Goal: Task Accomplishment & Management: Manage account settings

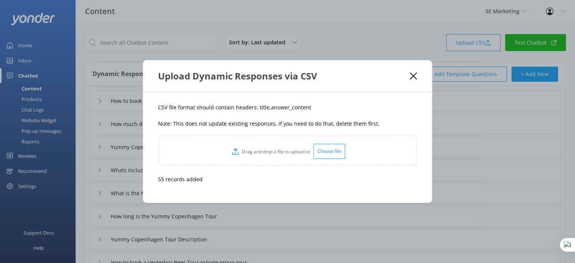
click at [414, 74] on use at bounding box center [412, 75] width 7 height 7
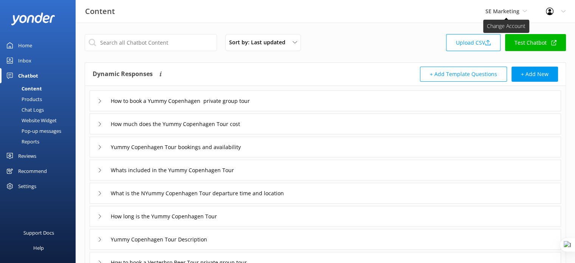
click at [518, 13] on span "SE Marketing" at bounding box center [502, 11] width 34 height 7
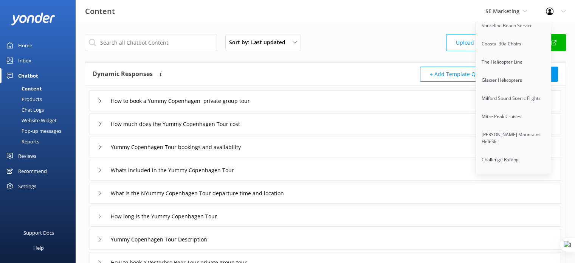
scroll to position [5808, 0]
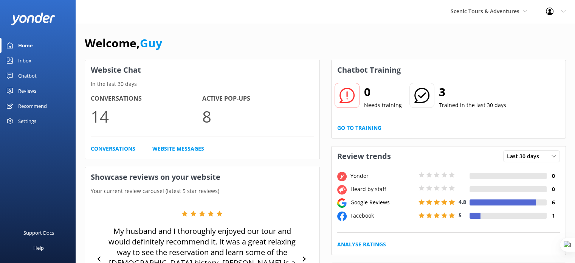
click at [28, 87] on div "Reviews" at bounding box center [27, 90] width 18 height 15
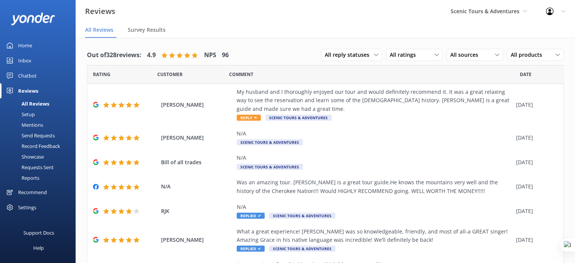
click at [35, 113] on link "Setup" at bounding box center [40, 114] width 71 height 11
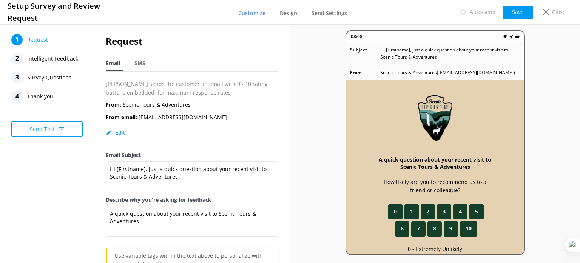
drag, startPoint x: 152, startPoint y: 117, endPoint x: 242, endPoint y: 116, distance: 89.5
click at [242, 116] on div "From: Scenic Tours & Adventures From email: info@scenictoursandadventures.com E…" at bounding box center [192, 125] width 173 height 50
copy p "scenictoursandadventures.com"
click at [556, 12] on p "Close" at bounding box center [559, 12] width 14 height 8
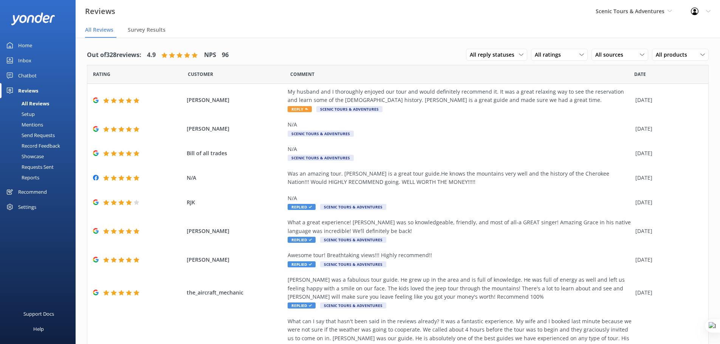
click at [26, 47] on div "Home" at bounding box center [25, 45] width 14 height 15
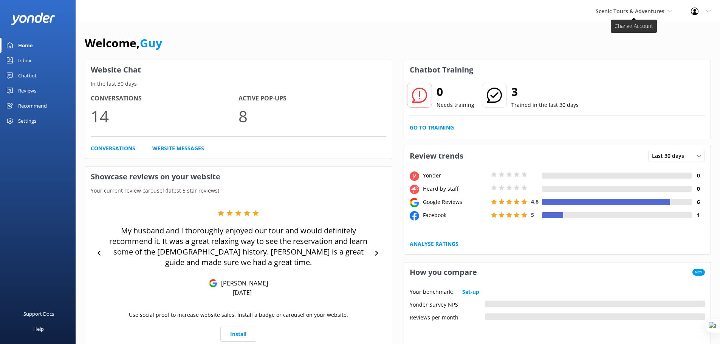
click at [574, 12] on icon at bounding box center [669, 11] width 5 height 5
click at [574, 10] on span "Scenic Tours & Adventures" at bounding box center [633, 11] width 76 height 8
click at [574, 11] on div "Profile Settings Logout" at bounding box center [700, 11] width 39 height 23
click at [574, 30] on link "Profile Settings" at bounding box center [682, 32] width 76 height 19
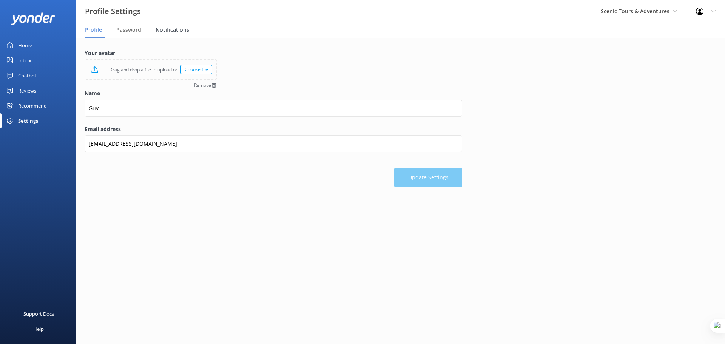
click at [174, 30] on span "Notifications" at bounding box center [173, 30] width 34 height 8
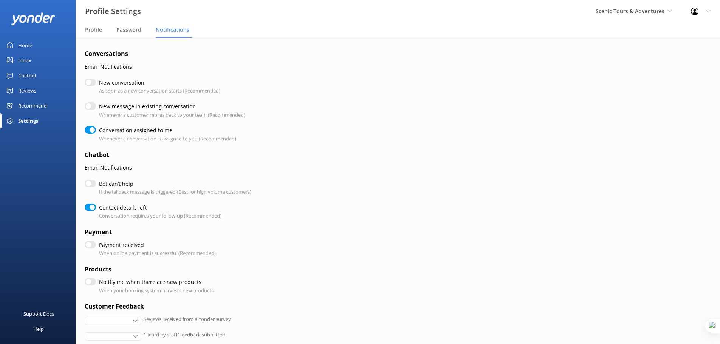
checkbox input "true"
click at [91, 184] on input "Bot can’t help" at bounding box center [90, 184] width 11 height 8
checkbox input "true"
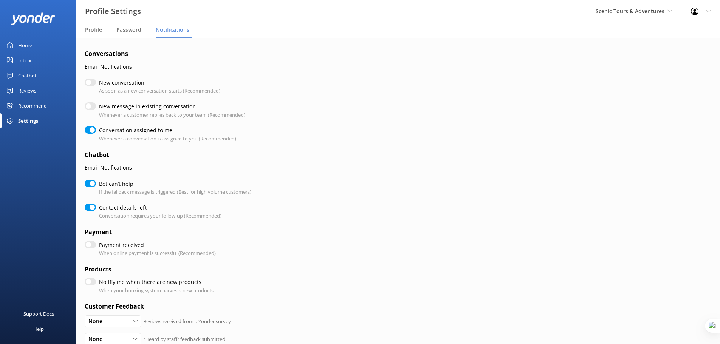
checkbox input "true"
click at [87, 186] on input "Bot can’t help" at bounding box center [90, 184] width 11 height 8
checkbox input "false"
checkbox input "true"
click at [91, 83] on input "New conversation" at bounding box center [90, 83] width 11 height 8
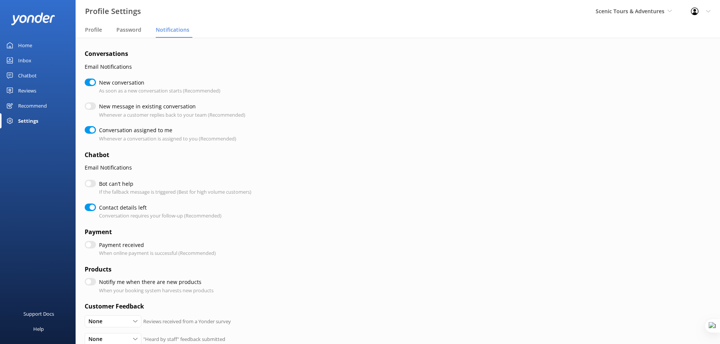
checkbox input "true"
click at [91, 83] on input "New conversation" at bounding box center [90, 83] width 11 height 8
checkbox input "false"
checkbox input "true"
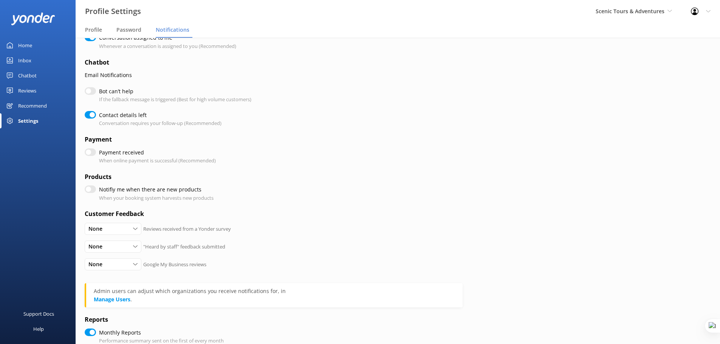
scroll to position [94, 0]
click at [92, 187] on input "Notifiy me when there are new products" at bounding box center [90, 188] width 11 height 8
checkbox input "true"
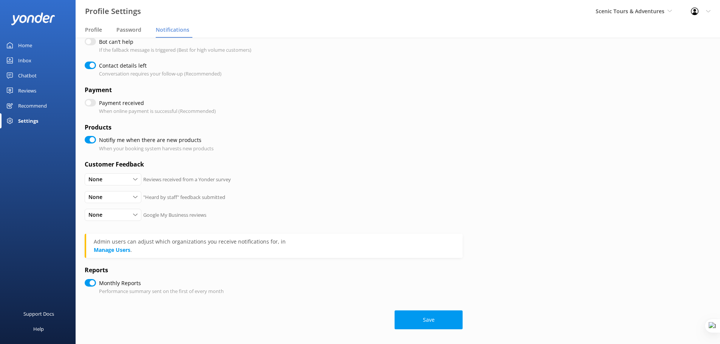
scroll to position [142, 0]
click at [122, 215] on div "None" at bounding box center [113, 214] width 53 height 8
click at [315, 206] on div "None All Detractors None "Heard by staff" feedback submitted" at bounding box center [274, 200] width 378 height 18
click at [124, 181] on div "None" at bounding box center [113, 179] width 53 height 8
click at [221, 188] on div "None All Detractors None Reviews received from a Yonder survey" at bounding box center [274, 182] width 378 height 18
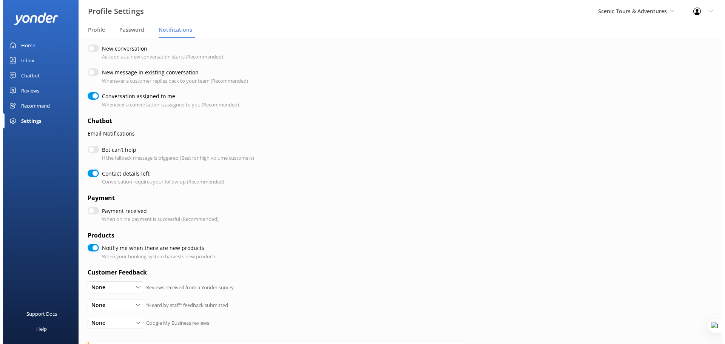
scroll to position [0, 0]
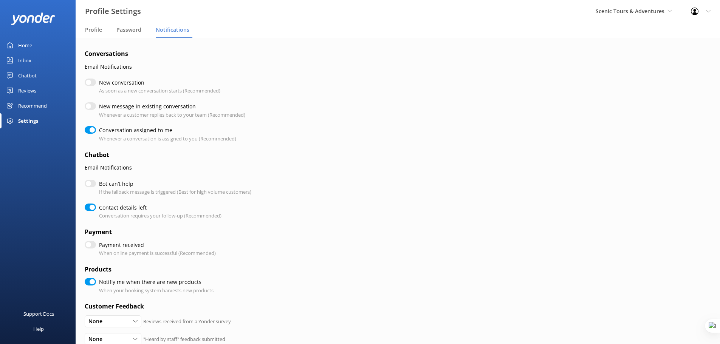
click at [31, 60] on div "Inbox" at bounding box center [24, 60] width 13 height 15
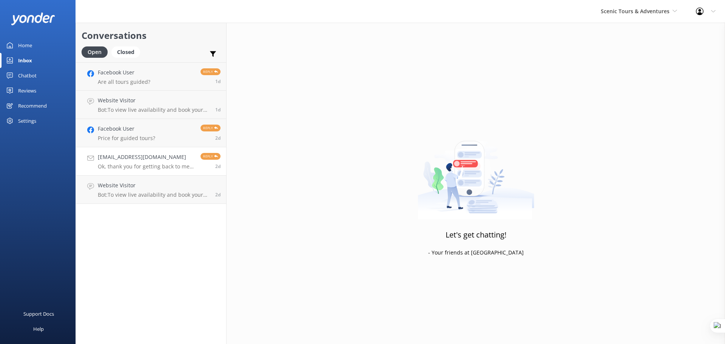
click at [136, 162] on div "animalrn77@gmail.com Ok, thank you for getting back to me. It seems Route 441 i…" at bounding box center [146, 161] width 97 height 17
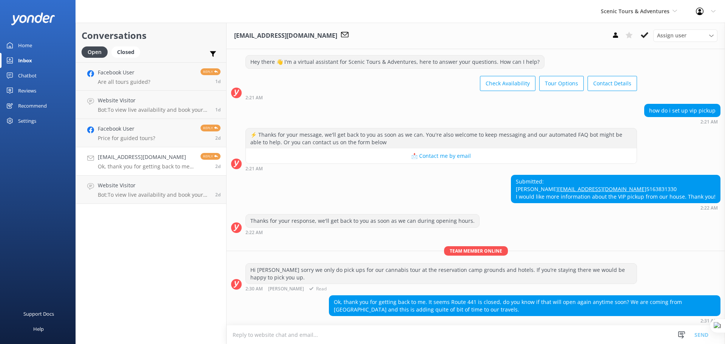
scroll to position [30, 0]
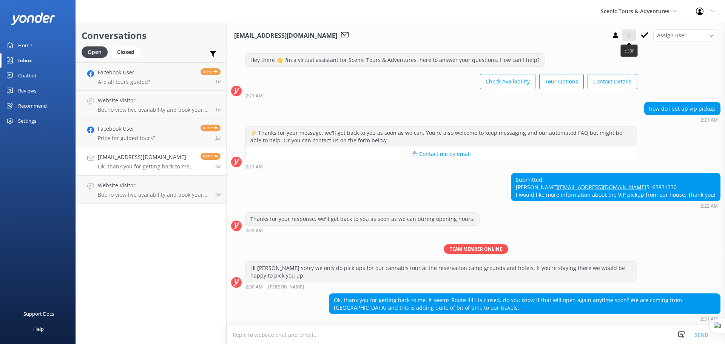
click at [574, 37] on use at bounding box center [629, 35] width 7 height 7
click at [213, 54] on use at bounding box center [213, 54] width 6 height 6
click at [179, 71] on label "Important" at bounding box center [186, 71] width 67 height 8
click at [161, 71] on input "Important" at bounding box center [157, 71] width 8 height 8
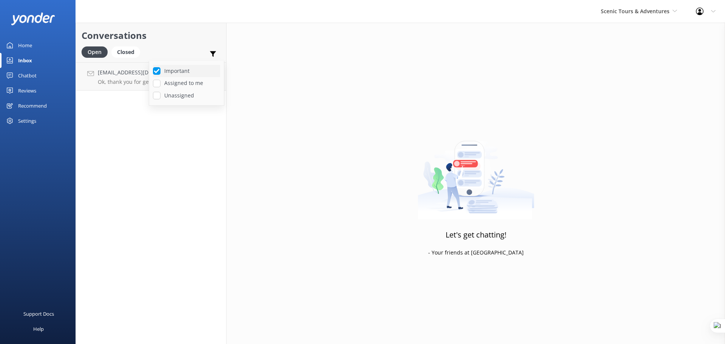
click at [181, 72] on label "Important" at bounding box center [186, 71] width 67 height 8
click at [161, 72] on input "Important" at bounding box center [157, 71] width 8 height 8
checkbox input "false"
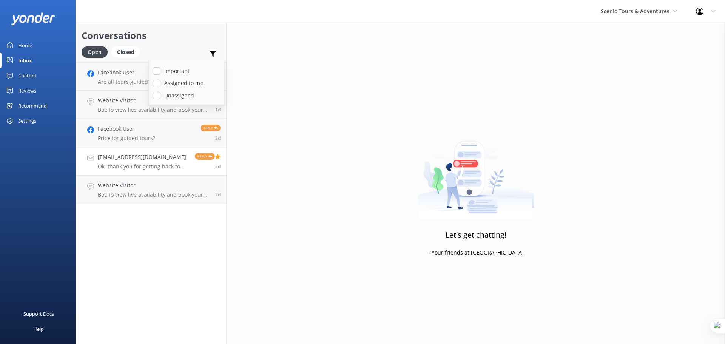
click at [151, 159] on h4 "animalrn77@gmail.com" at bounding box center [143, 157] width 91 height 8
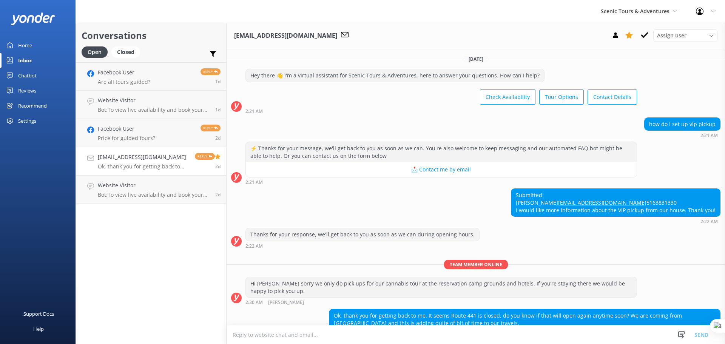
scroll to position [30, 0]
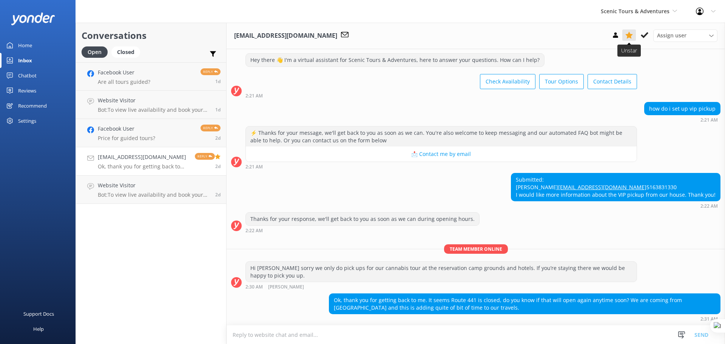
click at [574, 39] on icon at bounding box center [630, 35] width 8 height 8
click at [574, 36] on span "Assign user" at bounding box center [671, 35] width 29 height 8
click at [574, 51] on link "Nina" at bounding box center [687, 51] width 67 height 15
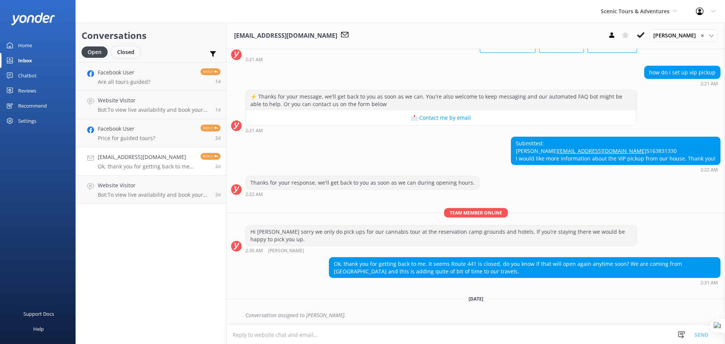
click at [124, 50] on div "Closed" at bounding box center [125, 51] width 29 height 11
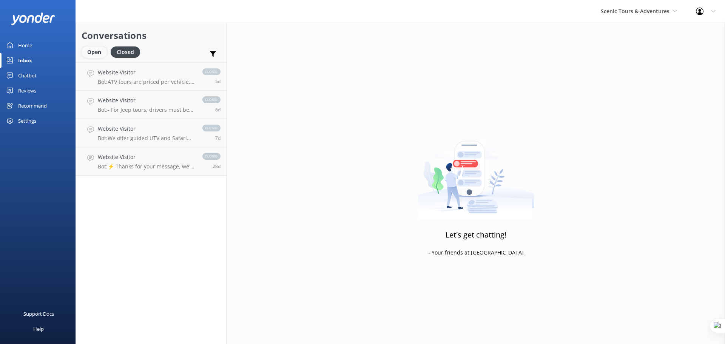
click at [96, 53] on div "Open" at bounding box center [94, 51] width 25 height 11
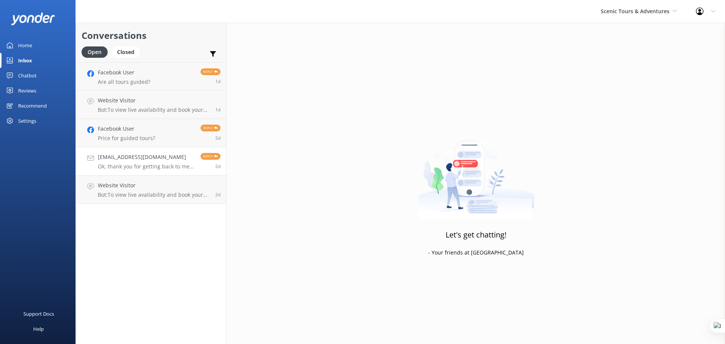
click at [152, 166] on p "Ok, thank you for getting back to me. It seems Route 441 is closed, do you know…" at bounding box center [146, 166] width 97 height 7
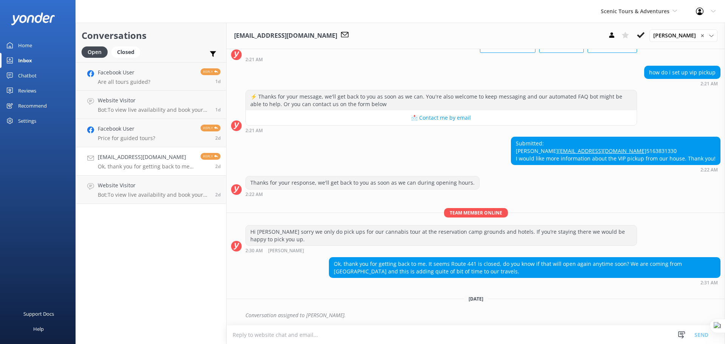
scroll to position [66, 0]
click at [119, 54] on div "Closed" at bounding box center [125, 51] width 29 height 11
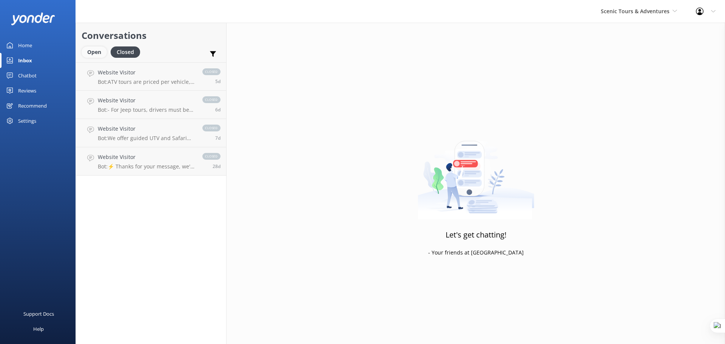
click at [90, 53] on div "Open" at bounding box center [94, 51] width 25 height 11
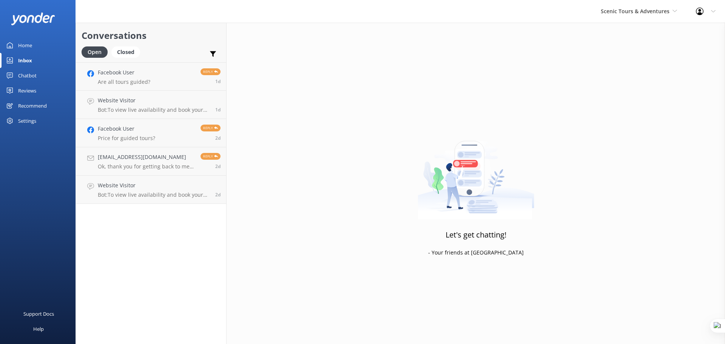
click at [31, 76] on div "Chatbot" at bounding box center [27, 75] width 19 height 15
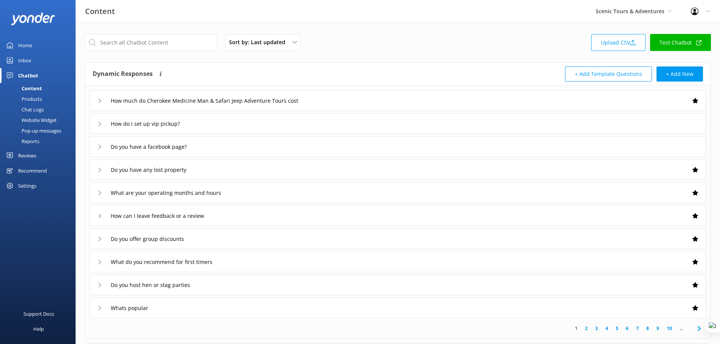
click at [313, 124] on div "How do i set up vip pickup?" at bounding box center [398, 123] width 616 height 21
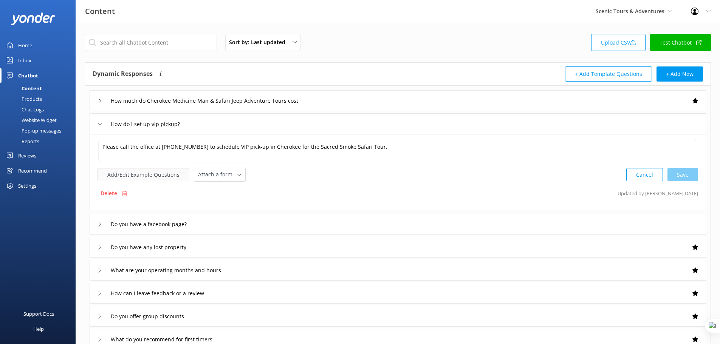
click at [161, 176] on button "Add/Edit Example Questions" at bounding box center [143, 174] width 92 height 13
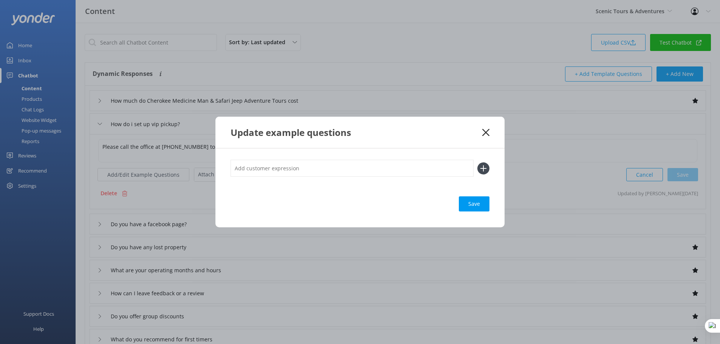
click at [300, 173] on input "text" at bounding box center [351, 168] width 243 height 17
click at [487, 132] on use at bounding box center [485, 132] width 7 height 7
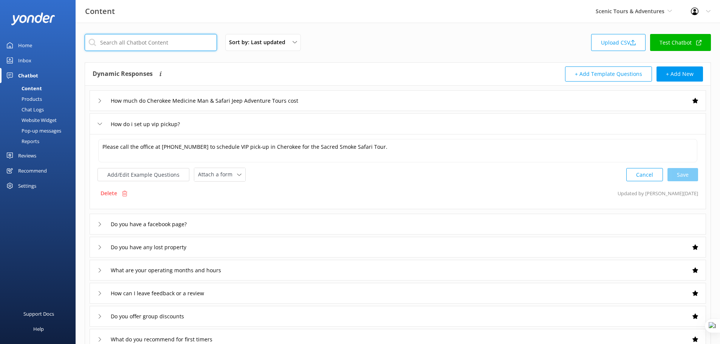
click at [180, 46] on input "text" at bounding box center [151, 42] width 132 height 17
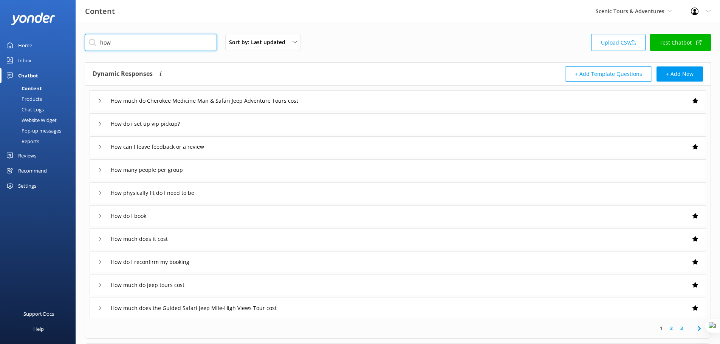
type input "how"
click at [199, 217] on div "How do I book" at bounding box center [398, 215] width 616 height 21
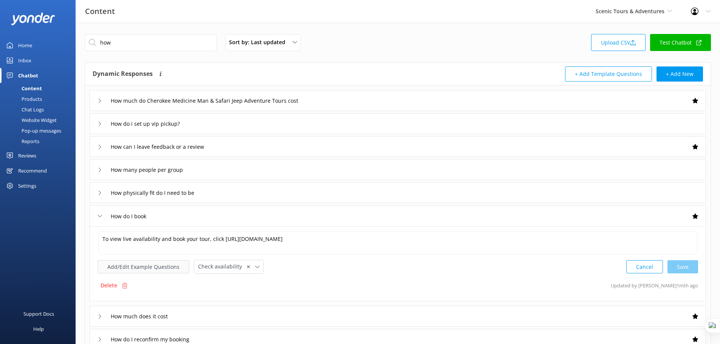
click at [161, 262] on button "Add/Edit Example Questions" at bounding box center [143, 266] width 92 height 13
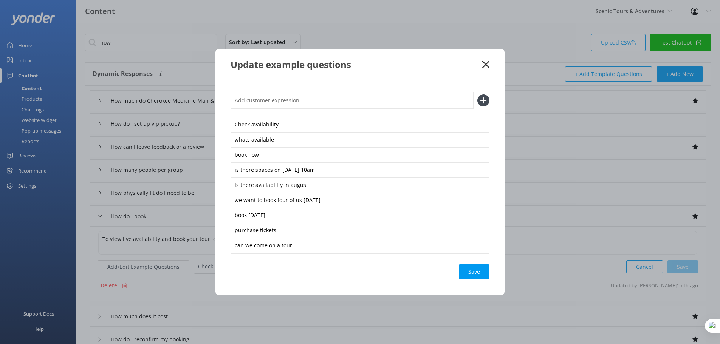
click at [486, 62] on icon at bounding box center [485, 65] width 7 height 8
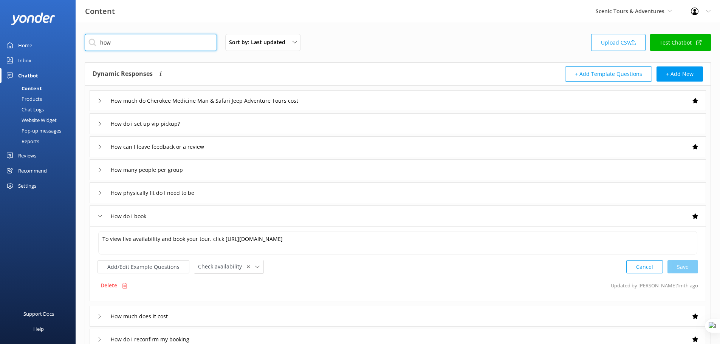
drag, startPoint x: 140, startPoint y: 46, endPoint x: 80, endPoint y: 48, distance: 60.4
click at [80, 48] on div "how Sort by: Last updated Title Last updated Upload CSV Test Chatbot Dynamic Re…" at bounding box center [398, 259] width 644 height 473
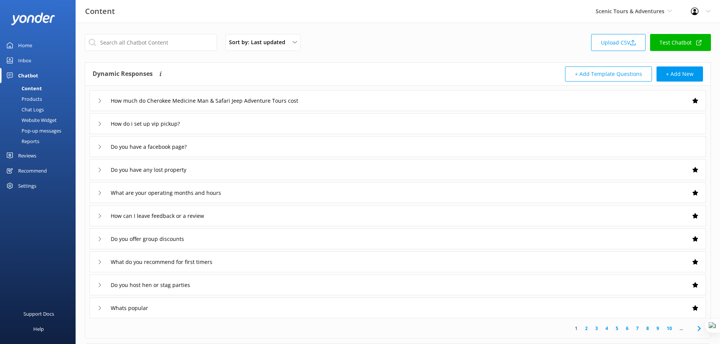
click at [278, 122] on div "How do i set up vip pickup?" at bounding box center [398, 123] width 616 height 21
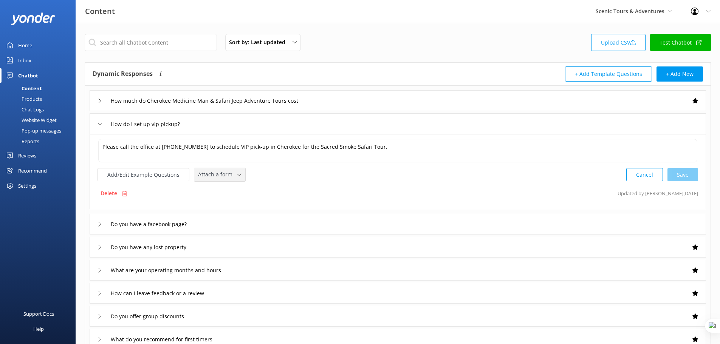
click at [232, 176] on span "Attach a form" at bounding box center [217, 174] width 39 height 8
click at [331, 74] on div "Dynamic Responses Dynamic responses rely on the Large Language Model to create …" at bounding box center [245, 73] width 305 height 15
click at [229, 175] on span "Attach a form" at bounding box center [217, 174] width 39 height 8
click at [148, 43] on input "text" at bounding box center [151, 42] width 132 height 17
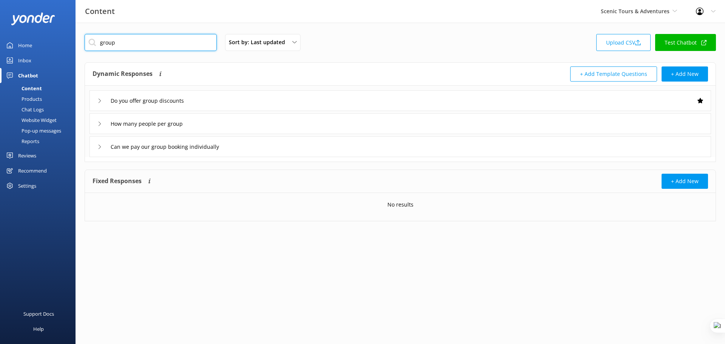
type input "group"
click at [208, 100] on div "Do you offer group discounts" at bounding box center [401, 100] width 622 height 21
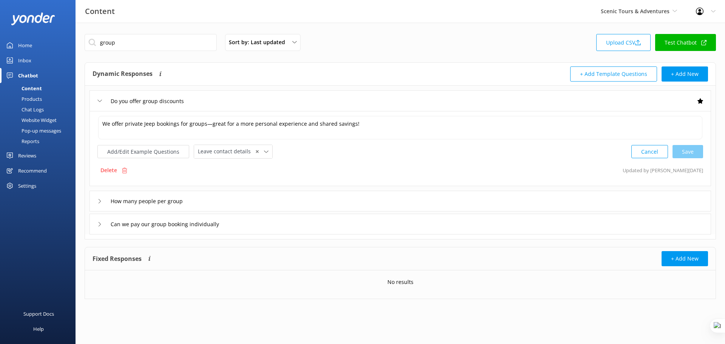
click at [282, 202] on div "How many people per group" at bounding box center [401, 201] width 622 height 21
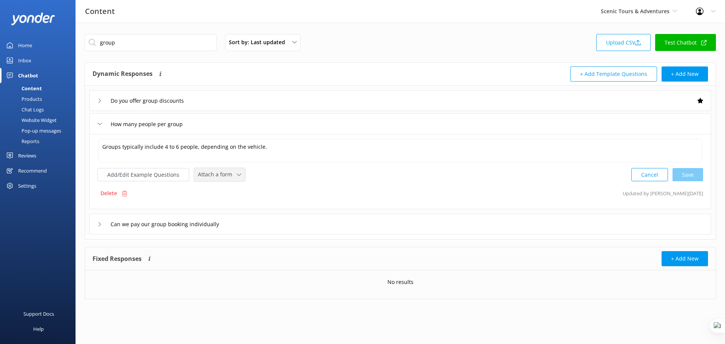
click at [225, 176] on span "Attach a form" at bounding box center [217, 174] width 39 height 8
click at [228, 206] on div "Check availability" at bounding box center [216, 206] width 37 height 8
click at [231, 170] on span "Check availability" at bounding box center [222, 174] width 48 height 8
click at [36, 97] on div "Products" at bounding box center [23, 99] width 37 height 11
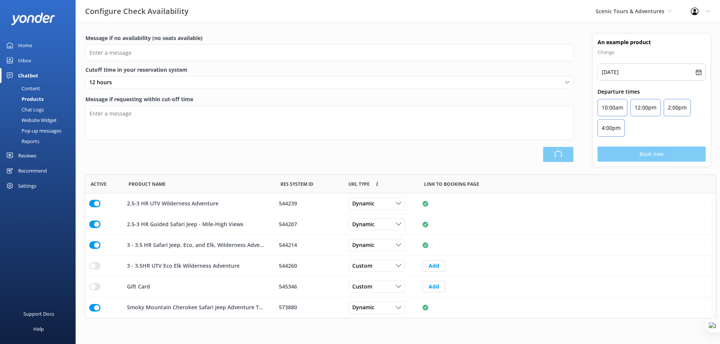
type input "There are no seats available, please check an alternative day"
type textarea "Our online booking system closes {hours} prior to departure. Please contact us …"
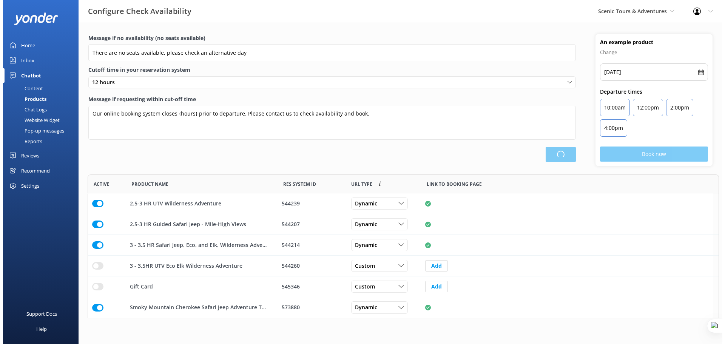
scroll to position [138, 626]
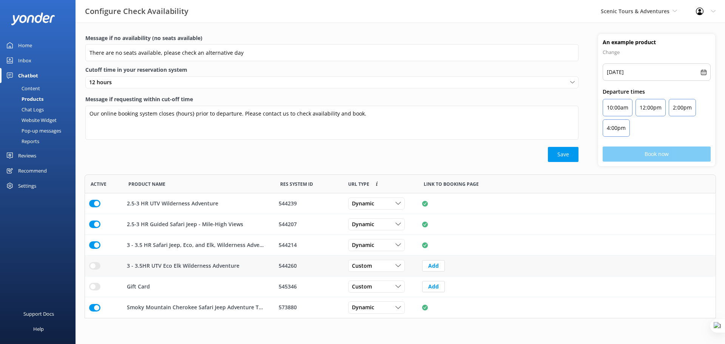
click at [97, 207] on input "row" at bounding box center [94, 204] width 11 height 8
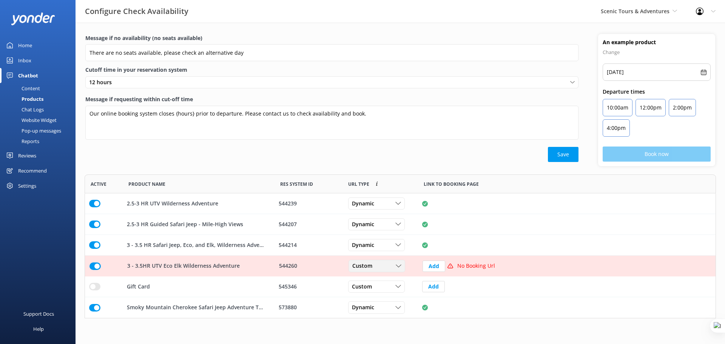
click at [388, 262] on div "Custom" at bounding box center [377, 266] width 53 height 8
click at [382, 262] on link "Dynamic" at bounding box center [382, 296] width 67 height 15
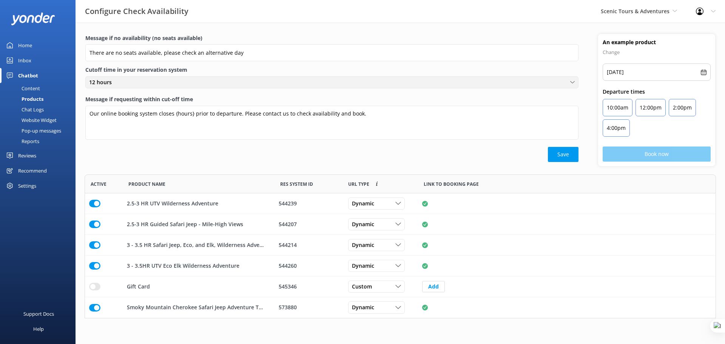
click at [198, 84] on div "12 hours" at bounding box center [332, 82] width 490 height 8
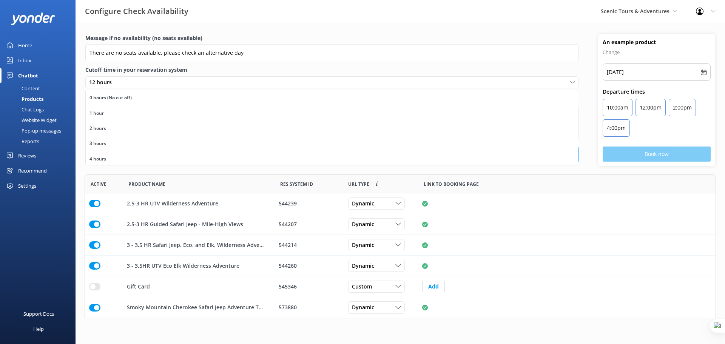
click at [512, 68] on label "Cutoff time in your reservation system" at bounding box center [331, 70] width 493 height 8
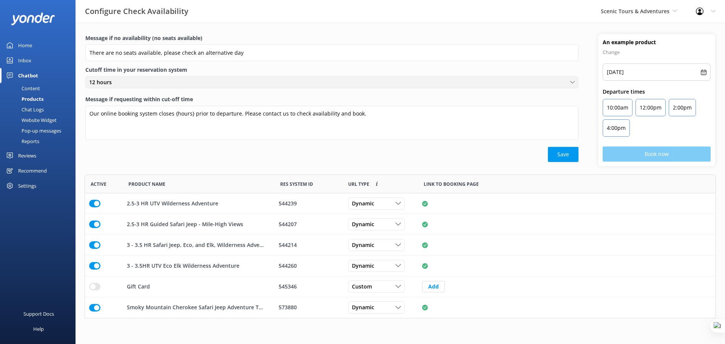
click at [124, 79] on div "12 hours" at bounding box center [332, 82] width 490 height 8
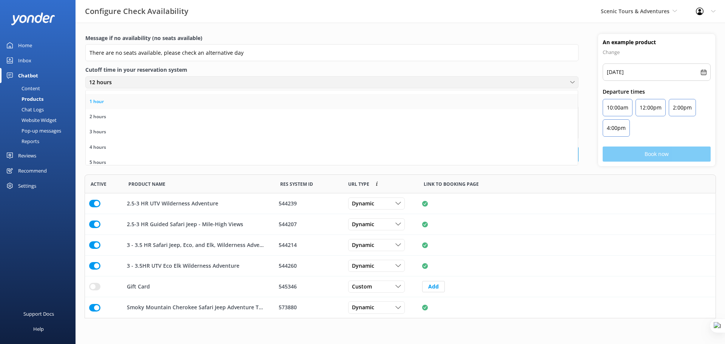
scroll to position [0, 0]
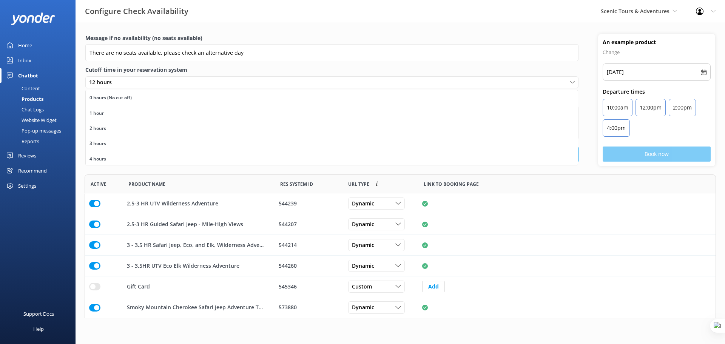
click at [459, 67] on label "Cutoff time in your reservation system" at bounding box center [331, 70] width 493 height 8
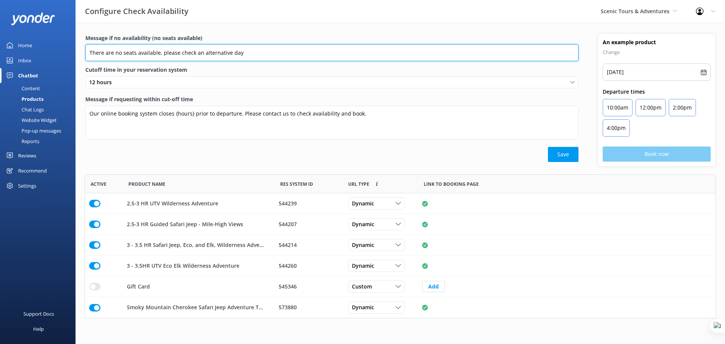
click at [258, 52] on input "There are no seats available, please check an alternative day" at bounding box center [331, 52] width 493 height 17
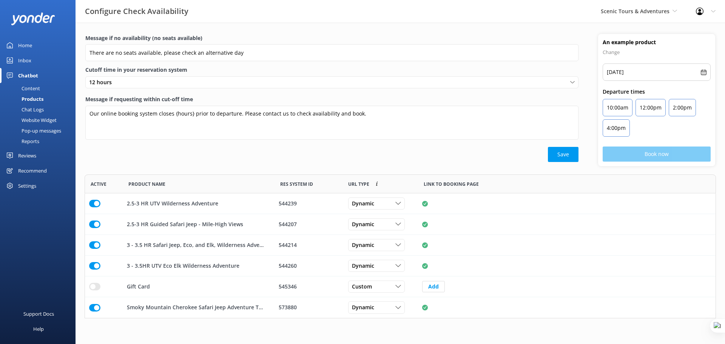
click at [485, 69] on label "Cutoff time in your reservation system" at bounding box center [331, 70] width 493 height 8
click at [36, 108] on div "Chat Logs" at bounding box center [24, 109] width 39 height 11
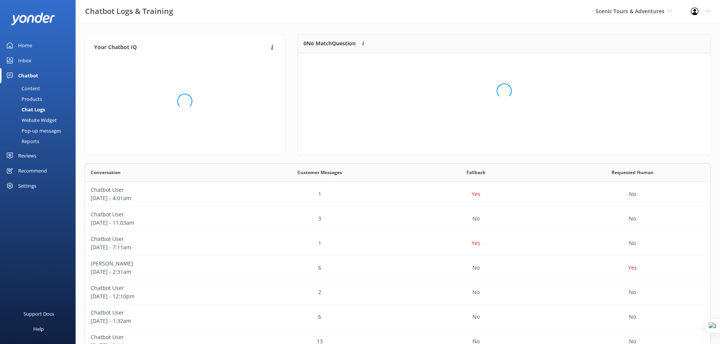
scroll to position [235, 620]
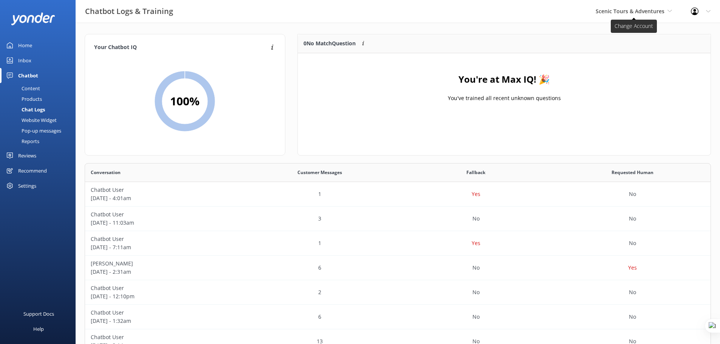
click at [574, 12] on span "Scenic Tours & Adventures" at bounding box center [629, 11] width 69 height 7
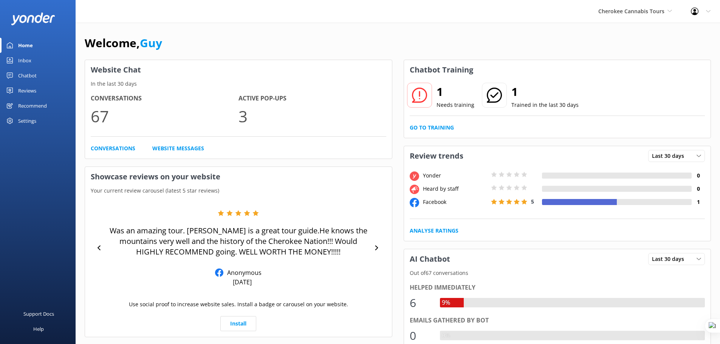
click at [33, 79] on div "Chatbot" at bounding box center [27, 75] width 19 height 15
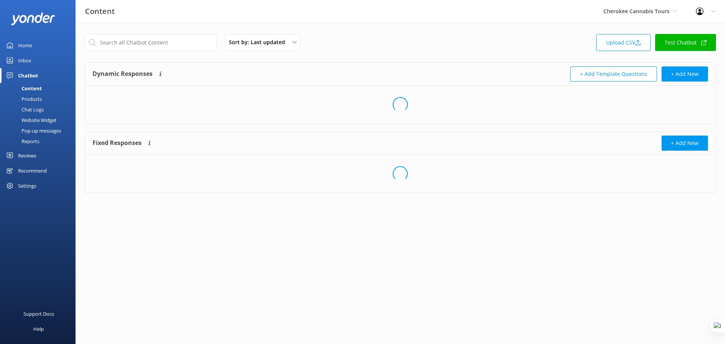
click at [29, 110] on div "Chat Logs" at bounding box center [24, 109] width 39 height 11
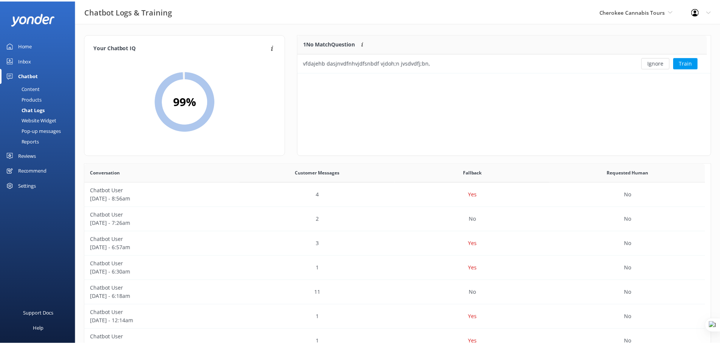
scroll to position [259, 619]
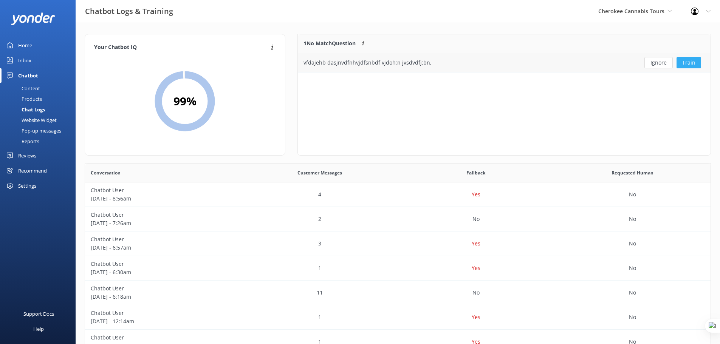
click at [689, 63] on button "Train" at bounding box center [688, 62] width 25 height 11
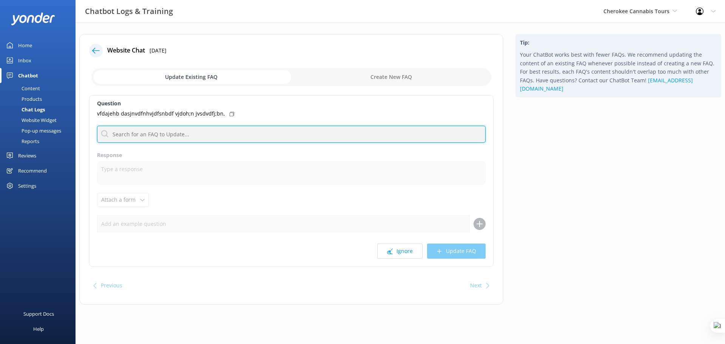
click at [208, 137] on input "text" at bounding box center [291, 134] width 389 height 17
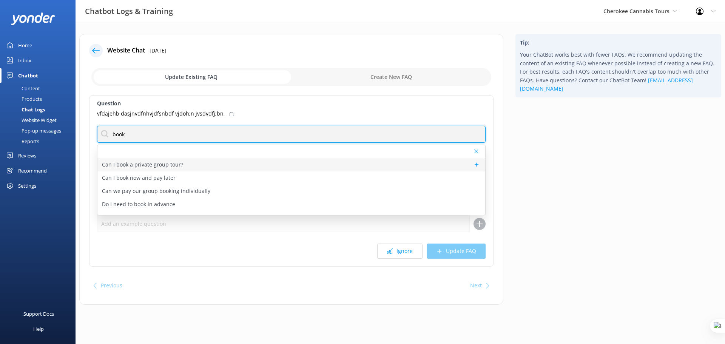
type input "book"
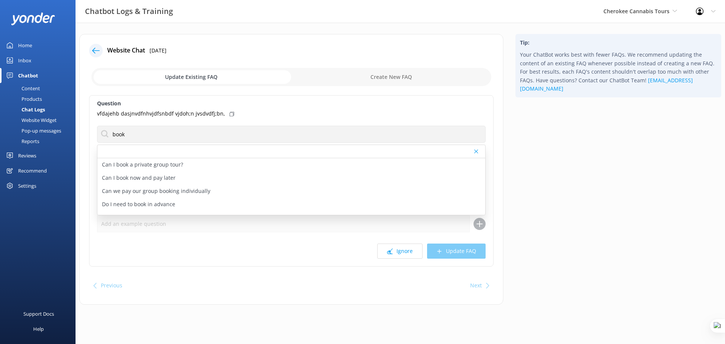
drag, startPoint x: 244, startPoint y: 161, endPoint x: 195, endPoint y: 164, distance: 49.6
click at [191, 164] on div "Can I book a private group tour?" at bounding box center [291, 164] width 388 height 13
type textarea "Private tours are available upon request. Please call (828) 944-0208 or email i…"
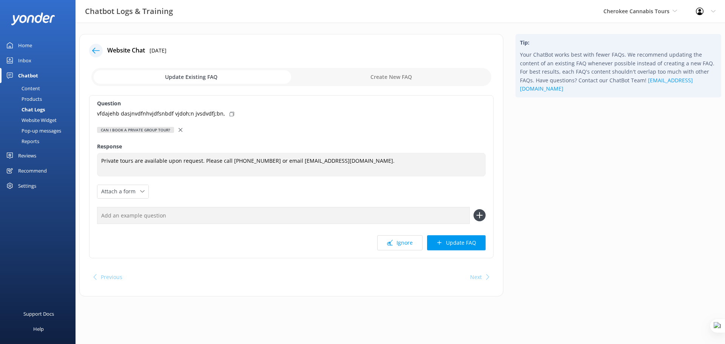
click at [144, 215] on input "text" at bounding box center [283, 215] width 373 height 17
click at [159, 216] on input "text" at bounding box center [283, 215] width 373 height 17
click at [151, 218] on input "text" at bounding box center [283, 215] width 373 height 17
click at [147, 219] on input "text" at bounding box center [283, 215] width 373 height 17
click at [187, 219] on input "Can I go for a tour just by myself" at bounding box center [283, 215] width 373 height 17
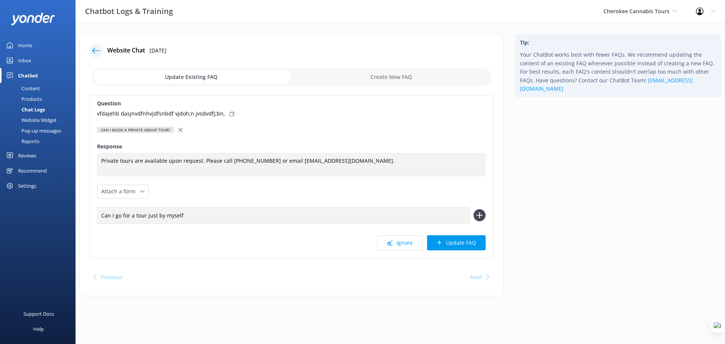
type input "Can I go for a tour just by myself"
click at [481, 213] on icon at bounding box center [480, 215] width 12 height 12
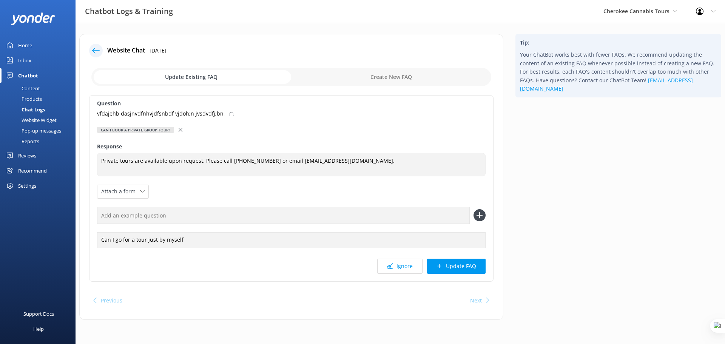
click at [388, 78] on input "checkbox" at bounding box center [291, 77] width 400 height 18
checkbox input "true"
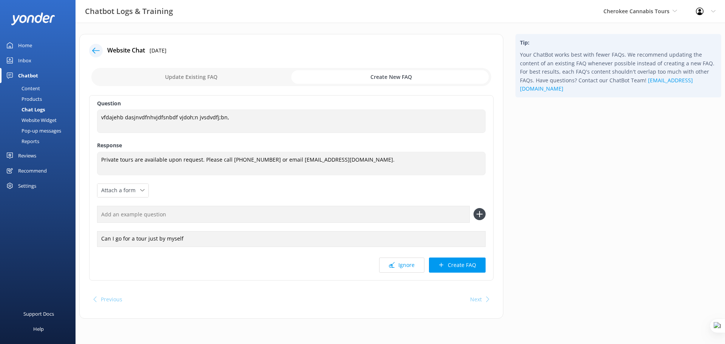
click at [22, 92] on div "Content" at bounding box center [23, 88] width 36 height 11
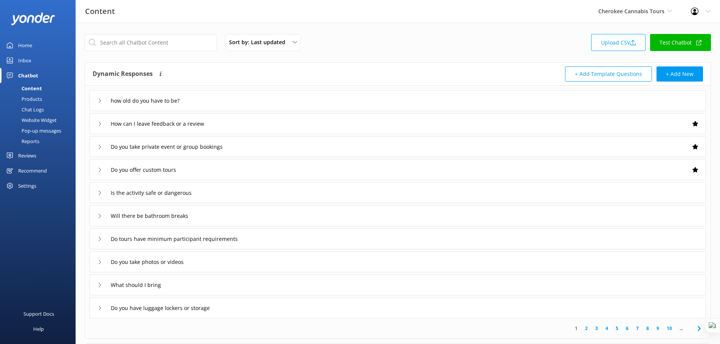
click at [25, 109] on div "Chat Logs" at bounding box center [24, 109] width 39 height 11
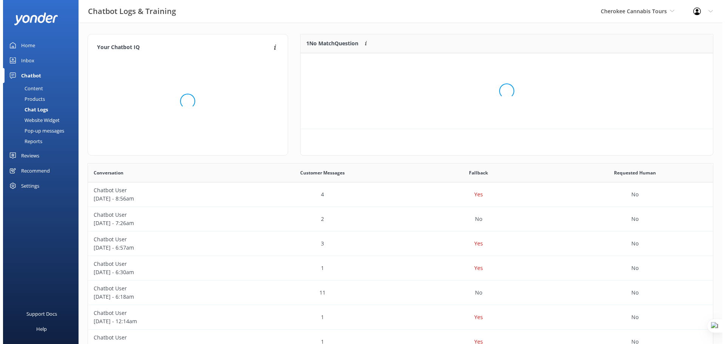
scroll to position [32, 407]
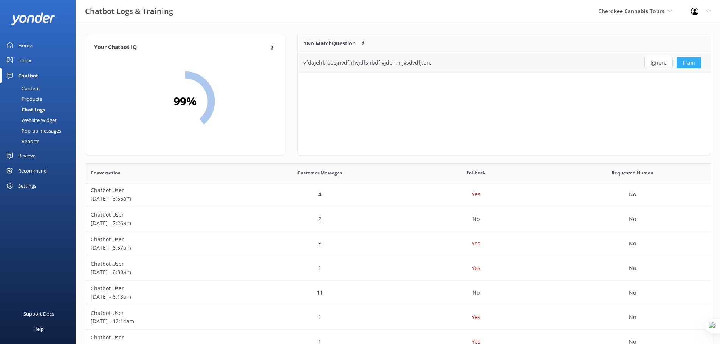
click at [687, 64] on button "Train" at bounding box center [688, 62] width 25 height 11
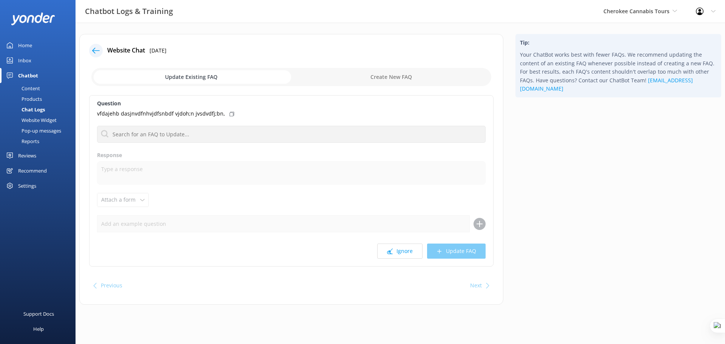
click at [399, 75] on input "checkbox" at bounding box center [291, 77] width 400 height 18
checkbox input "true"
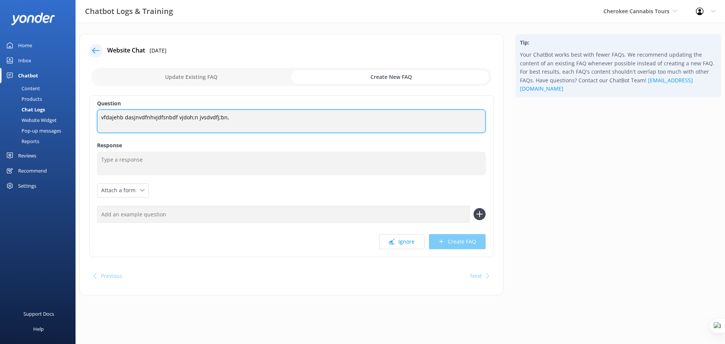
click at [226, 118] on textarea "vfdajehb dasjnvdfnhvjdfsnbdf vjdoh;n jvsdvdfj;bn," at bounding box center [291, 121] width 389 height 23
drag, startPoint x: 226, startPoint y: 120, endPoint x: 97, endPoint y: 120, distance: 129.2
click at [97, 120] on div "Question vfdajehb dasjnvdfnhvjdfsnbdf vjdoh;n jvsdvdfj;bn, vfdajehb dasjnvdfnhv…" at bounding box center [291, 176] width 405 height 162
type textarea "Can I bring a pet?"
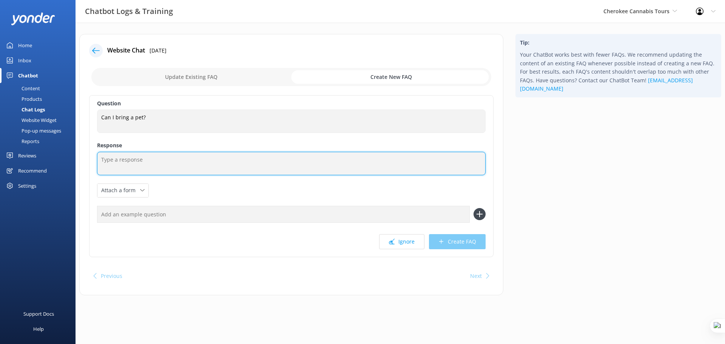
click at [184, 159] on textarea at bounding box center [291, 163] width 389 height 23
type textarea "dfajovhbdf envhof bvnsdfn odfsn df oi ndso nbj"
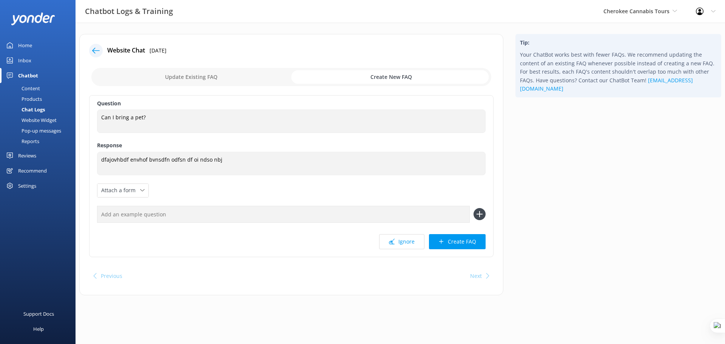
click at [175, 216] on input "text" at bounding box center [283, 214] width 373 height 17
type input "Is it okay to bring my dog"
click at [482, 212] on icon at bounding box center [480, 214] width 12 height 12
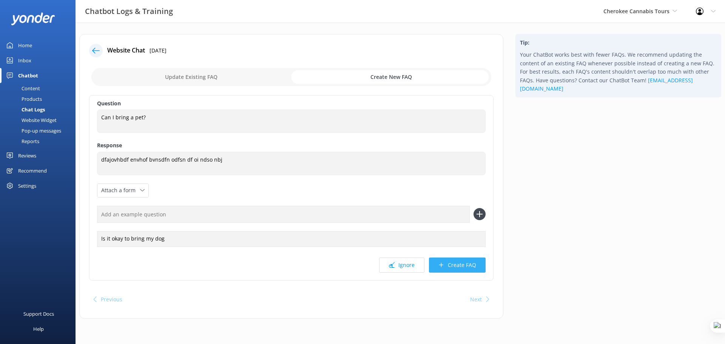
click at [461, 268] on button "Create FAQ" at bounding box center [457, 265] width 57 height 15
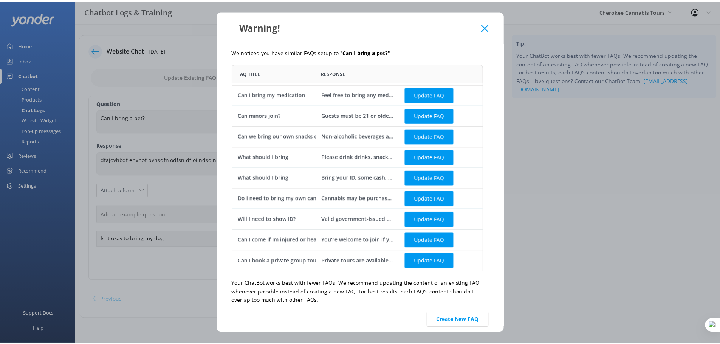
scroll to position [13, 0]
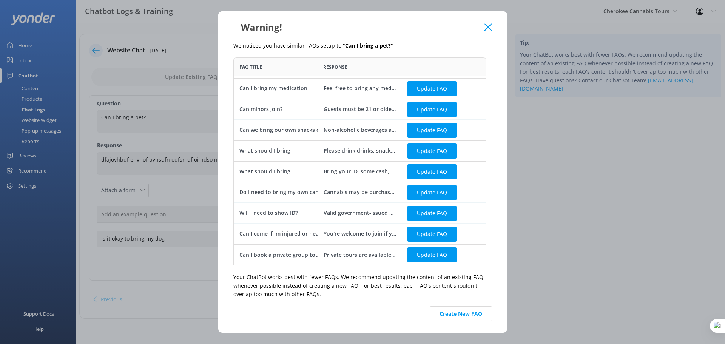
click at [486, 29] on use at bounding box center [488, 26] width 7 height 7
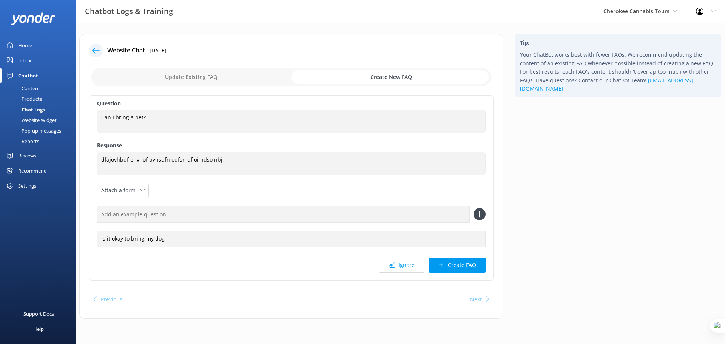
click at [97, 52] on icon at bounding box center [96, 51] width 8 height 8
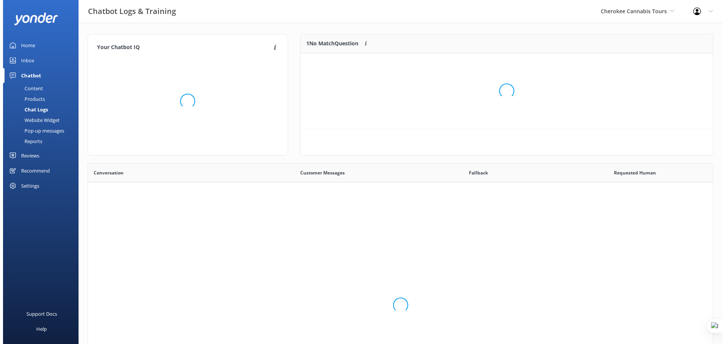
scroll to position [259, 619]
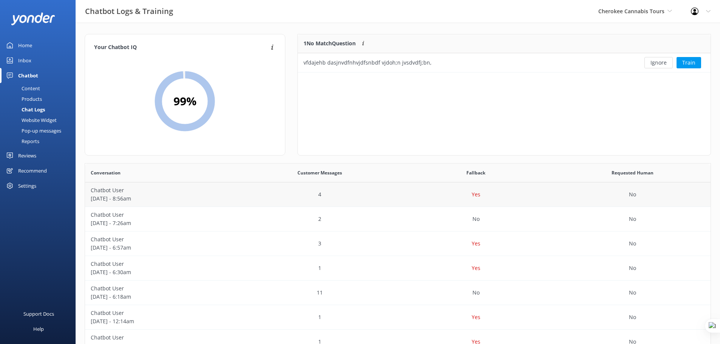
click at [134, 192] on p "Chatbot User" at bounding box center [163, 190] width 145 height 8
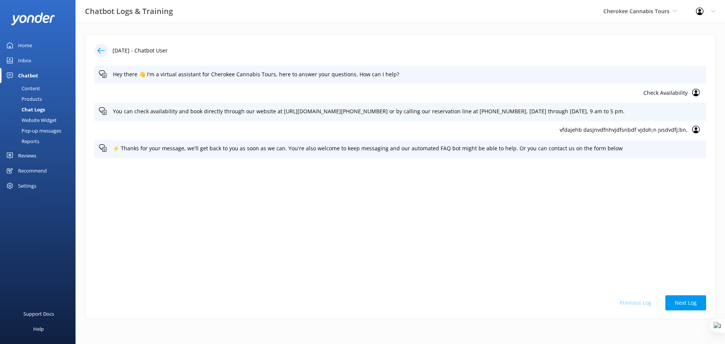
click at [669, 93] on p "Check Availability" at bounding box center [393, 93] width 589 height 8
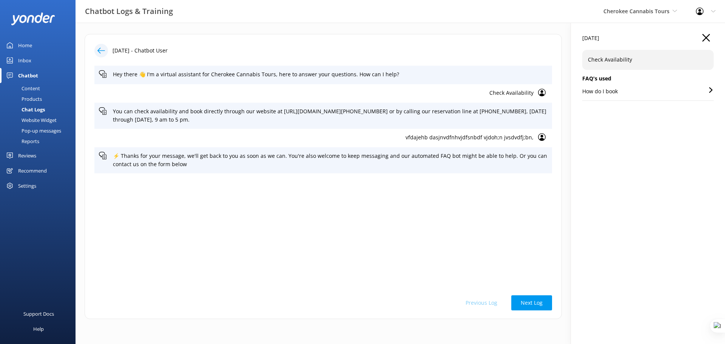
click at [38, 86] on div "Content" at bounding box center [23, 88] width 36 height 11
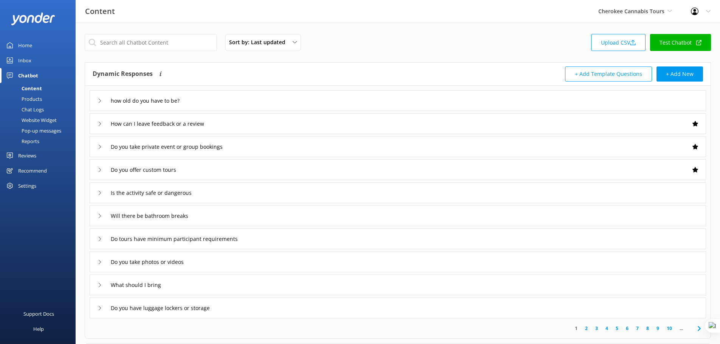
click at [25, 112] on div "Chat Logs" at bounding box center [24, 109] width 39 height 11
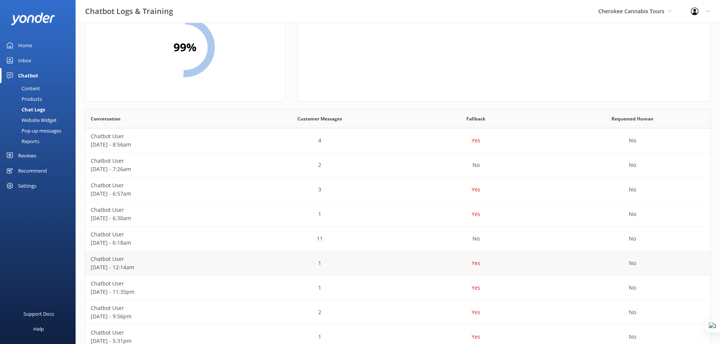
scroll to position [66, 0]
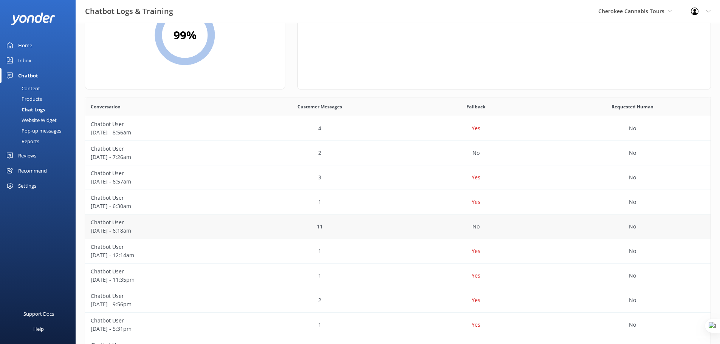
click at [269, 223] on div "11" at bounding box center [319, 227] width 156 height 25
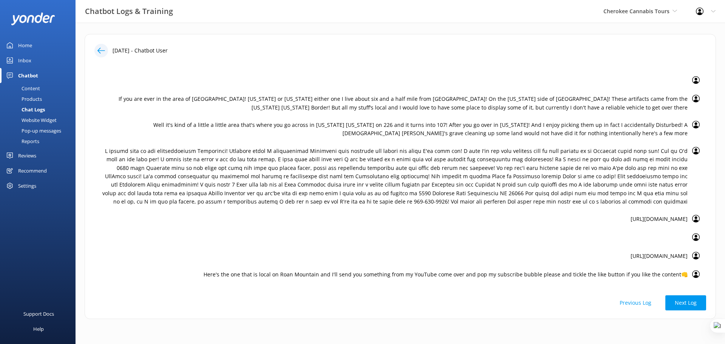
scroll to position [62, 0]
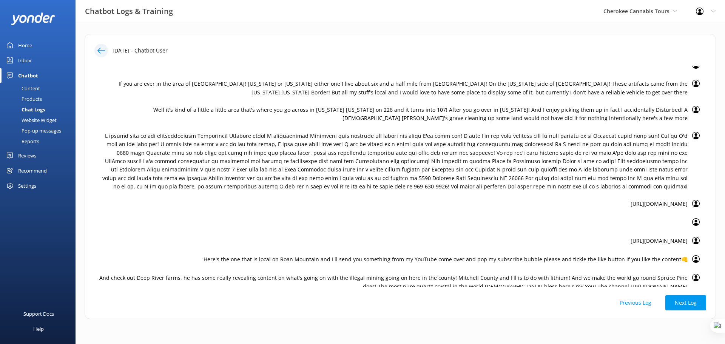
click at [348, 255] on p "Here's the one that is local on Roan Mountain and I'll send you something from …" at bounding box center [393, 259] width 589 height 8
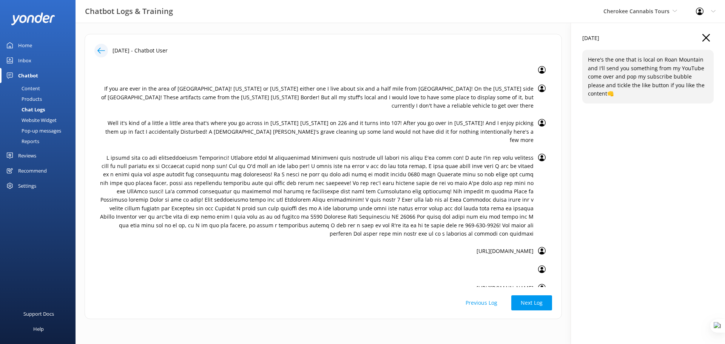
scroll to position [0, 0]
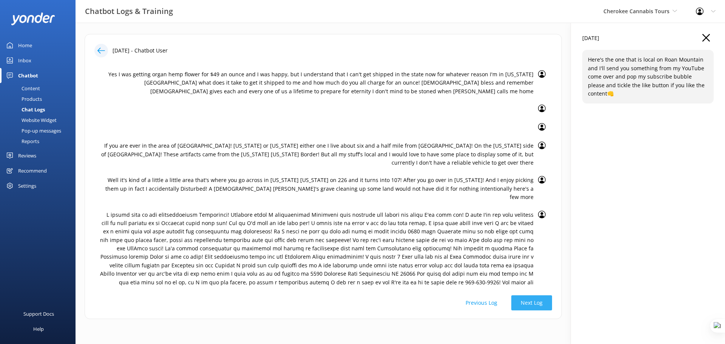
click at [525, 303] on button "Next Log" at bounding box center [531, 302] width 41 height 15
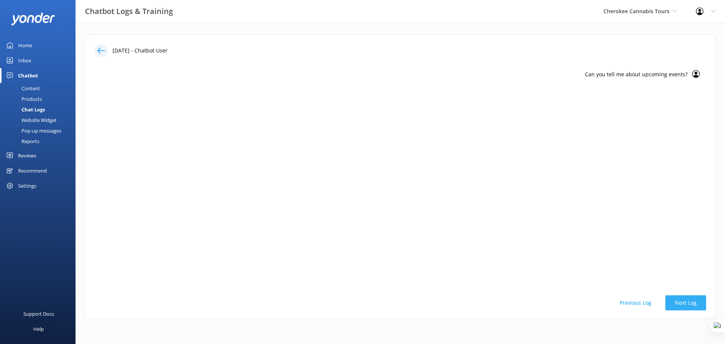
click at [683, 307] on button "Next Log" at bounding box center [686, 302] width 41 height 15
click at [684, 307] on button "Next Log" at bounding box center [686, 302] width 41 height 15
click at [690, 304] on button "Next Log" at bounding box center [686, 302] width 41 height 15
click at [31, 116] on div "Website Widget" at bounding box center [31, 120] width 52 height 11
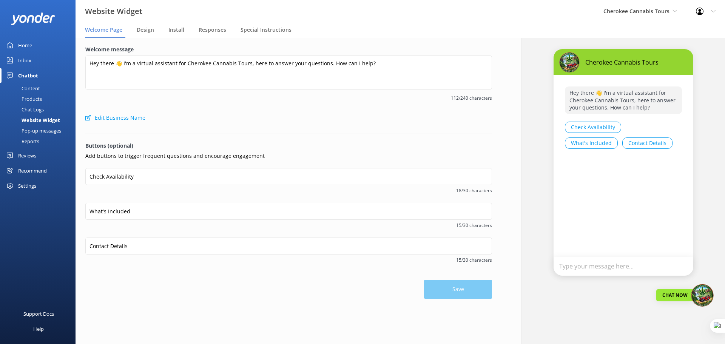
click at [32, 110] on div "Chat Logs" at bounding box center [24, 109] width 39 height 11
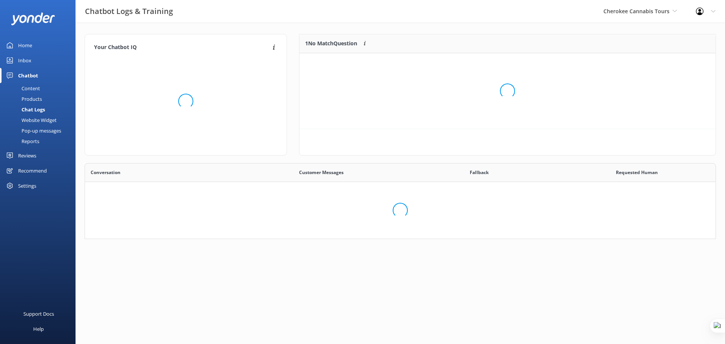
scroll to position [259, 619]
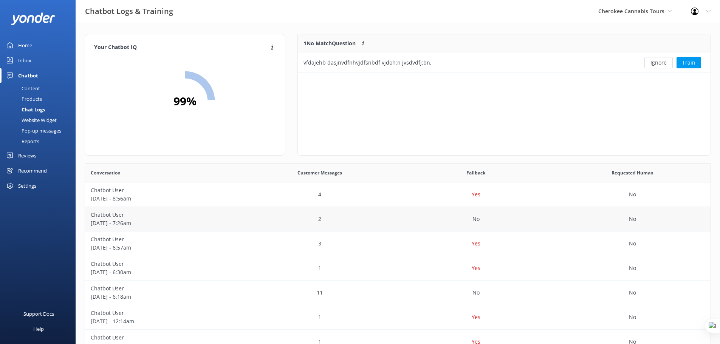
click at [143, 228] on div "Chatbot User August 15 - 7:26am" at bounding box center [163, 219] width 156 height 25
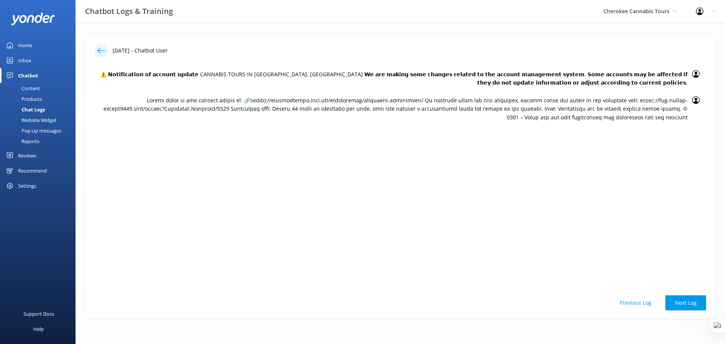
click at [27, 114] on div "Chat Logs" at bounding box center [25, 109] width 40 height 11
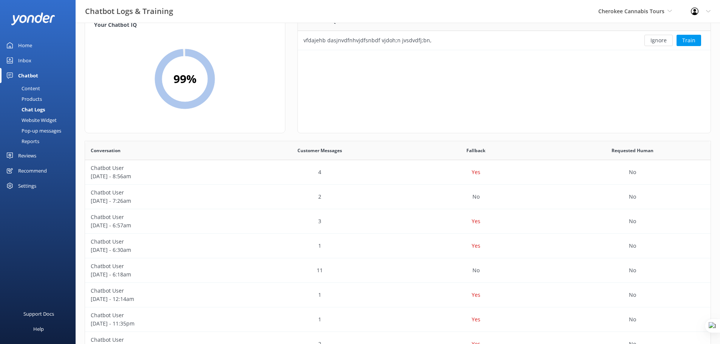
scroll to position [22, 0]
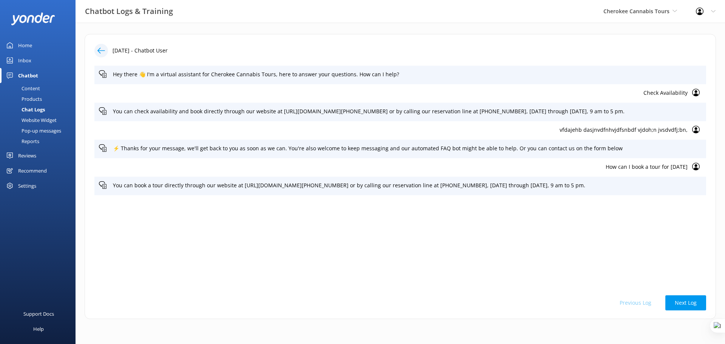
click at [652, 171] on p "How can I book a tour for [DATE]" at bounding box center [393, 167] width 589 height 8
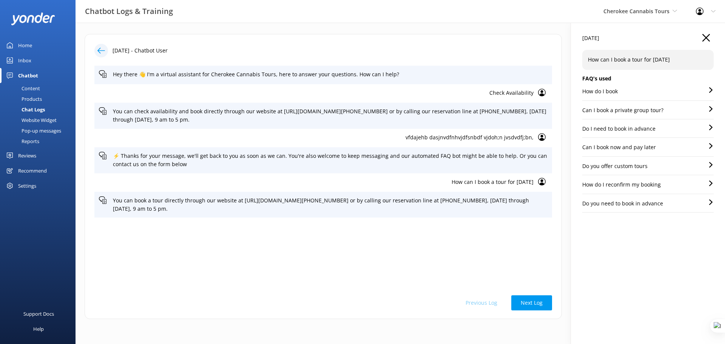
click at [46, 120] on div "Website Widget" at bounding box center [31, 120] width 52 height 11
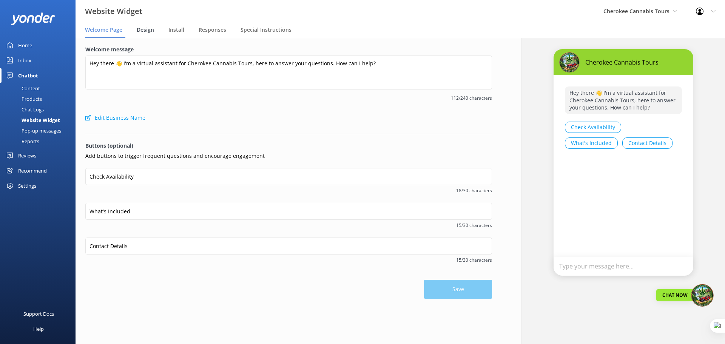
click at [145, 33] on span "Design" at bounding box center [145, 30] width 17 height 8
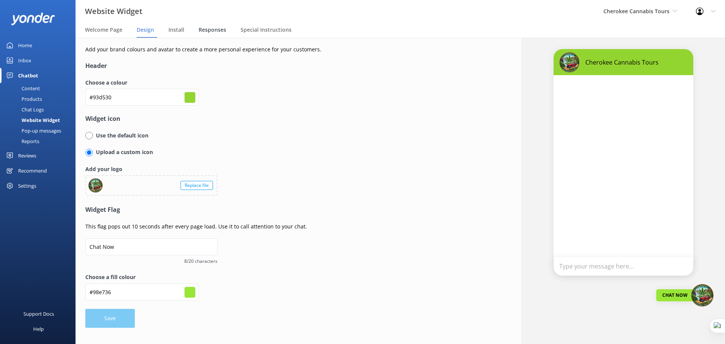
click at [213, 31] on span "Responses" at bounding box center [213, 30] width 28 height 8
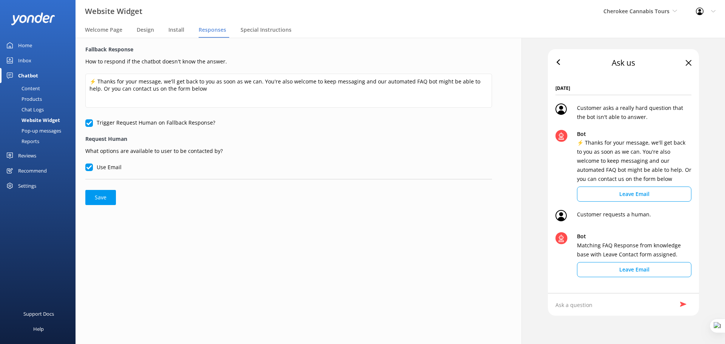
click at [34, 130] on div "Pop-up messages" at bounding box center [33, 130] width 57 height 11
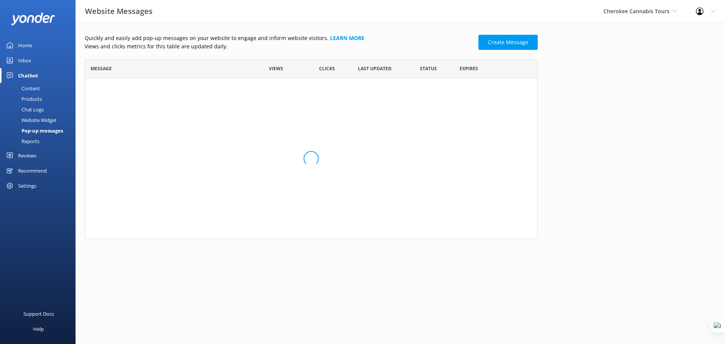
scroll to position [6, 6]
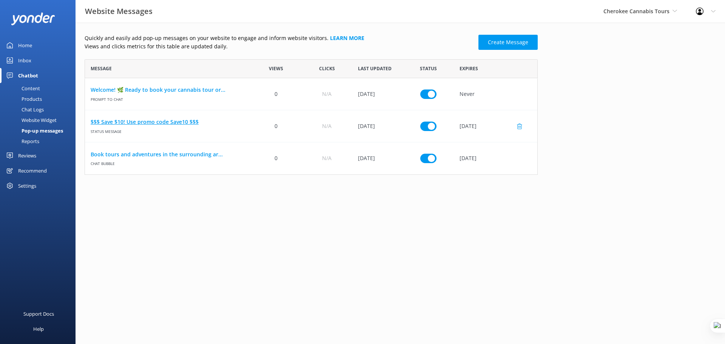
click at [149, 123] on link "$$$ Save $10! Use promo code Save10 $$$" at bounding box center [168, 122] width 154 height 8
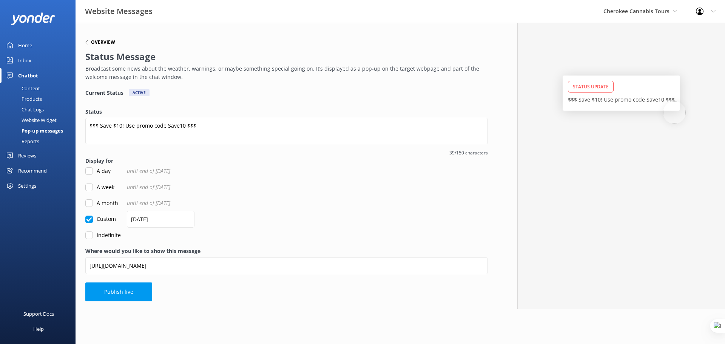
click at [99, 42] on h6 "Overview" at bounding box center [103, 42] width 24 height 5
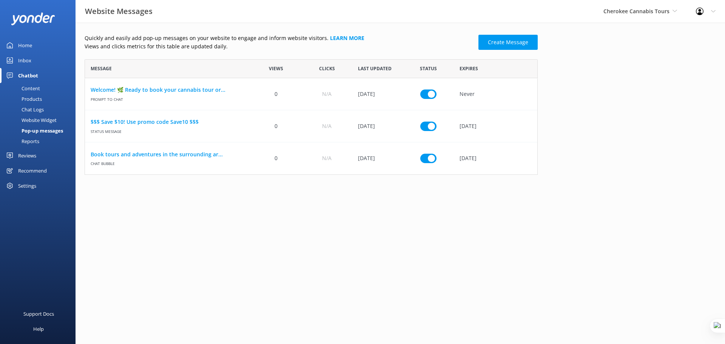
scroll to position [110, 448]
click at [204, 90] on link "Welcome! 🌿 Ready to book your cannabis tour or..." at bounding box center [168, 90] width 154 height 8
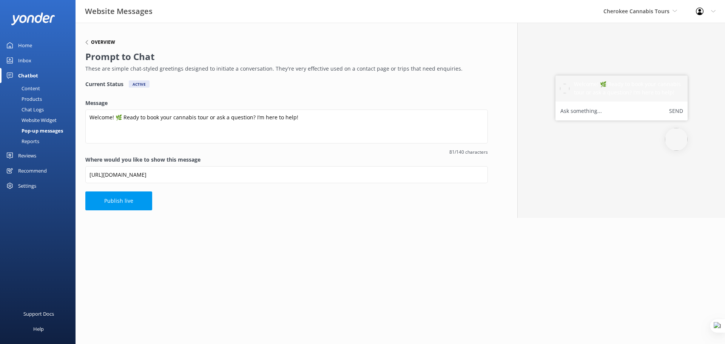
click at [106, 42] on h6 "Overview" at bounding box center [103, 42] width 24 height 5
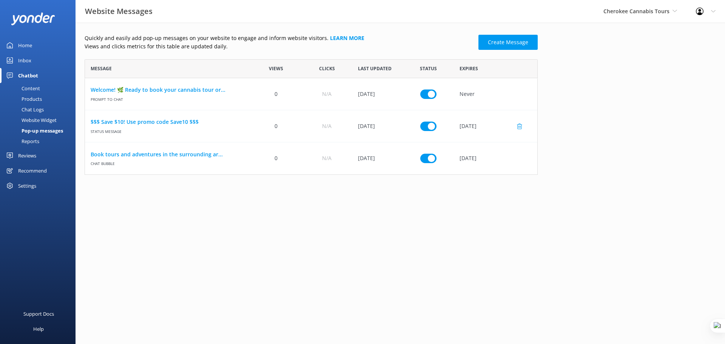
scroll to position [110, 448]
click at [159, 155] on link "Book tours and adventures in the surrounding ar..." at bounding box center [168, 154] width 154 height 8
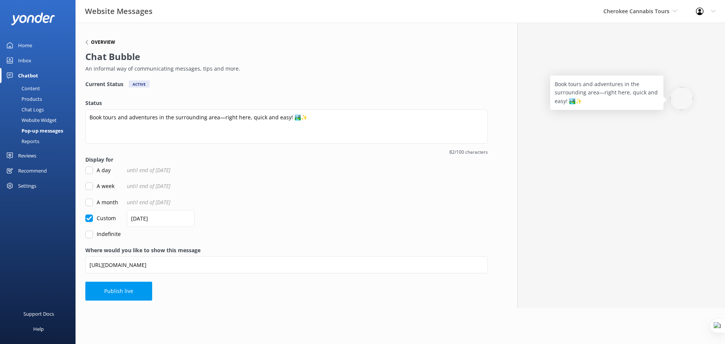
click at [100, 40] on h6 "Overview" at bounding box center [103, 42] width 24 height 5
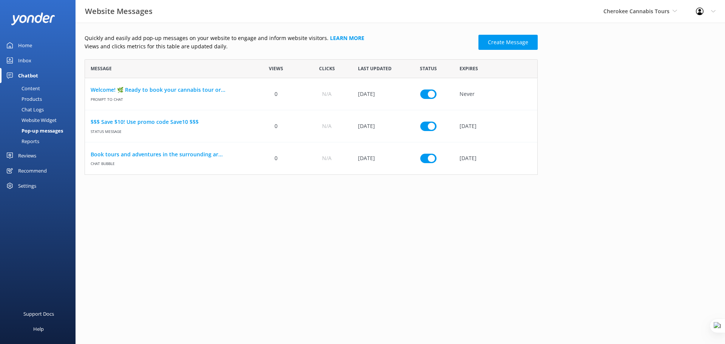
scroll to position [110, 448]
click at [150, 122] on link "$$$ Save $10! Use promo code Save10 $$$" at bounding box center [168, 122] width 154 height 8
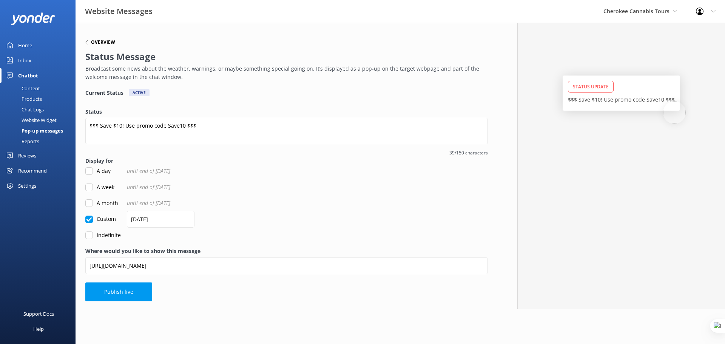
click at [98, 43] on h6 "Overview" at bounding box center [103, 42] width 24 height 5
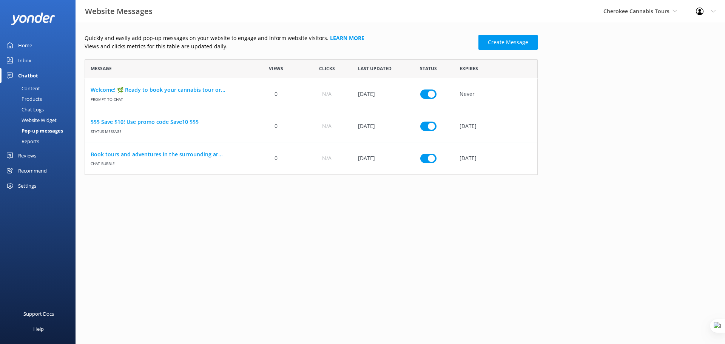
scroll to position [110, 448]
click at [519, 40] on link "Create Message" at bounding box center [508, 42] width 59 height 15
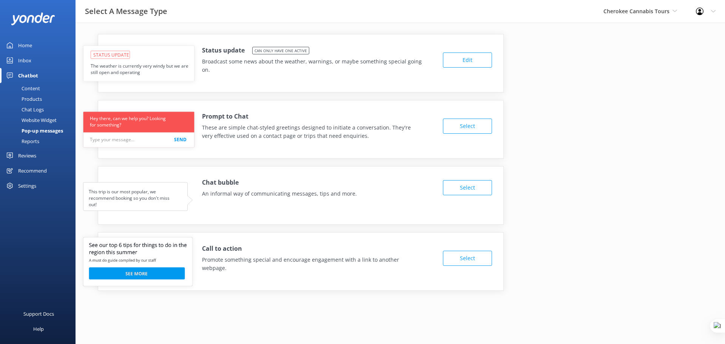
click at [45, 130] on div "Pop-up messages" at bounding box center [34, 130] width 59 height 11
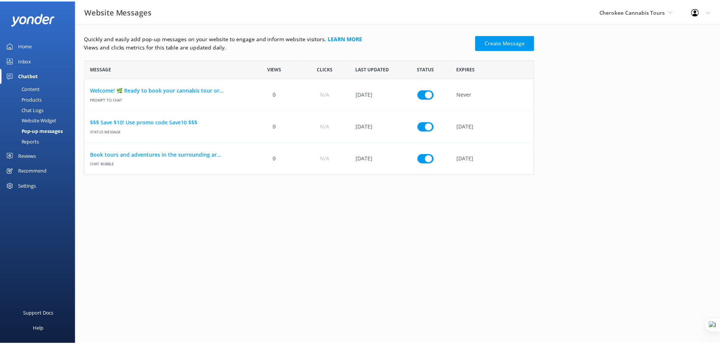
scroll to position [110, 448]
click at [36, 141] on div "Reports" at bounding box center [22, 141] width 35 height 11
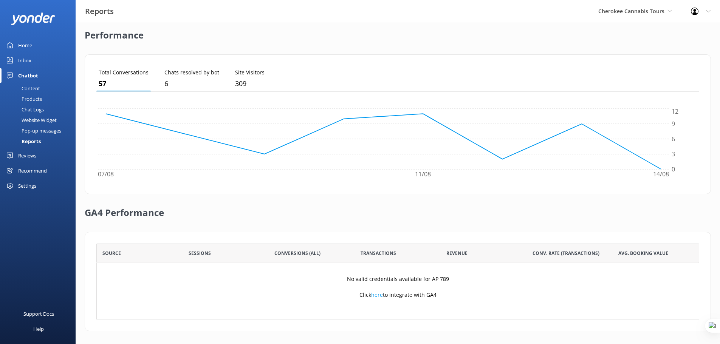
scroll to position [182, 0]
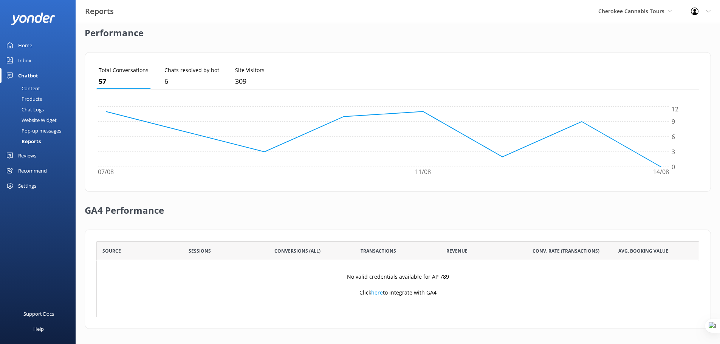
click at [34, 154] on div "Reviews" at bounding box center [27, 155] width 18 height 15
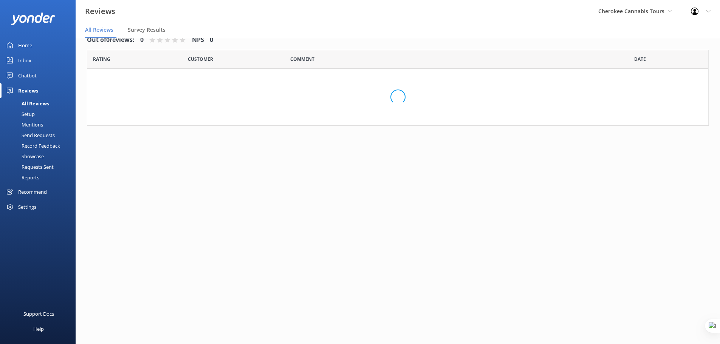
scroll to position [15, 0]
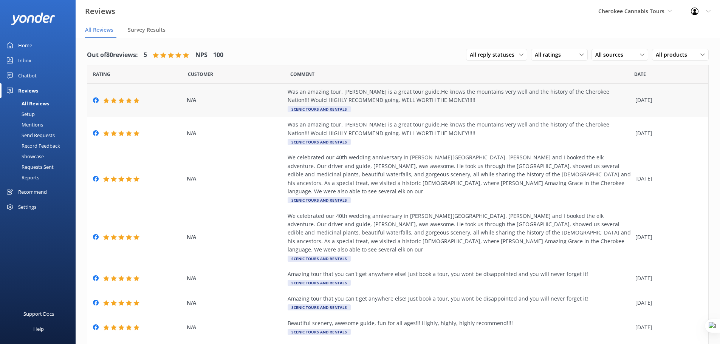
click at [381, 95] on div "Was an amazing tour. Bryan is a great tour guide.He knows the mountains very we…" at bounding box center [459, 96] width 344 height 17
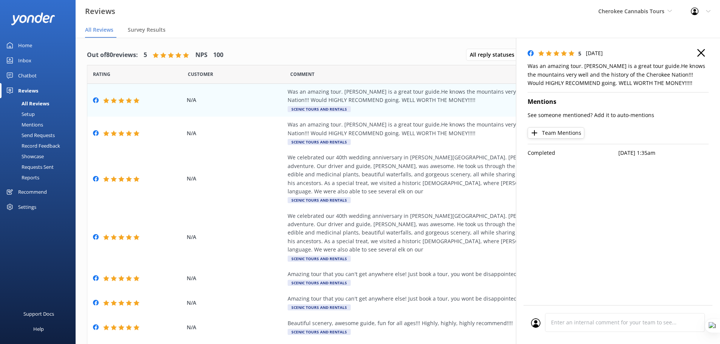
click at [700, 53] on use at bounding box center [701, 53] width 8 height 8
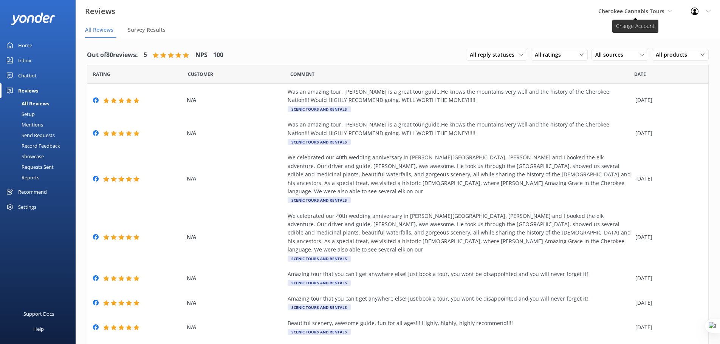
click at [656, 12] on span "Cherokee Cannabis Tours" at bounding box center [631, 11] width 66 height 7
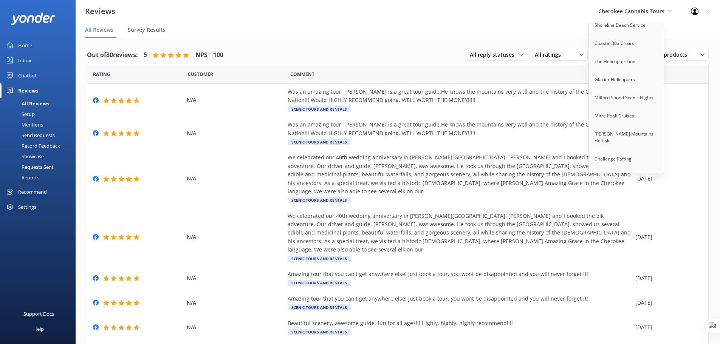
scroll to position [5808, 0]
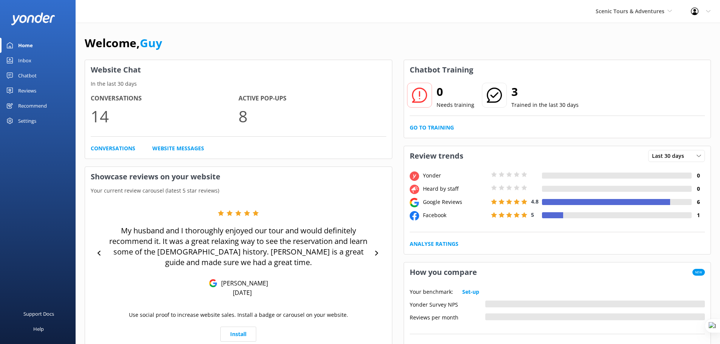
click at [26, 107] on div "Recommend" at bounding box center [32, 105] width 29 height 15
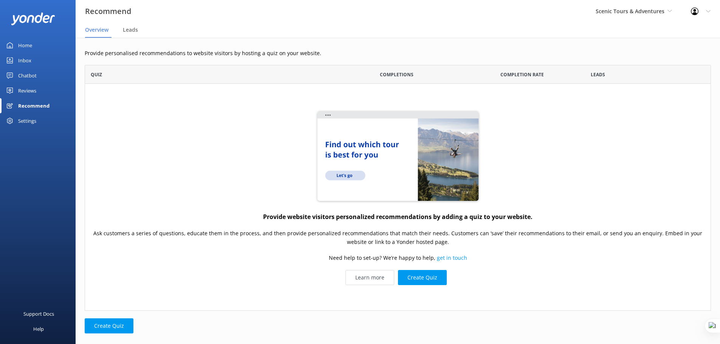
scroll to position [240, 620]
click at [25, 93] on div "Reviews" at bounding box center [27, 90] width 18 height 15
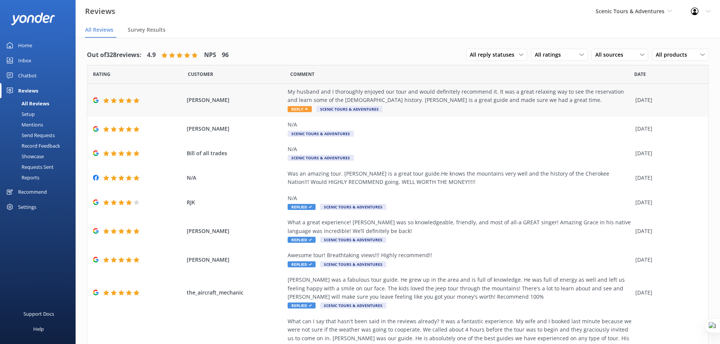
click at [344, 96] on div "My husband and I thoroughly enjoyed our tour and would definitely recommend it.…" at bounding box center [459, 96] width 344 height 17
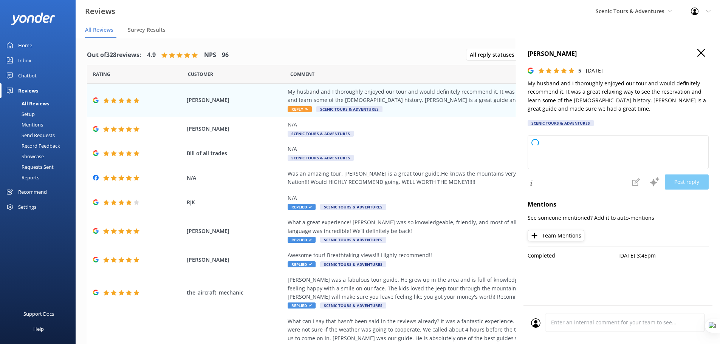
type textarea "Thank you so much for your wonderful review! We're delighted to hear you and yo…"
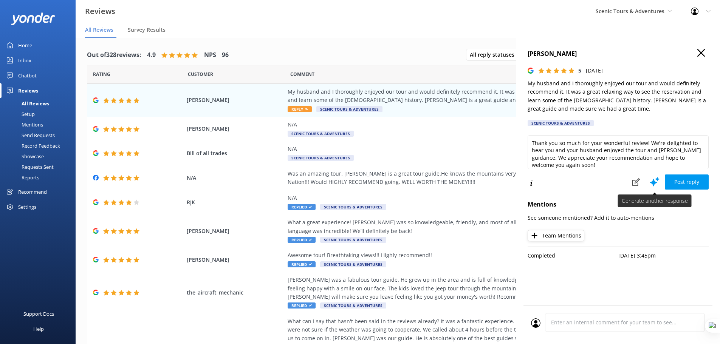
click at [654, 182] on use at bounding box center [654, 181] width 10 height 9
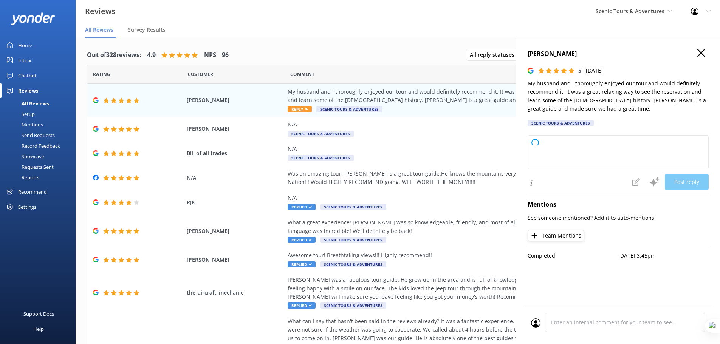
type textarea "Thank you so much for your wonderful review! We're delighted to hear you and yo…"
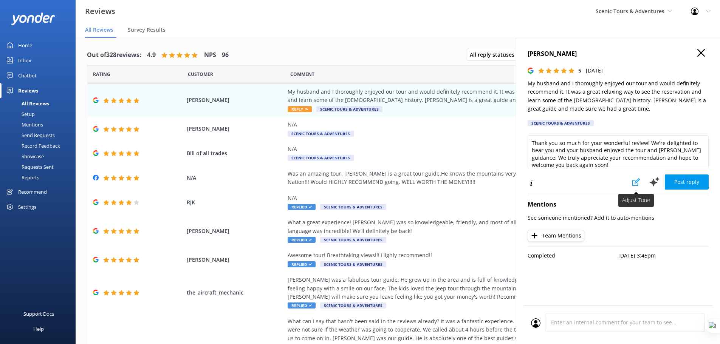
click at [634, 182] on icon at bounding box center [636, 182] width 8 height 8
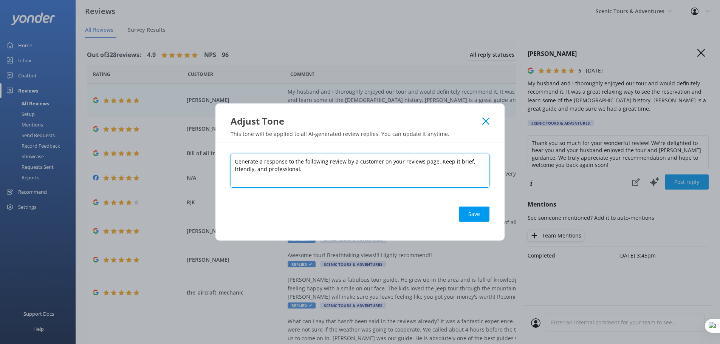
drag, startPoint x: 303, startPoint y: 170, endPoint x: 267, endPoint y: 170, distance: 35.5
click at [267, 170] on textarea "Generate a response to the following review by a customer on your reviews page.…" at bounding box center [359, 171] width 259 height 34
type textarea "Generate a response to the following review by a customer on your reviews page.…"
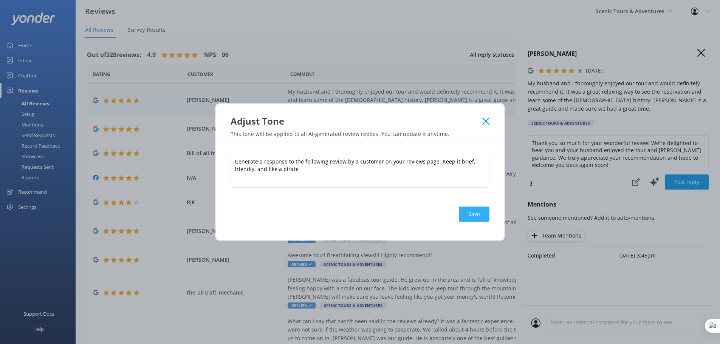
click at [473, 219] on button "Save" at bounding box center [474, 214] width 31 height 15
click at [485, 120] on use at bounding box center [485, 120] width 7 height 7
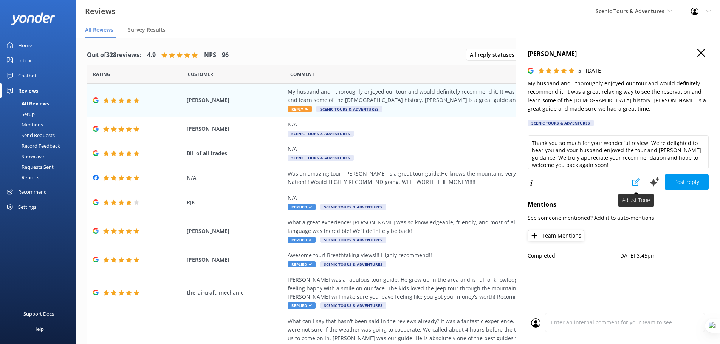
click at [634, 183] on icon at bounding box center [636, 182] width 8 height 8
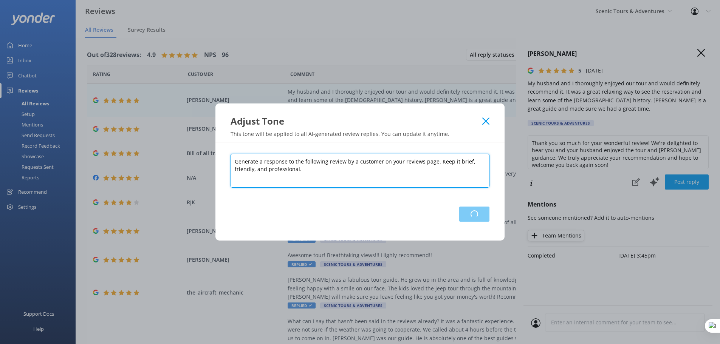
click at [306, 171] on textarea "Generate a response to the following review by a customer on your reviews page.…" at bounding box center [359, 171] width 259 height 34
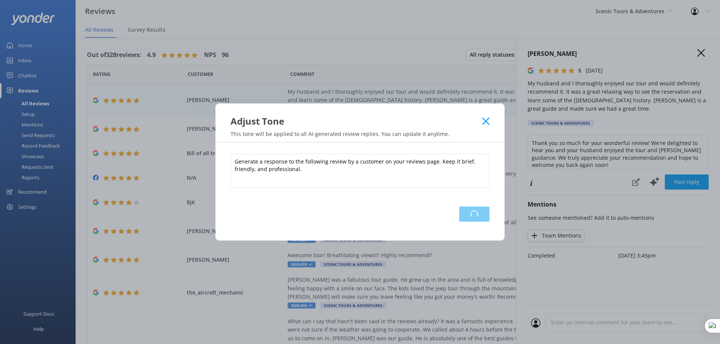
click at [487, 120] on use at bounding box center [485, 120] width 7 height 7
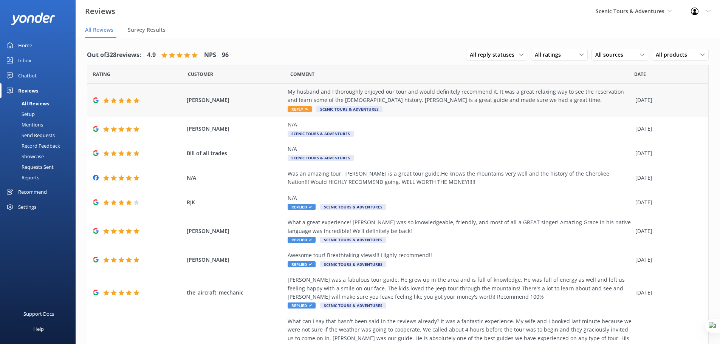
click at [420, 103] on div "My husband and I thoroughly enjoyed our tour and would definitely recommend it.…" at bounding box center [459, 96] width 344 height 17
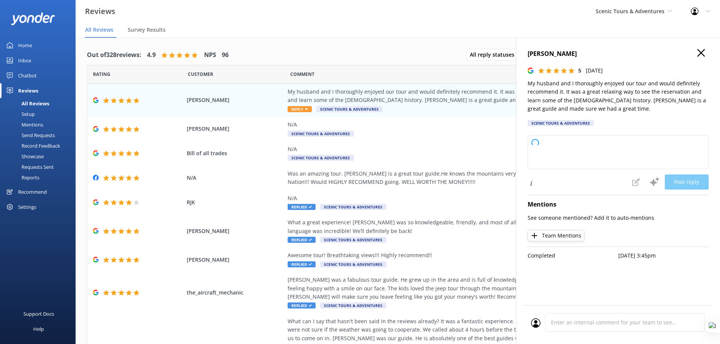
type textarea "Thank you so much for your wonderful review! We're thrilled to hear you and you…"
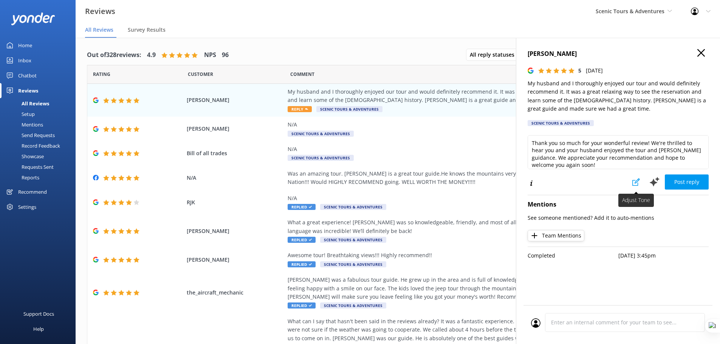
click at [639, 184] on icon at bounding box center [636, 182] width 8 height 8
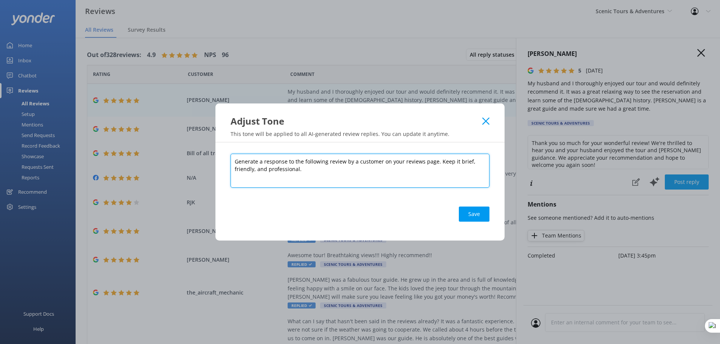
click at [307, 172] on textarea "Generate a response to the following review by a customer on your reviews page.…" at bounding box center [359, 171] width 259 height 34
type textarea "Generate a response to the following review by a customer on your reviews page.…"
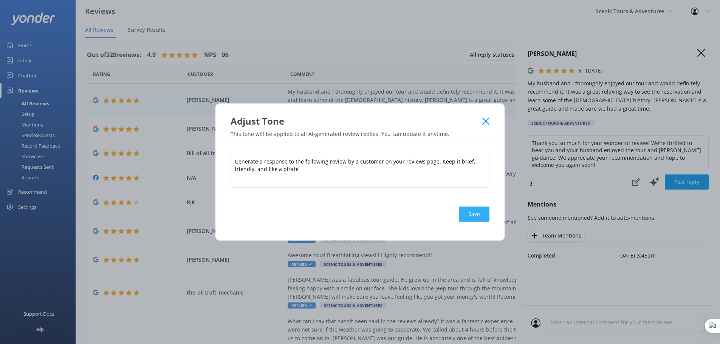
click at [481, 216] on button "Save" at bounding box center [474, 214] width 31 height 15
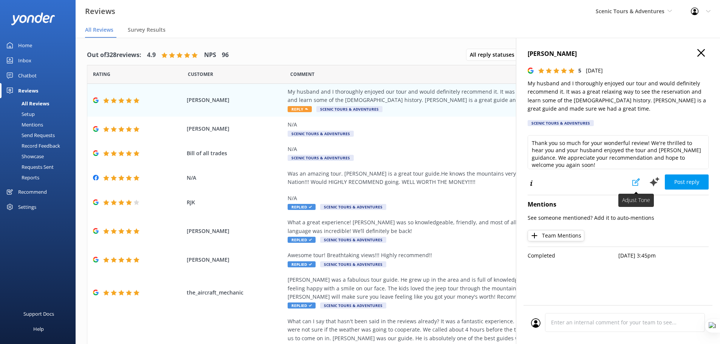
click at [637, 184] on icon at bounding box center [636, 182] width 8 height 8
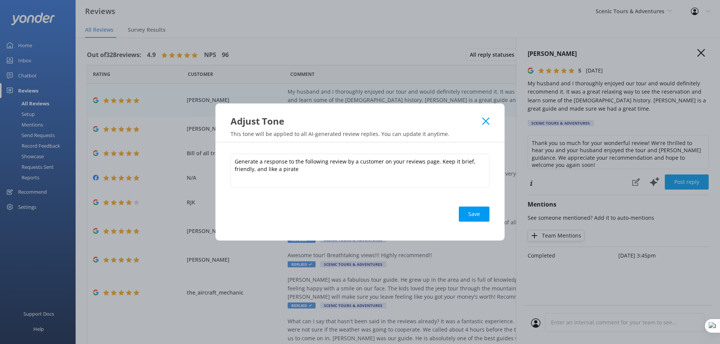
click at [488, 119] on icon at bounding box center [485, 121] width 7 height 8
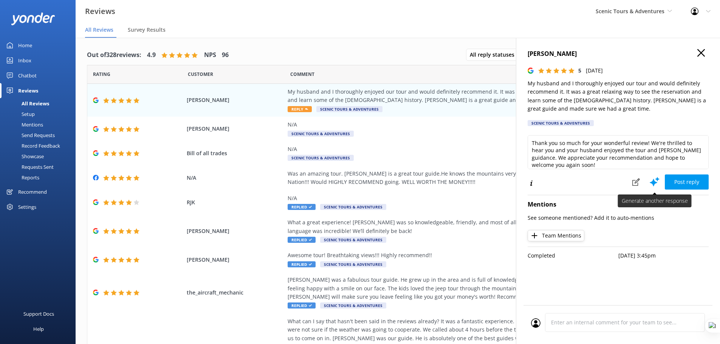
click at [654, 182] on use at bounding box center [654, 181] width 10 height 9
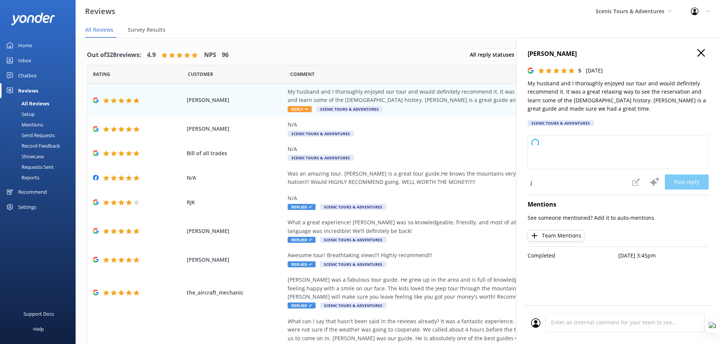
type textarea "Arrr, thank ye kindly for yer glowing words, matey! We be thrilled ye and yer h…"
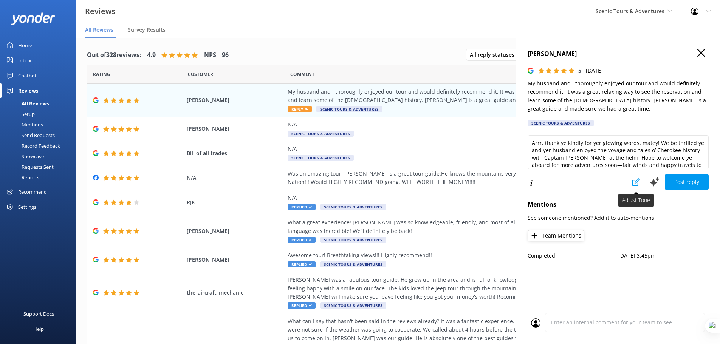
click at [633, 187] on button at bounding box center [635, 182] width 17 height 15
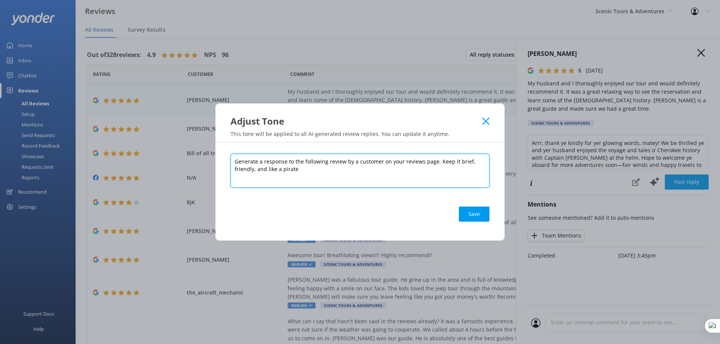
drag, startPoint x: 304, startPoint y: 170, endPoint x: 267, endPoint y: 170, distance: 36.6
click at [267, 170] on textarea "Generate a response to the following review by a customer on your reviews page.…" at bounding box center [359, 171] width 259 height 34
type textarea "Generate a response to the following review by a customer on your reviews page.…"
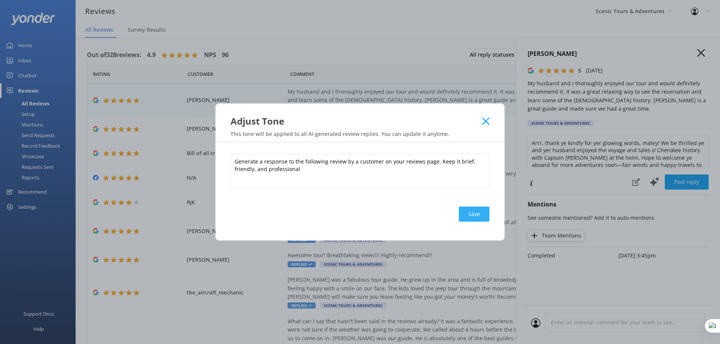
click at [479, 218] on button "Save" at bounding box center [474, 214] width 31 height 15
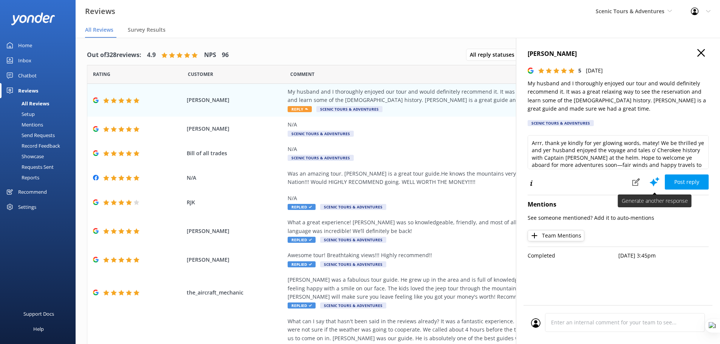
click at [652, 182] on use at bounding box center [654, 181] width 10 height 9
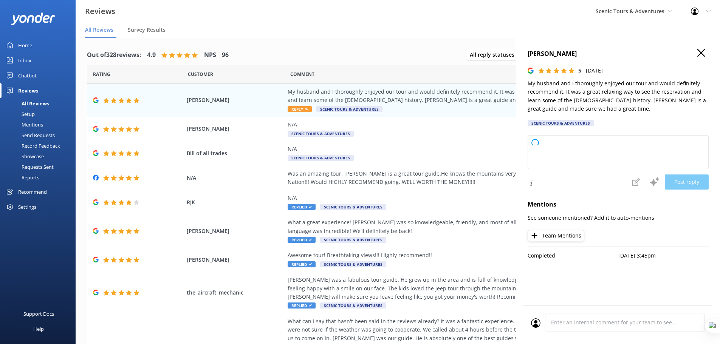
type textarea "Thank you so much for your wonderful review! We're delighted to hear you enjoye…"
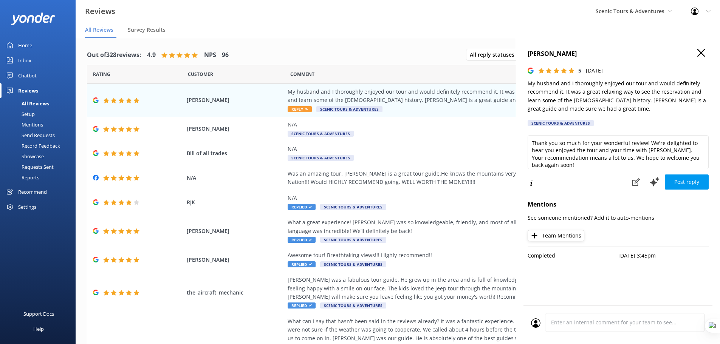
click at [698, 53] on icon at bounding box center [701, 53] width 8 height 8
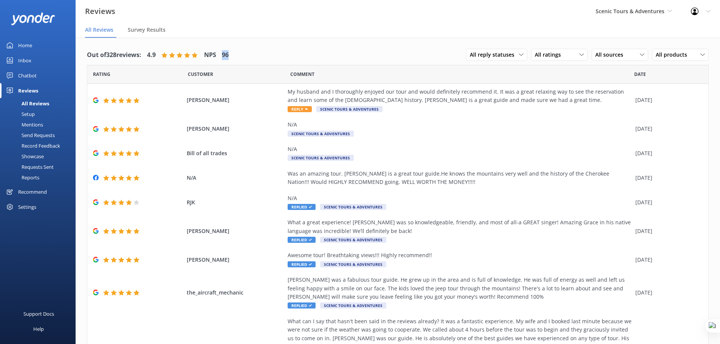
drag, startPoint x: 226, startPoint y: 55, endPoint x: 245, endPoint y: 55, distance: 19.3
click at [245, 55] on div "Out of 328 reviews: 4.9 NPS 96 All reply statuses All reply statuses Needs a re…" at bounding box center [397, 55] width 621 height 20
click at [237, 54] on div "Out of 328 reviews: 4.9 NPS 96 All reply statuses All reply statuses Needs a re…" at bounding box center [397, 55] width 621 height 20
click at [26, 114] on div "Setup" at bounding box center [20, 114] width 30 height 11
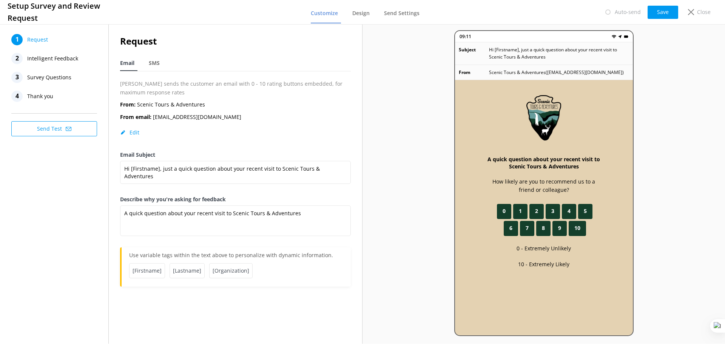
click at [46, 59] on span "Intelligent Feedback" at bounding box center [52, 58] width 51 height 11
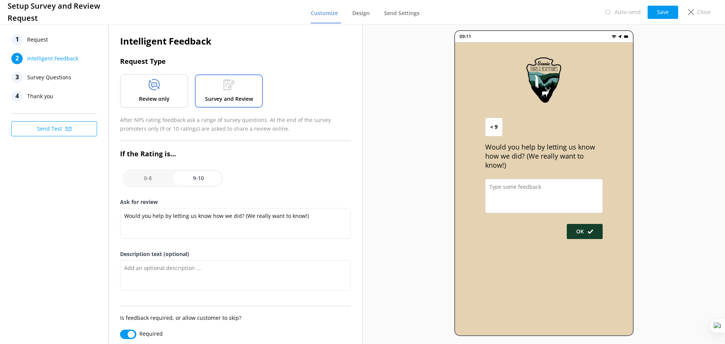
click at [153, 95] on p "Review only" at bounding box center [154, 99] width 31 height 8
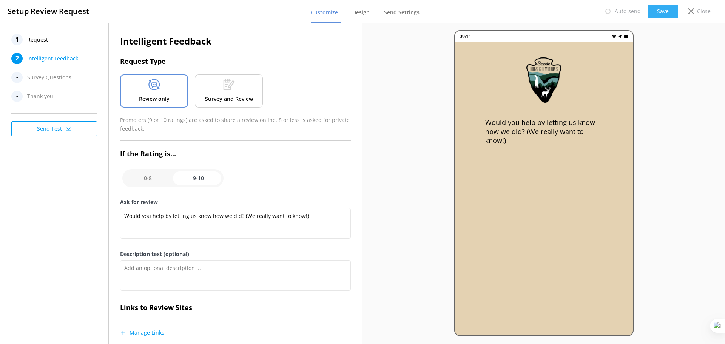
click at [658, 8] on button "Save" at bounding box center [663, 11] width 31 height 13
click at [35, 40] on span "Request" at bounding box center [37, 39] width 21 height 11
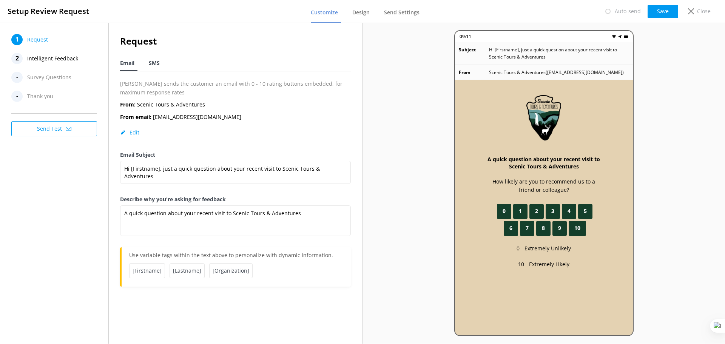
click at [151, 62] on span "SMS" at bounding box center [154, 63] width 11 height 8
type textarea "Hi [Firstname], thanks for visiting us at [Organization]. Just a quick follow u…"
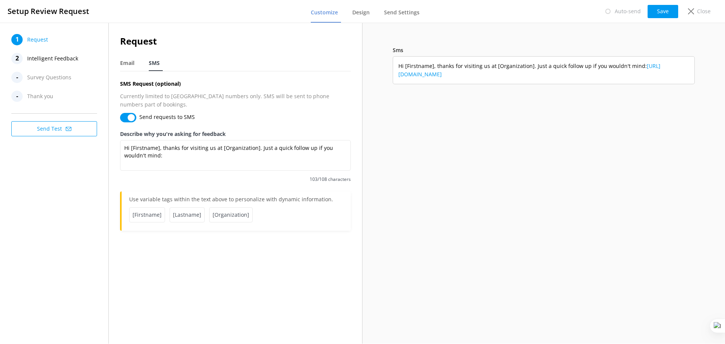
click at [63, 58] on span "Intelligent Feedback" at bounding box center [52, 58] width 51 height 11
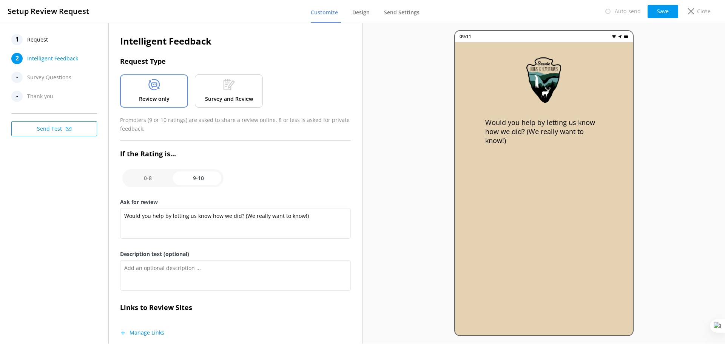
click at [33, 38] on span "Request" at bounding box center [37, 39] width 21 height 11
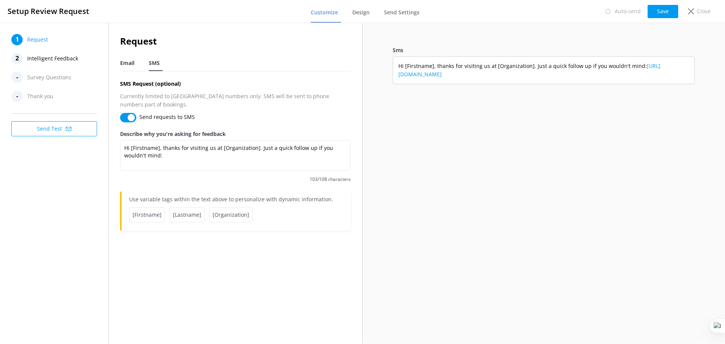
click at [124, 59] on div "Email" at bounding box center [128, 63] width 17 height 15
type textarea "A quick question about your recent visit to Scenic Tours & Adventures"
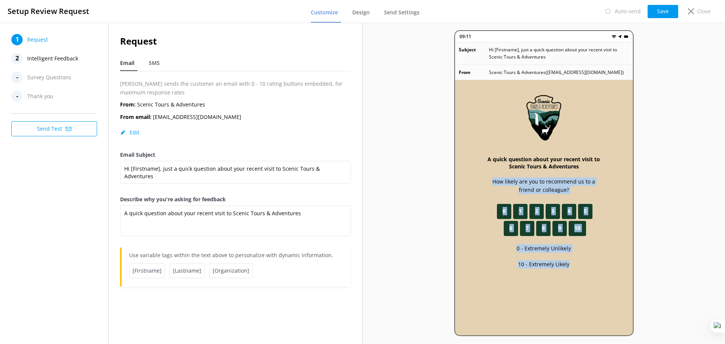
drag, startPoint x: 486, startPoint y: 182, endPoint x: 590, endPoint y: 264, distance: 132.9
click at [590, 264] on div "A quick question about your recent visit to Scenic Tours & Adventures How likel…" at bounding box center [544, 232] width 178 height 304
click at [595, 244] on div "A quick question about your recent visit to Scenic Tours & Adventures How likel…" at bounding box center [544, 232] width 178 height 304
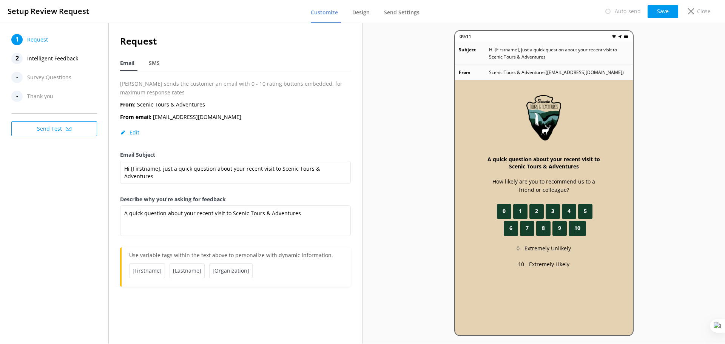
click at [52, 58] on span "Intelligent Feedback" at bounding box center [52, 58] width 51 height 11
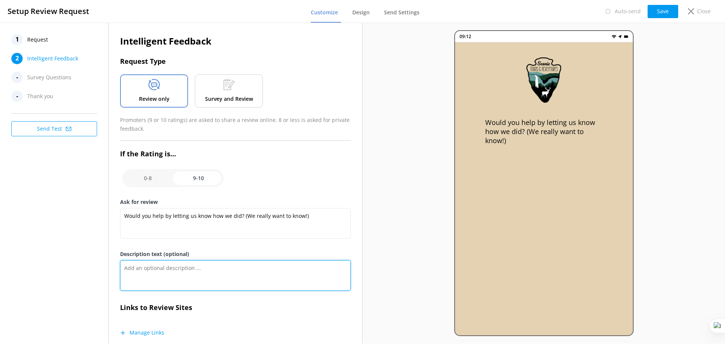
click at [204, 268] on textarea "Description text (optional)" at bounding box center [235, 275] width 231 height 31
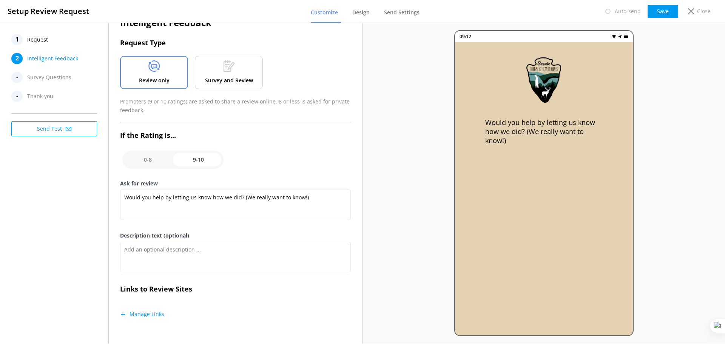
click at [156, 314] on button "Manage Links" at bounding box center [142, 314] width 44 height 8
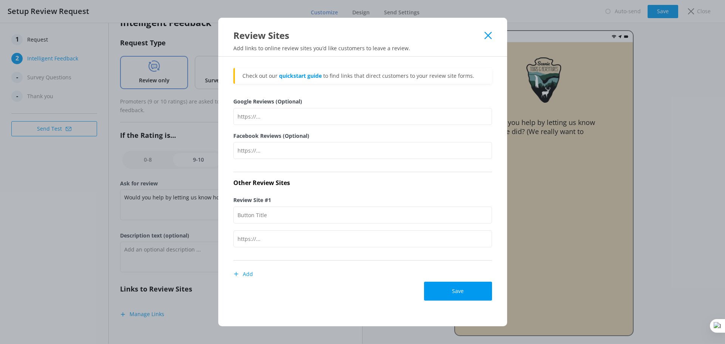
click at [487, 38] on icon at bounding box center [488, 36] width 7 height 8
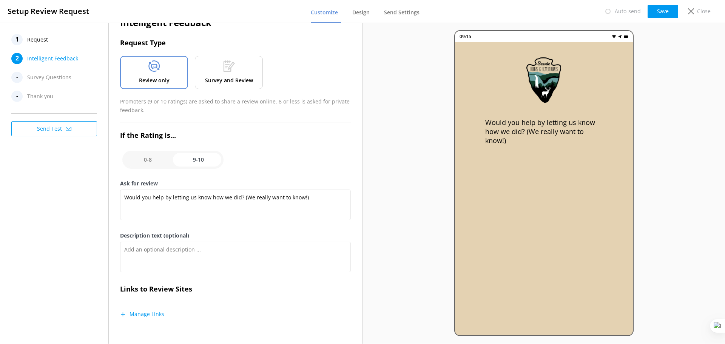
click at [155, 314] on button "Manage Links" at bounding box center [142, 314] width 44 height 8
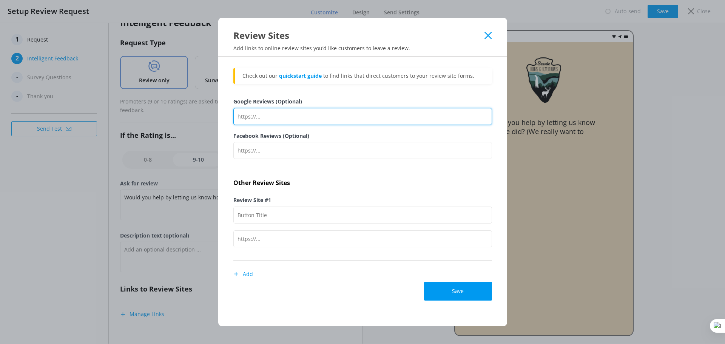
click at [284, 116] on input "Google Reviews (Optional)" at bounding box center [362, 116] width 259 height 17
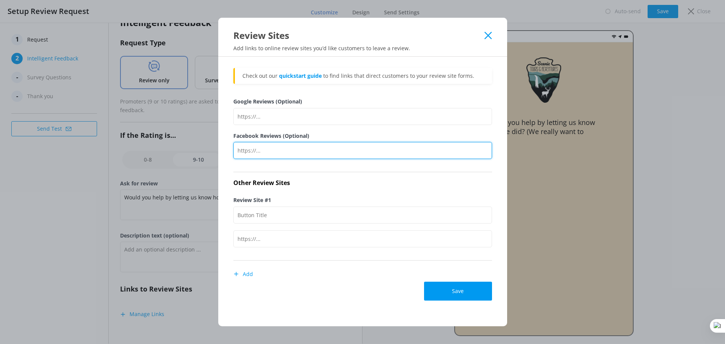
click at [252, 145] on input "Facebook Reviews (Optional)" at bounding box center [362, 150] width 259 height 17
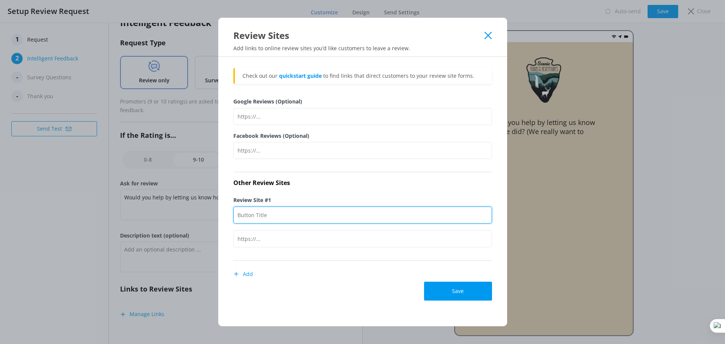
click at [270, 213] on input "Review Site #1" at bounding box center [362, 215] width 259 height 17
type input "Trip Advisor"
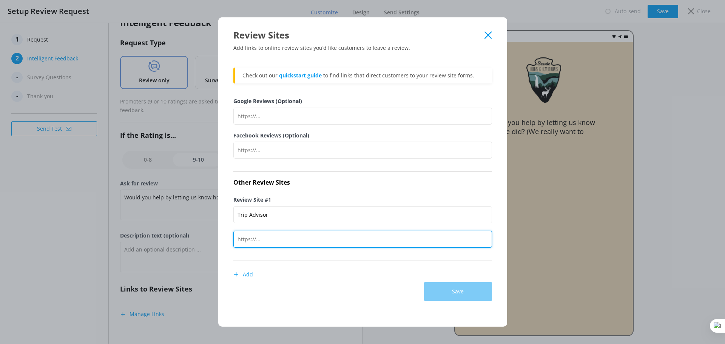
click at [265, 241] on input "text" at bounding box center [362, 239] width 259 height 17
paste input "[URL][DOMAIN_NAME]"
type input "[URL][DOMAIN_NAME]"
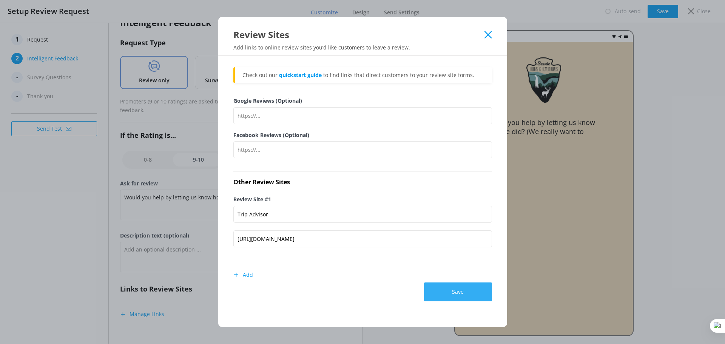
scroll to position [0, 0]
click at [454, 294] on button "Save" at bounding box center [458, 292] width 68 height 19
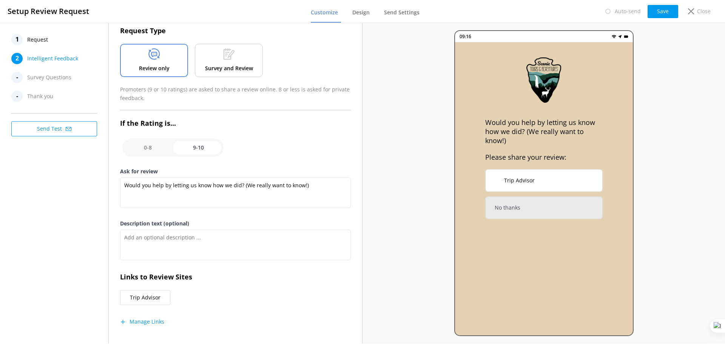
scroll to position [38, 0]
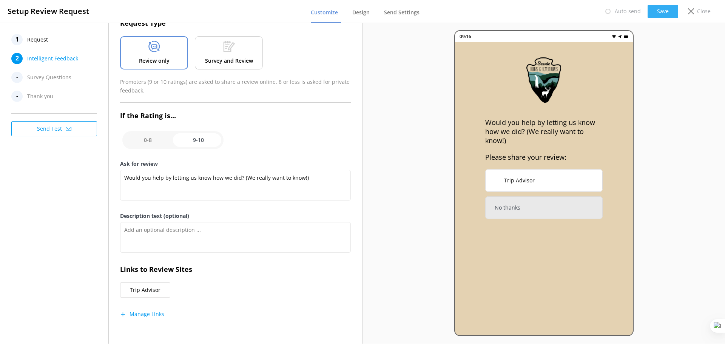
click at [663, 10] on button "Save" at bounding box center [663, 11] width 31 height 13
click at [362, 11] on span "Design" at bounding box center [360, 13] width 17 height 8
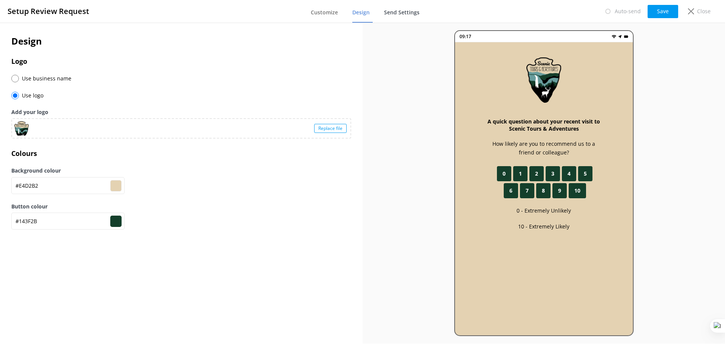
click at [403, 13] on span "Send Settings" at bounding box center [402, 13] width 36 height 8
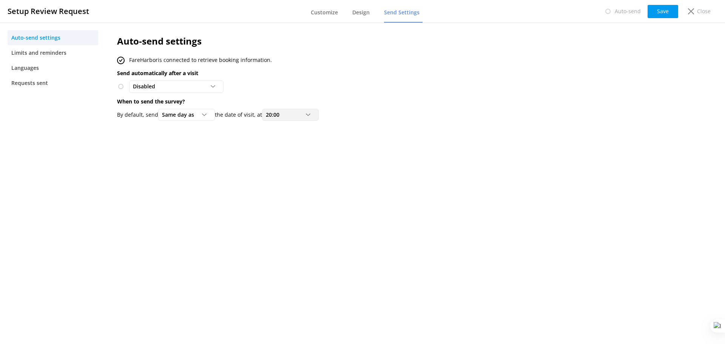
click at [292, 115] on div "20:00" at bounding box center [290, 115] width 53 height 8
click at [287, 199] on link "18:00" at bounding box center [296, 197] width 67 height 15
click at [44, 51] on span "Limits and reminders" at bounding box center [38, 53] width 55 height 8
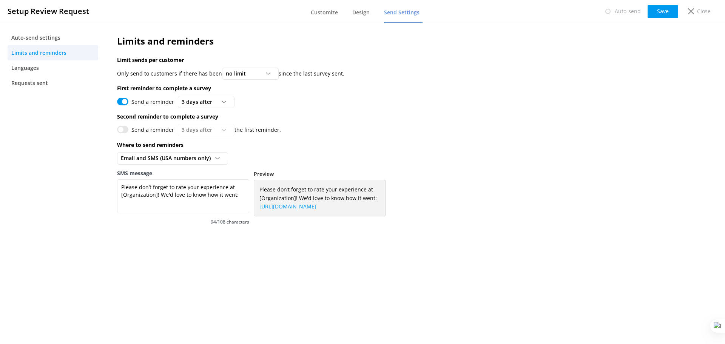
click at [122, 102] on input "Send a reminder" at bounding box center [122, 102] width 11 height 8
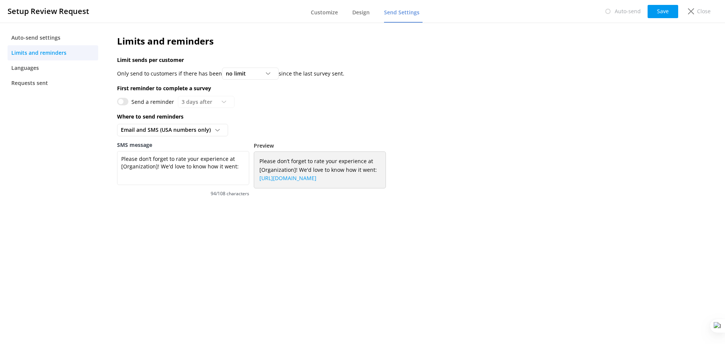
click at [122, 102] on input "Send a reminder" at bounding box center [122, 102] width 11 height 8
checkbox input "true"
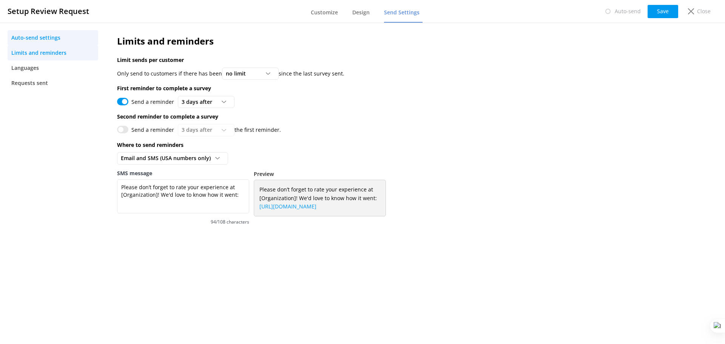
click at [27, 36] on span "Auto-send settings" at bounding box center [35, 38] width 49 height 8
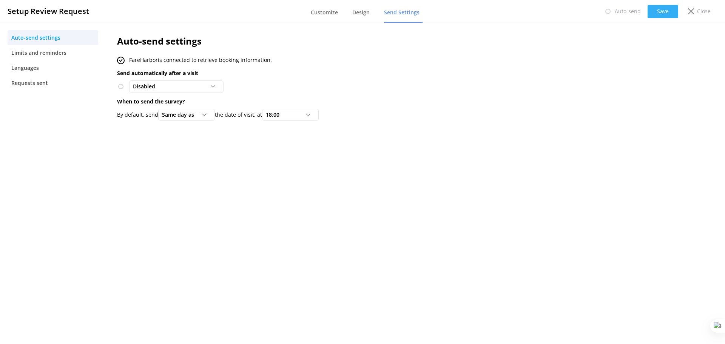
click at [656, 12] on button "Save" at bounding box center [663, 11] width 31 height 13
click at [195, 85] on div "Disabled" at bounding box center [176, 86] width 91 height 8
click at [192, 119] on div "To customers from FareHarbor" at bounding box center [166, 118] width 66 height 8
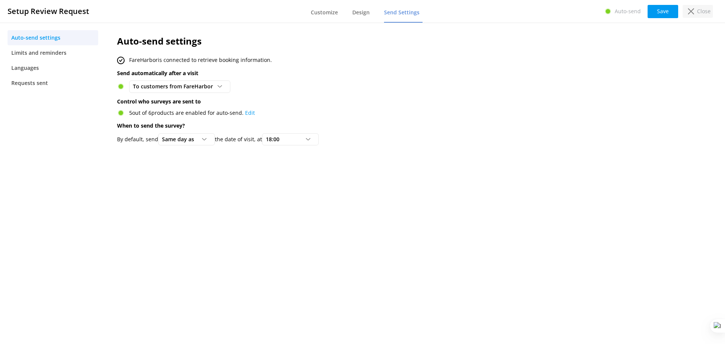
click at [695, 11] on div "Close" at bounding box center [698, 11] width 30 height 13
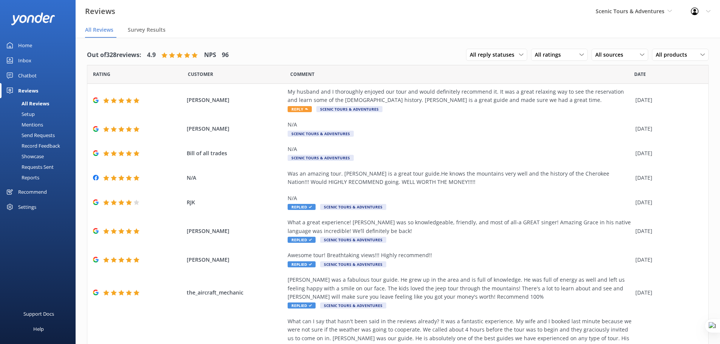
click at [26, 207] on div "Settings" at bounding box center [27, 206] width 18 height 15
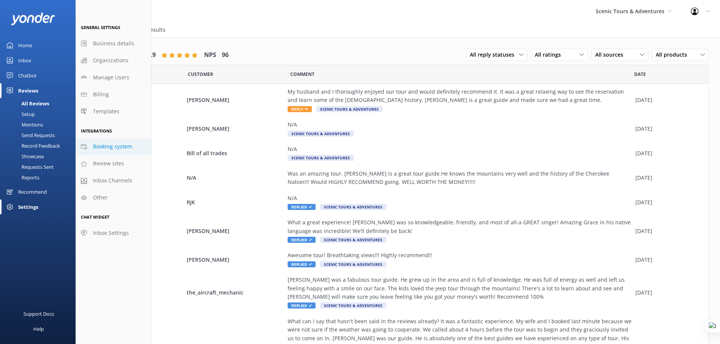
click at [114, 147] on span "Booking system" at bounding box center [112, 146] width 39 height 8
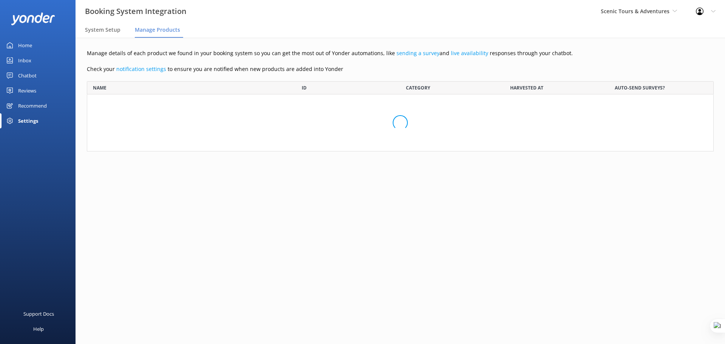
scroll to position [121, 621]
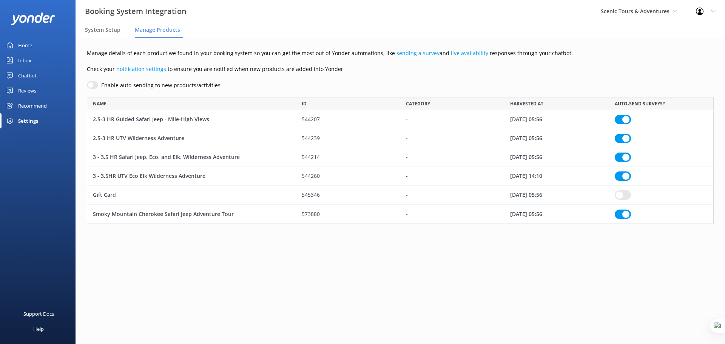
click at [617, 124] on input "row" at bounding box center [623, 119] width 16 height 9
checkbox input "true"
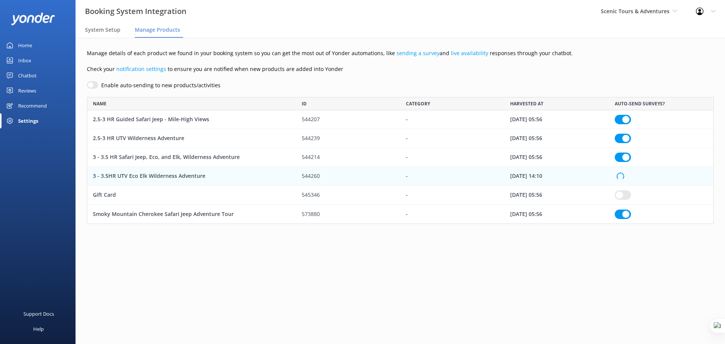
checkbox input "true"
click at [617, 175] on input "row" at bounding box center [623, 175] width 16 height 9
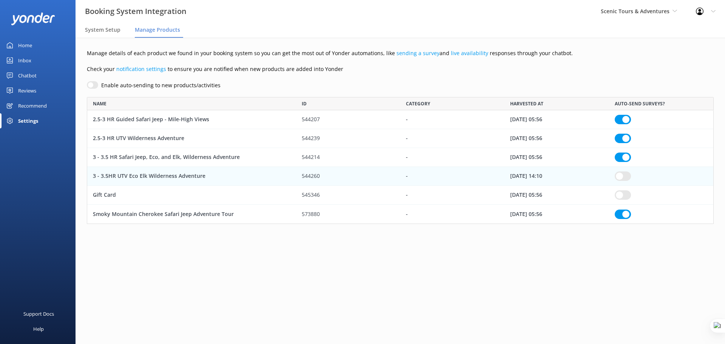
checkbox input "true"
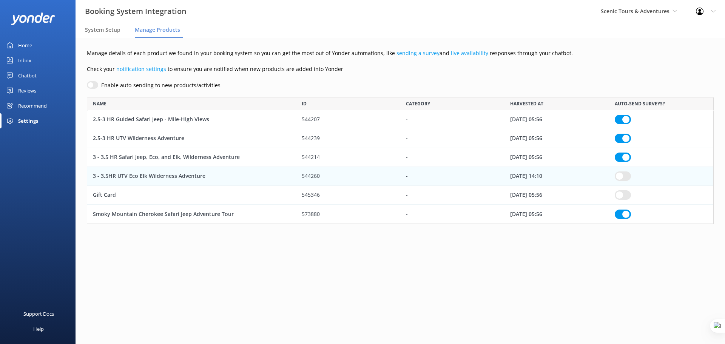
checkbox input "true"
click at [629, 124] on input "row" at bounding box center [623, 119] width 16 height 9
checkbox input "true"
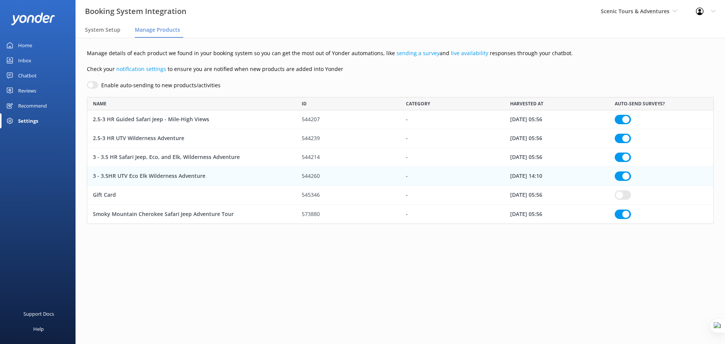
checkbox input "true"
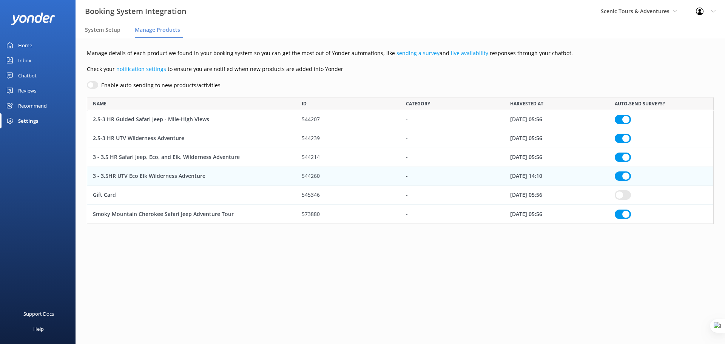
checkbox input "true"
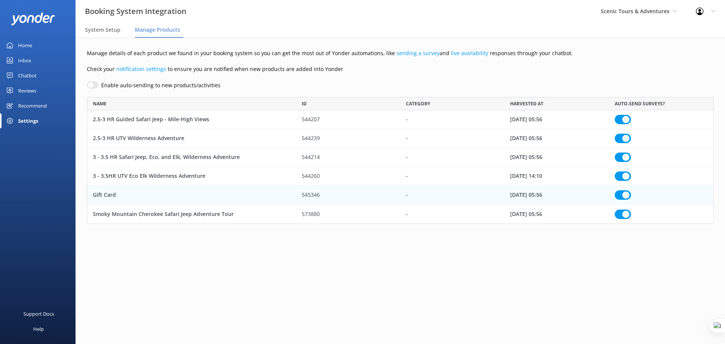
click at [629, 195] on input "row" at bounding box center [623, 194] width 16 height 9
checkbox input "true"
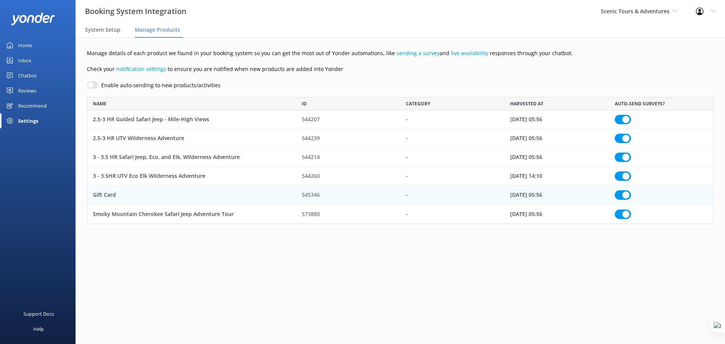
checkbox input "true"
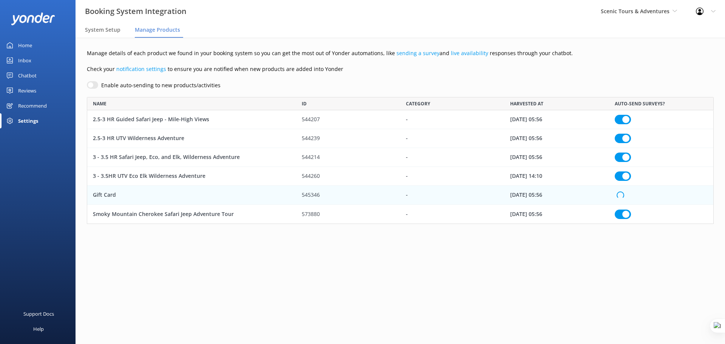
checkbox input "true"
click at [28, 87] on div "Reviews" at bounding box center [27, 90] width 18 height 15
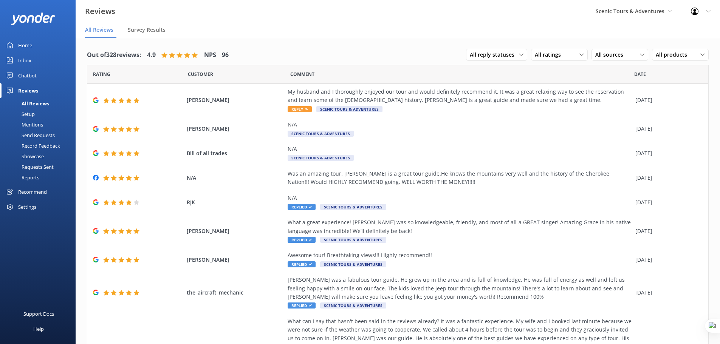
click at [30, 114] on div "Setup" at bounding box center [20, 114] width 30 height 11
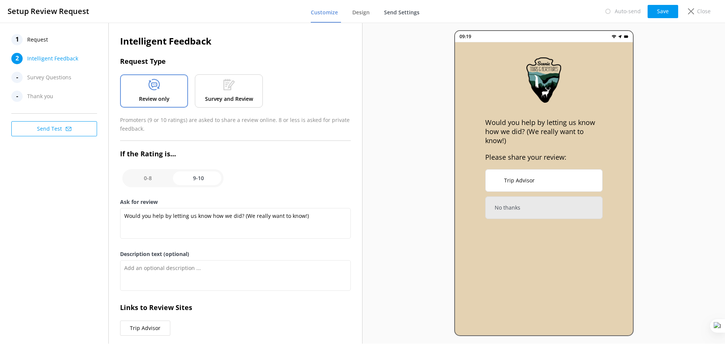
click at [393, 12] on span "Send Settings" at bounding box center [402, 13] width 36 height 8
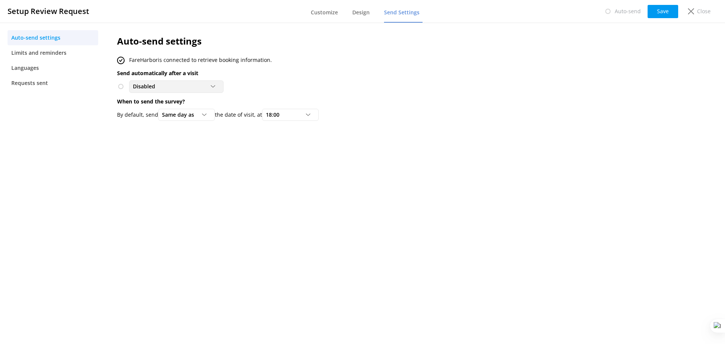
click at [201, 85] on div "Disabled" at bounding box center [176, 86] width 91 height 8
click at [192, 117] on div "To customers from FareHarbor" at bounding box center [166, 118] width 66 height 8
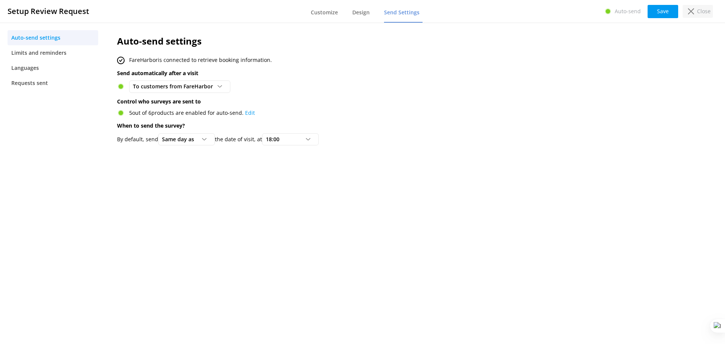
click at [702, 11] on p "Close" at bounding box center [704, 11] width 14 height 8
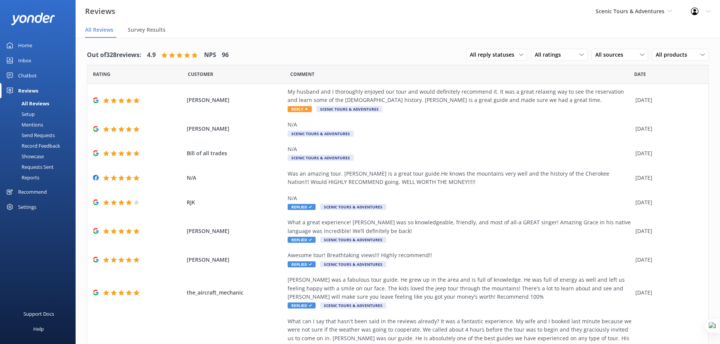
click at [27, 125] on div "Mentions" at bounding box center [24, 124] width 39 height 11
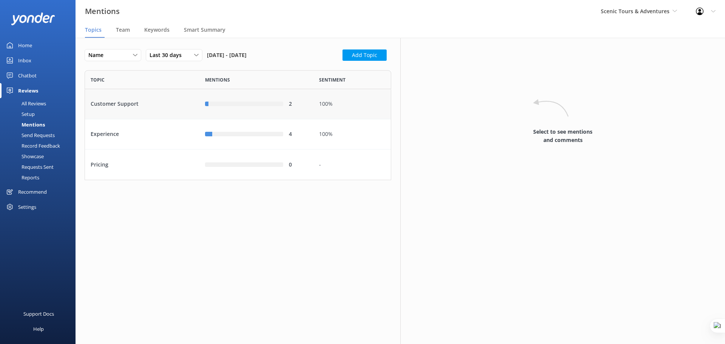
scroll to position [104, 301]
click at [363, 52] on button "Add Topic" at bounding box center [365, 54] width 44 height 11
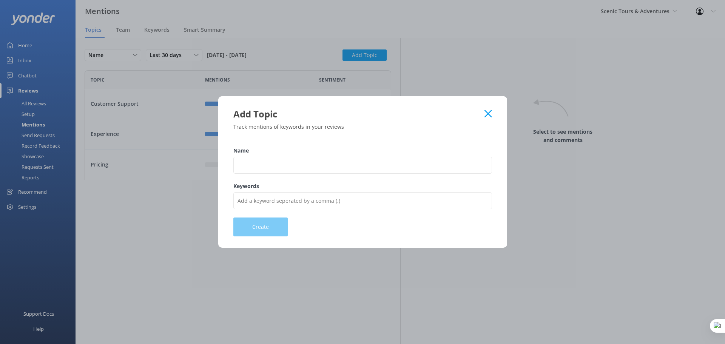
click at [487, 113] on use at bounding box center [488, 113] width 7 height 7
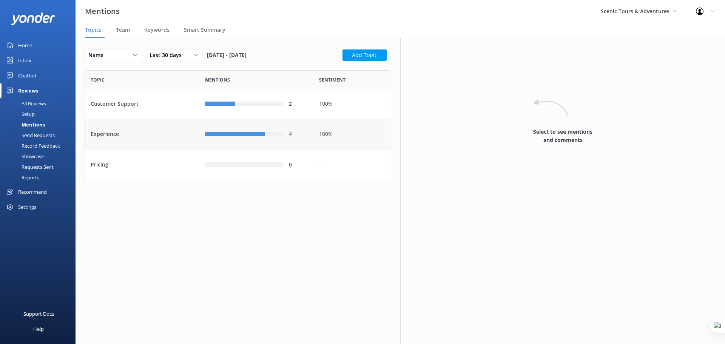
click at [169, 136] on div "Experience" at bounding box center [142, 134] width 114 height 30
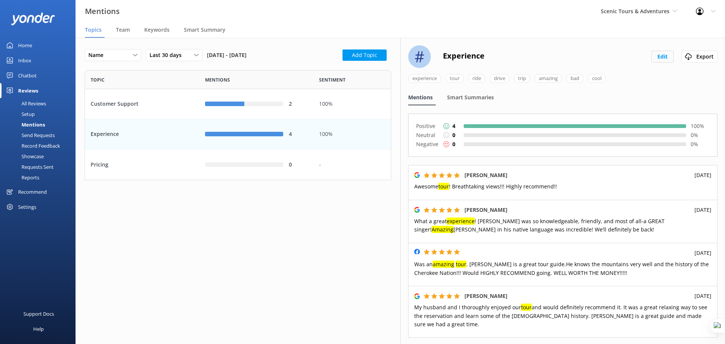
click at [664, 56] on button "Edit" at bounding box center [663, 57] width 22 height 12
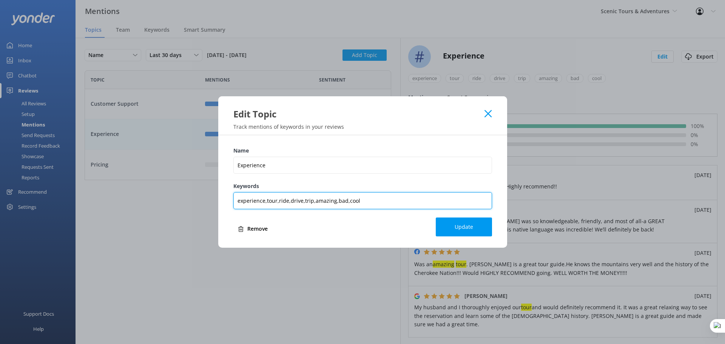
click at [369, 198] on input "experience,tour,ride,drive,trip,amazing,bad,cool" at bounding box center [362, 200] width 259 height 17
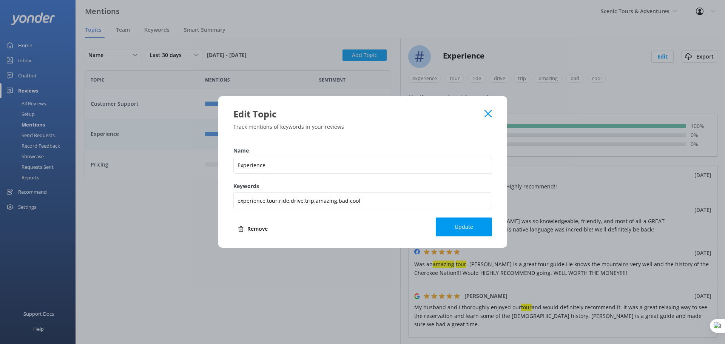
click at [486, 115] on icon at bounding box center [488, 114] width 7 height 8
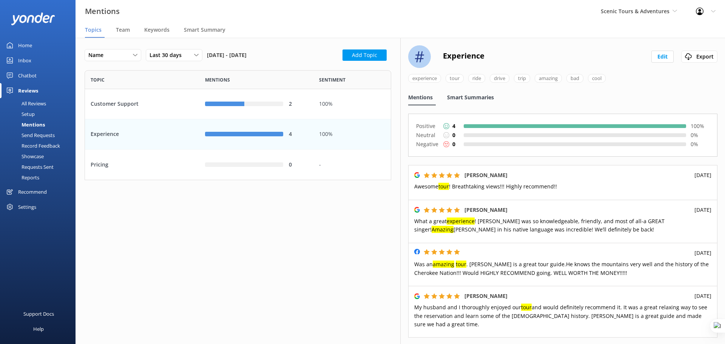
click at [470, 99] on span "Smart Summaries" at bounding box center [470, 98] width 47 height 8
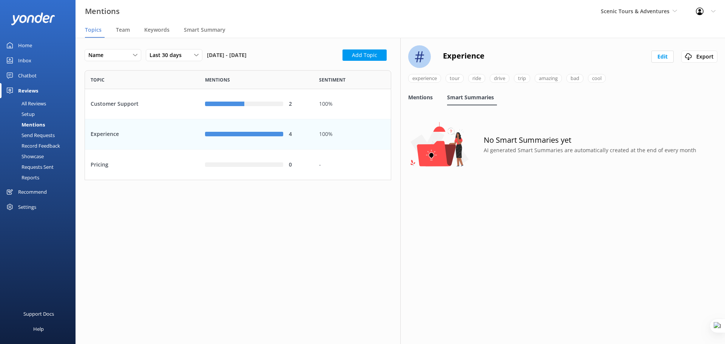
click at [416, 99] on span "Mentions" at bounding box center [420, 98] width 25 height 8
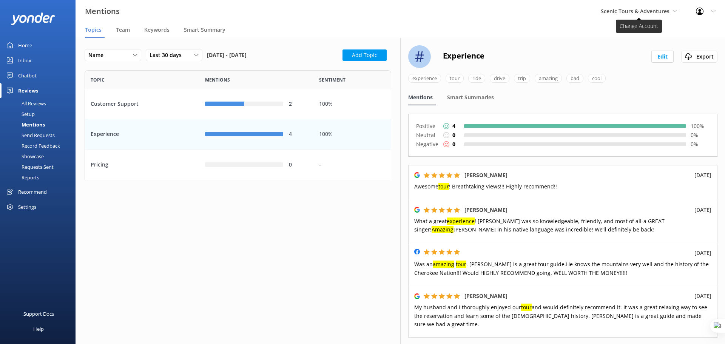
click at [640, 11] on span "Scenic Tours & Adventures" at bounding box center [635, 11] width 69 height 7
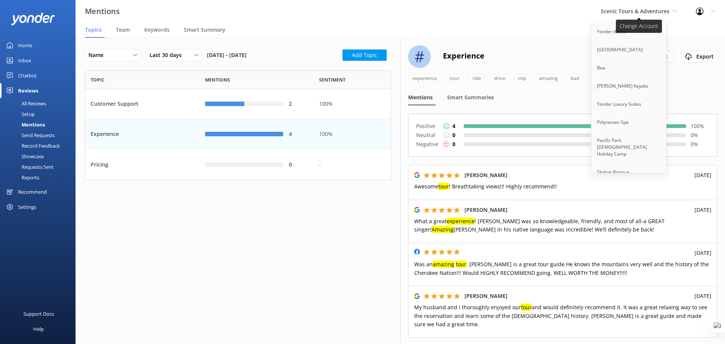
scroll to position [1747, 0]
click at [617, 143] on link "Cool Tours Inc" at bounding box center [630, 152] width 76 height 18
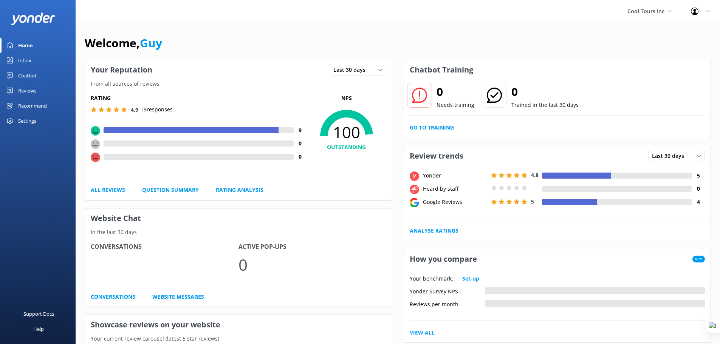
click at [23, 88] on div "Reviews" at bounding box center [27, 90] width 18 height 15
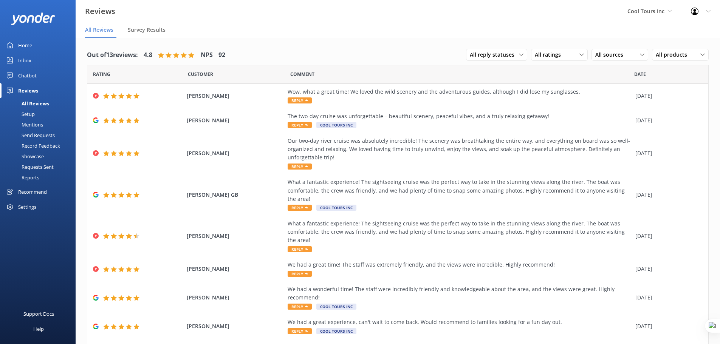
click at [30, 125] on div "Mentions" at bounding box center [24, 124] width 39 height 11
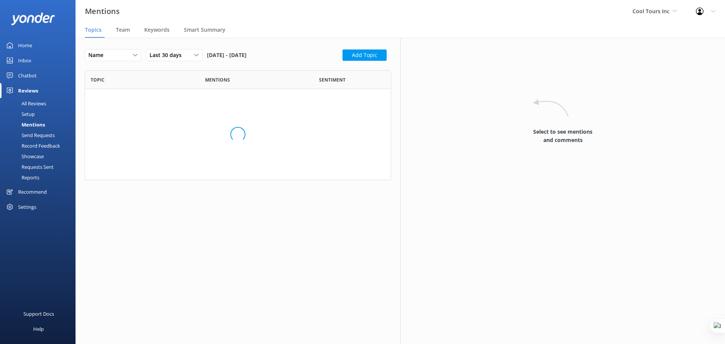
scroll to position [104, 301]
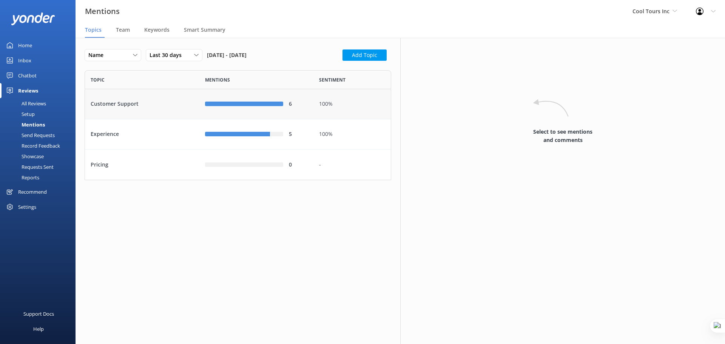
click at [169, 104] on div "Customer Support" at bounding box center [142, 104] width 114 height 30
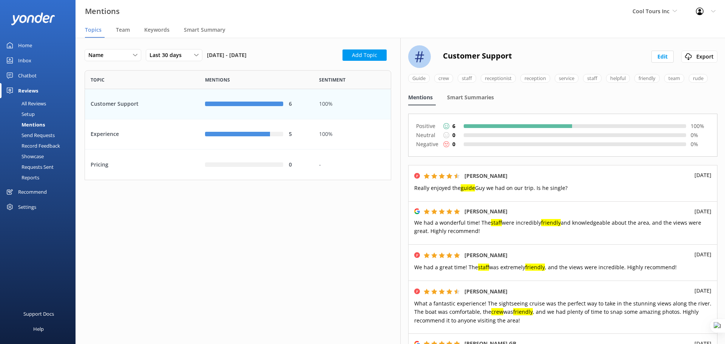
click at [465, 100] on div "# Customer Support Edit Export Guide crew staff receptionist reception service …" at bounding box center [562, 191] width 325 height 306
click at [465, 101] on span "Smart Summaries" at bounding box center [470, 98] width 47 height 8
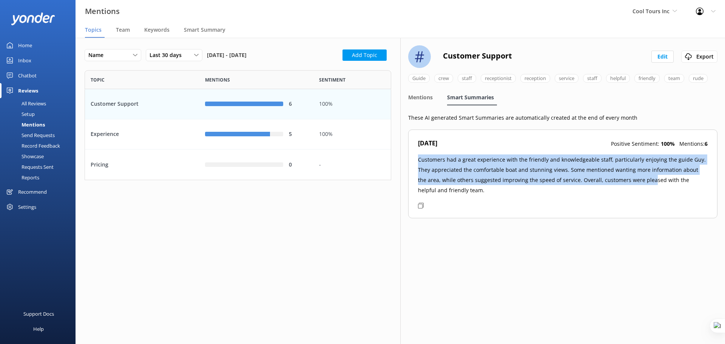
drag, startPoint x: 418, startPoint y: 161, endPoint x: 638, endPoint y: 175, distance: 220.7
click at [639, 176] on p "Customers had a great experience with the friendly and knowledgeable staff, par…" at bounding box center [563, 174] width 290 height 41
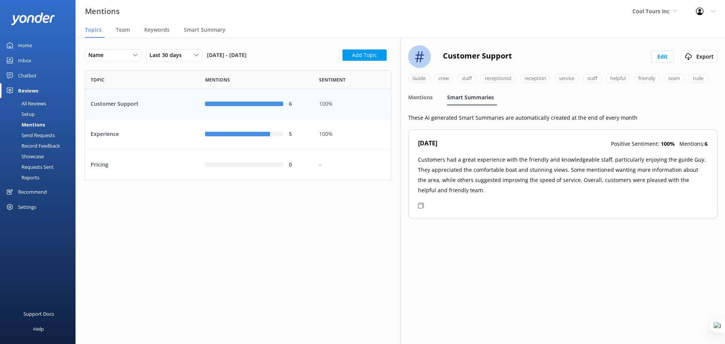
click at [417, 205] on div "Jul 2025 Positive Sentiment: 100 % Mentions: 6 Customers had a great experience…" at bounding box center [562, 174] width 309 height 89
click at [421, 204] on use at bounding box center [421, 206] width 6 height 6
click at [187, 31] on span "Smart Summary" at bounding box center [205, 30] width 42 height 8
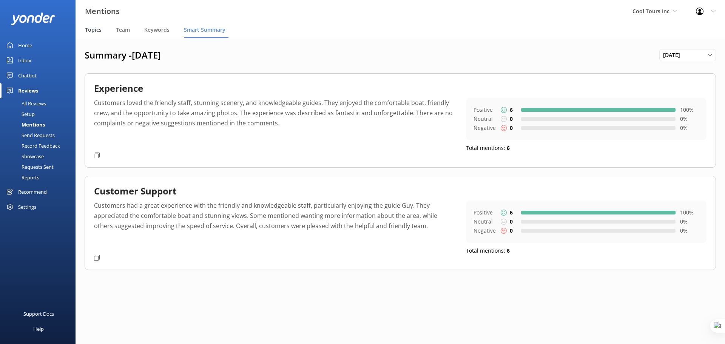
click at [96, 33] on span "Topics" at bounding box center [93, 30] width 17 height 8
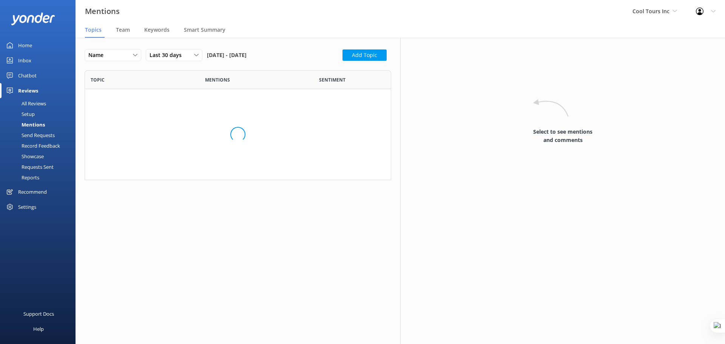
scroll to position [104, 301]
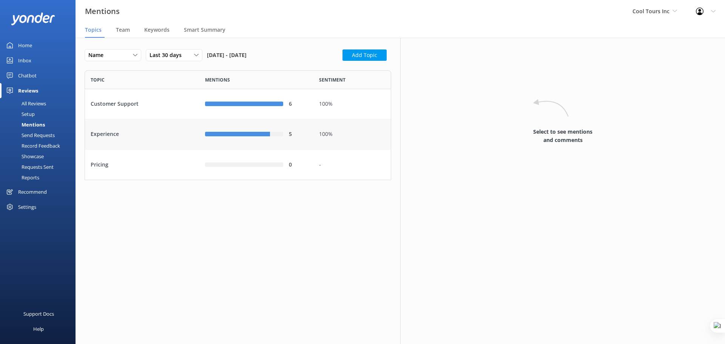
click at [195, 138] on div "Experience" at bounding box center [142, 134] width 114 height 30
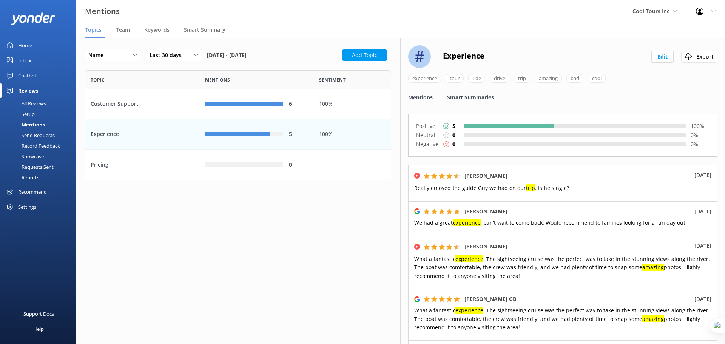
click at [486, 97] on span "Smart Summaries" at bounding box center [470, 98] width 47 height 8
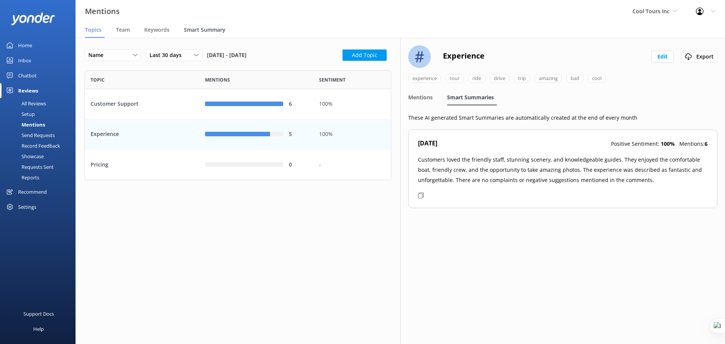
click at [212, 26] on span "Smart Summary" at bounding box center [205, 30] width 42 height 8
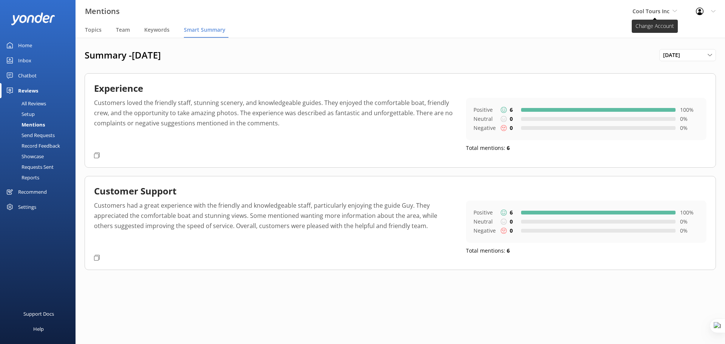
click at [672, 10] on span "Cool Tours Inc" at bounding box center [655, 11] width 45 height 8
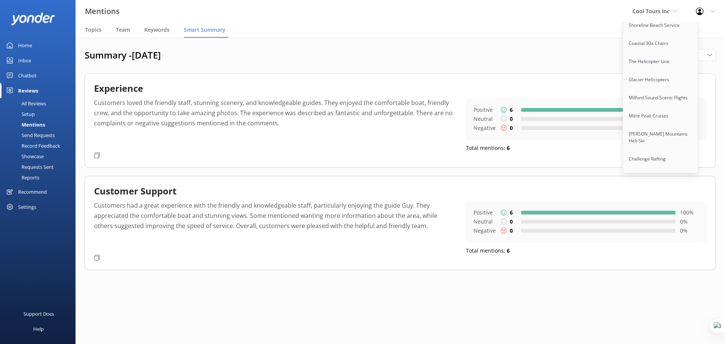
scroll to position [5808, 0]
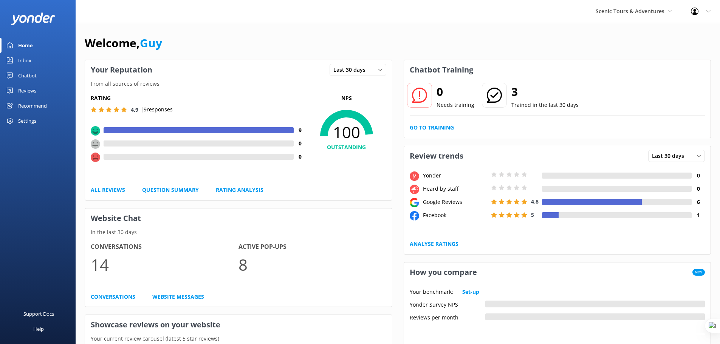
click at [23, 92] on div "Reviews" at bounding box center [27, 90] width 18 height 15
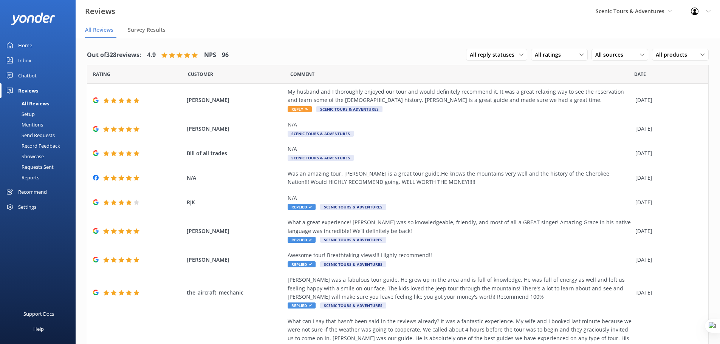
click at [26, 124] on div "Mentions" at bounding box center [24, 124] width 39 height 11
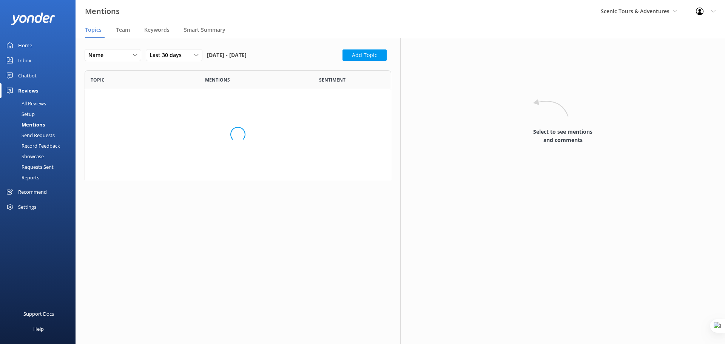
scroll to position [104, 301]
click at [119, 31] on span "Team" at bounding box center [123, 30] width 14 height 8
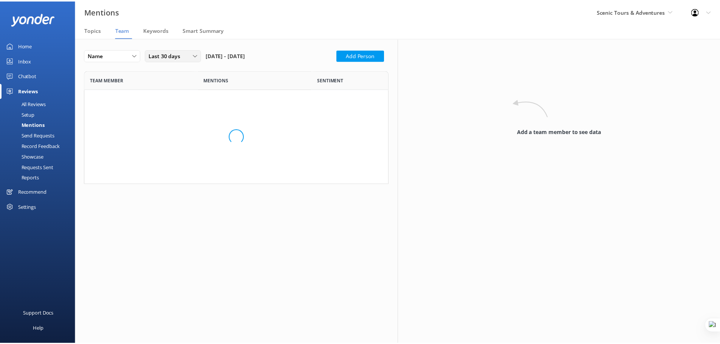
scroll to position [229, 301]
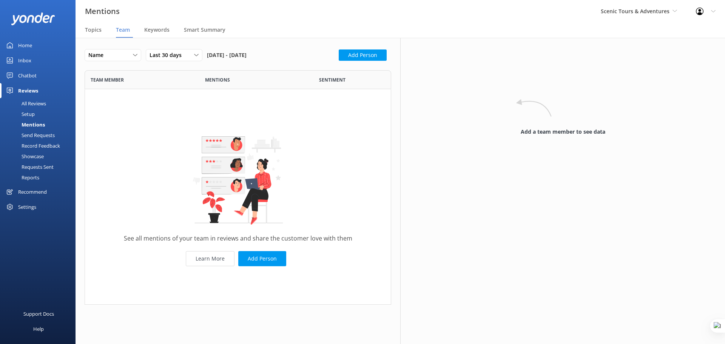
click at [27, 136] on div "Send Requests" at bounding box center [30, 135] width 50 height 11
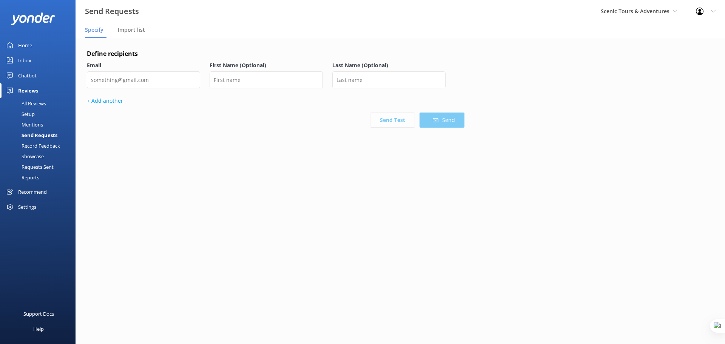
click at [39, 158] on div "Showcase" at bounding box center [24, 156] width 39 height 11
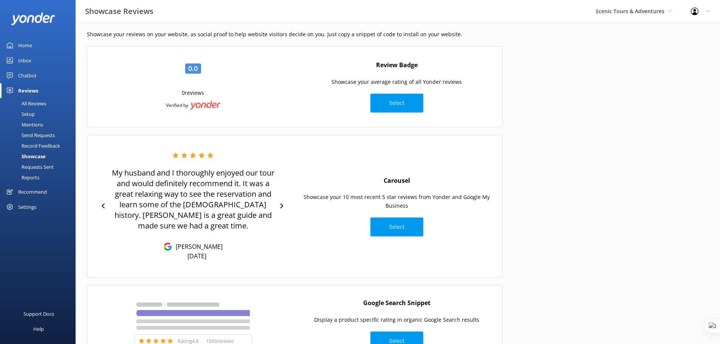
scroll to position [57, 0]
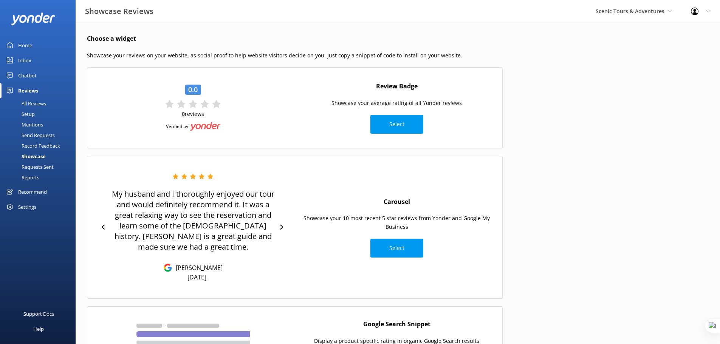
click at [34, 178] on div "Reports" at bounding box center [22, 177] width 35 height 11
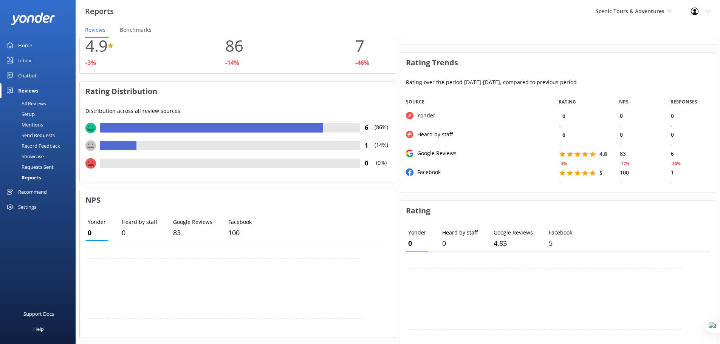
scroll to position [76, 0]
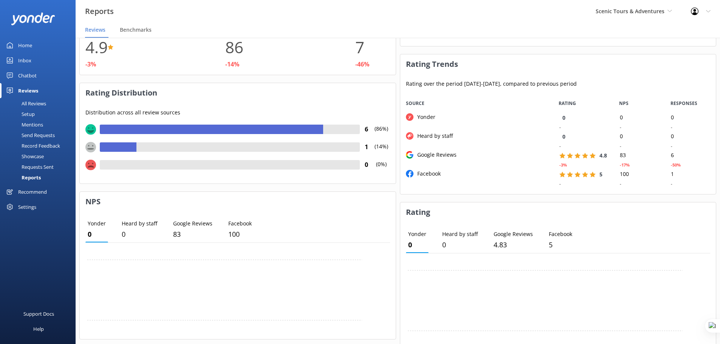
click at [30, 209] on div "Settings" at bounding box center [27, 206] width 18 height 15
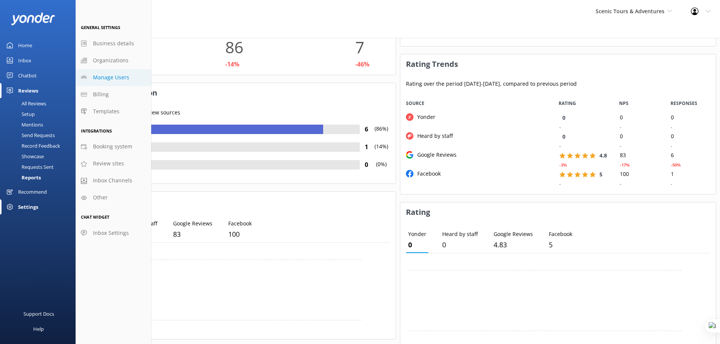
scroll to position [66, 0]
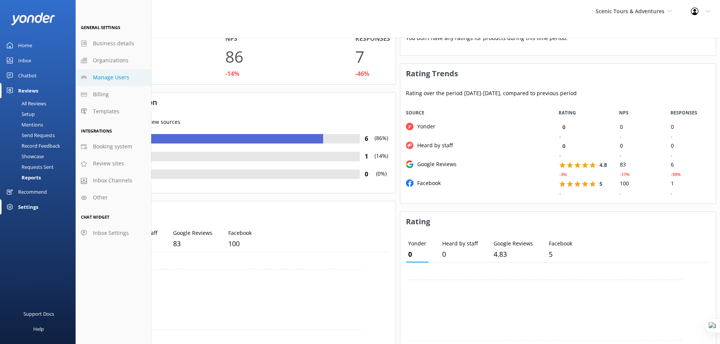
click at [111, 80] on span "Manage Users" at bounding box center [111, 77] width 36 height 8
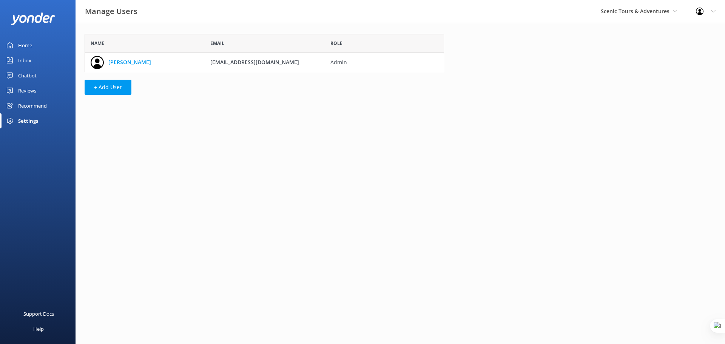
scroll to position [32, 354]
click at [103, 88] on button "+ Add User" at bounding box center [108, 87] width 47 height 15
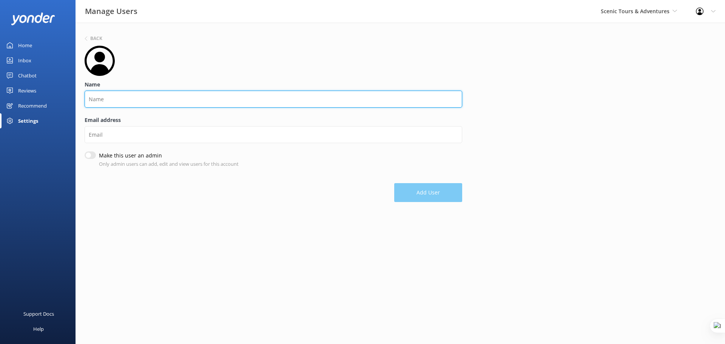
click at [119, 100] on input "Name" at bounding box center [274, 99] width 378 height 17
type input "Guy"
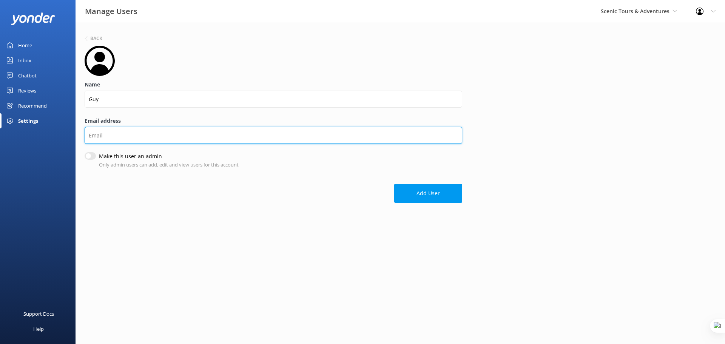
click at [132, 137] on input "Email address" at bounding box center [274, 135] width 378 height 17
type input "guy@yonderhq.com"
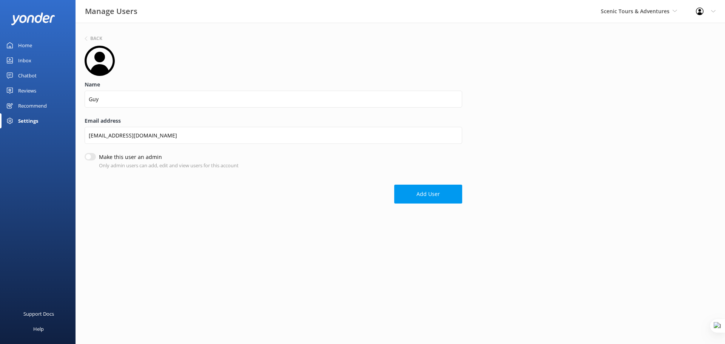
click at [39, 118] on div "Settings" at bounding box center [38, 120] width 76 height 15
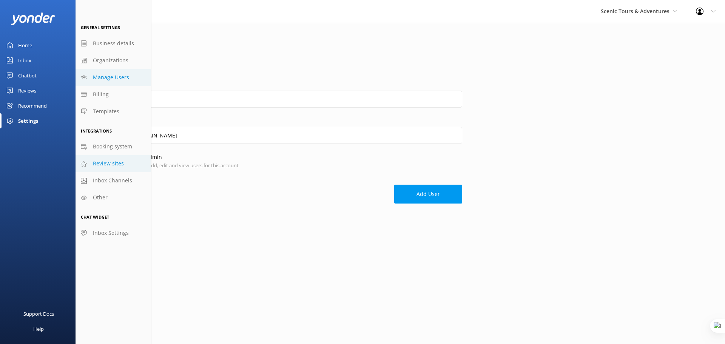
click at [106, 162] on span "Review sites" at bounding box center [108, 163] width 31 height 8
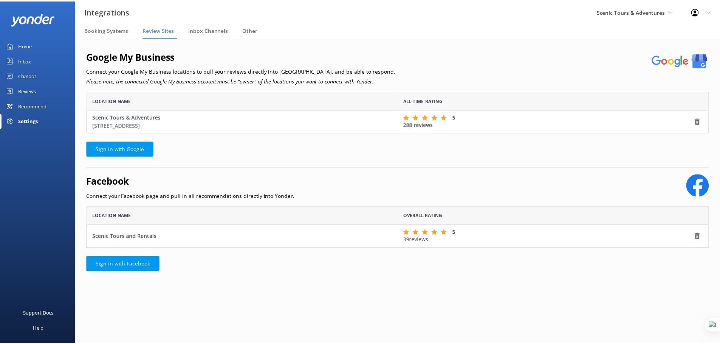
scroll to position [36, 621]
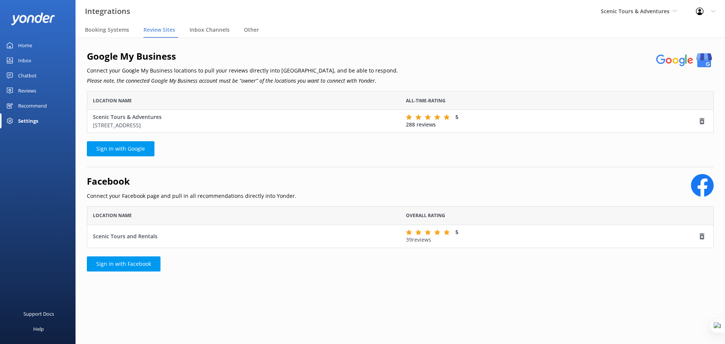
click at [21, 121] on div "Settings" at bounding box center [28, 120] width 20 height 15
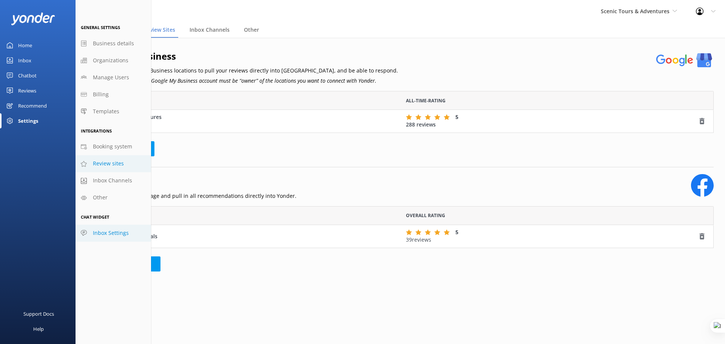
click at [114, 235] on span "Inbox Settings" at bounding box center [111, 233] width 36 height 8
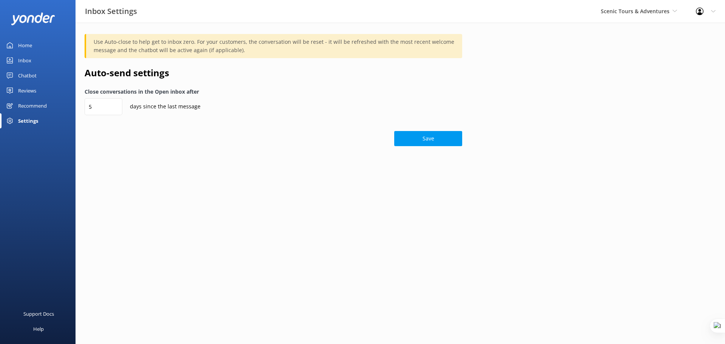
click at [36, 105] on div "Recommend" at bounding box center [32, 105] width 29 height 15
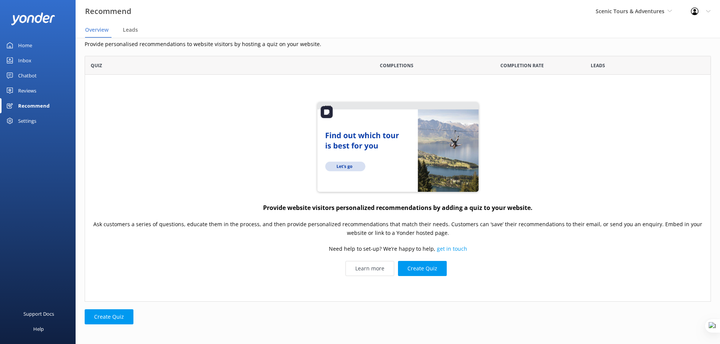
scroll to position [9, 0]
click at [40, 314] on div "Support Docs" at bounding box center [38, 313] width 31 height 15
click at [31, 42] on div "Home" at bounding box center [25, 45] width 14 height 15
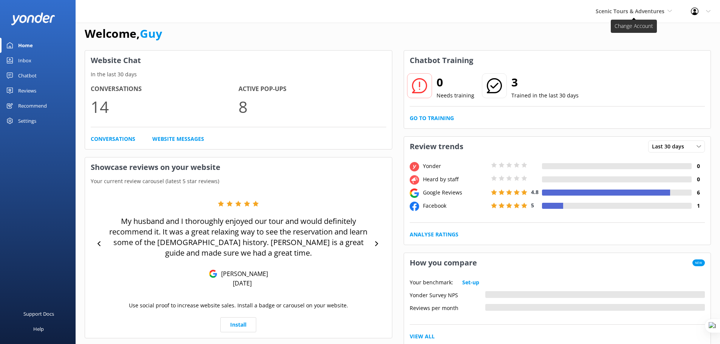
click at [643, 9] on span "Scenic Tours & Adventures" at bounding box center [629, 11] width 69 height 7
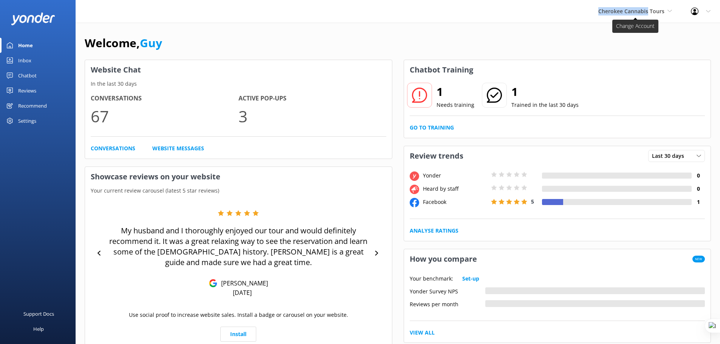
drag, startPoint x: 590, startPoint y: 11, endPoint x: 648, endPoint y: 10, distance: 58.2
click at [648, 10] on div "Cherokee Cannabis Tours Yonder demo Musket Cove Island Resort & Marina Bea Abel…" at bounding box center [635, 11] width 93 height 23
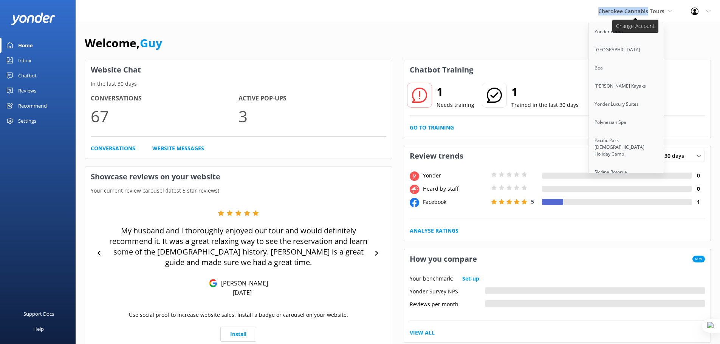
copy span "Cherokee Cannabis"
click at [29, 88] on div "Reviews" at bounding box center [27, 90] width 18 height 15
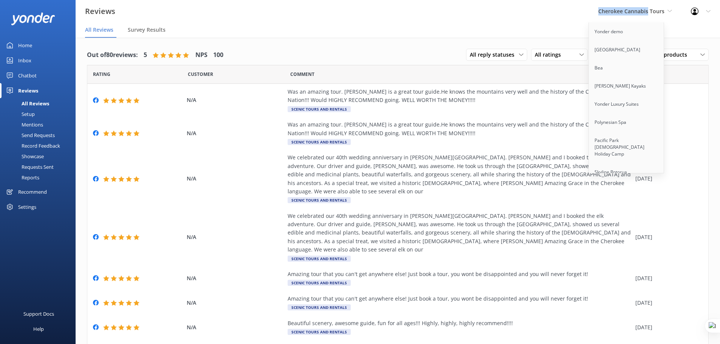
click at [28, 112] on div "Setup" at bounding box center [20, 114] width 30 height 11
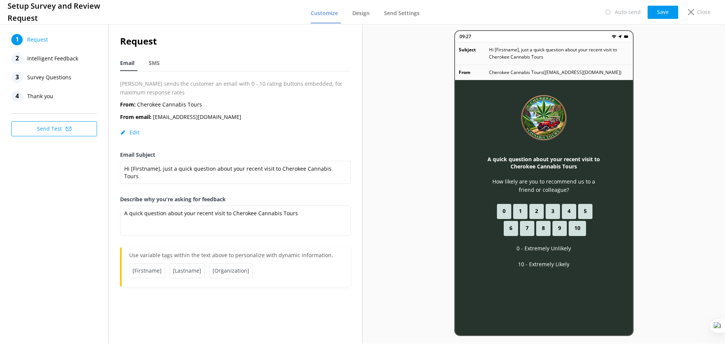
click at [55, 58] on span "Intelligent Feedback" at bounding box center [52, 58] width 51 height 11
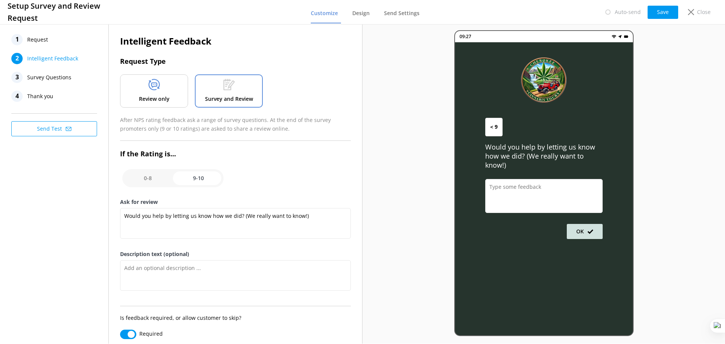
click at [160, 88] on div "Review only" at bounding box center [154, 90] width 68 height 33
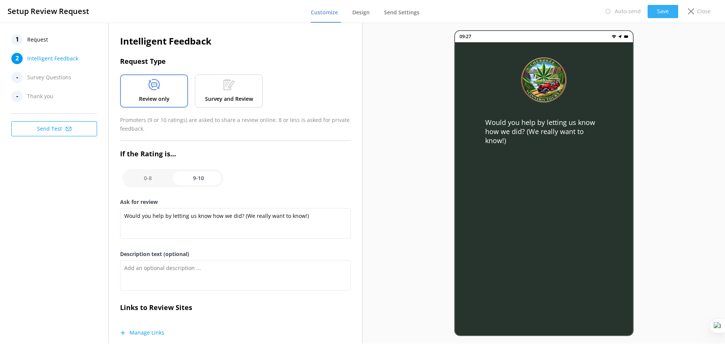
click at [662, 12] on button "Save" at bounding box center [663, 11] width 31 height 13
click at [402, 8] on link "Send Settings" at bounding box center [403, 13] width 39 height 20
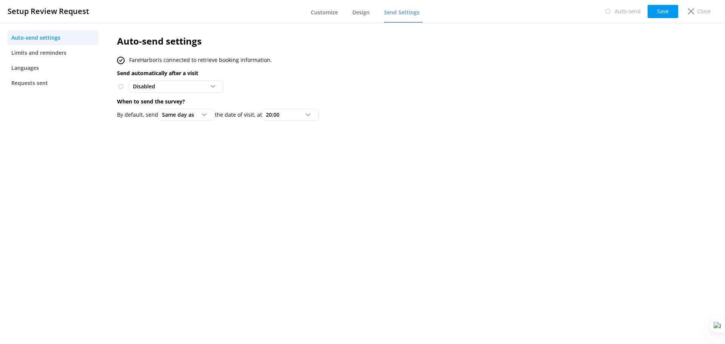
click at [262, 115] on p "the date of visit, at" at bounding box center [238, 115] width 47 height 8
click at [273, 117] on span "20:00" at bounding box center [275, 115] width 18 height 8
click at [281, 207] on link "18:00" at bounding box center [296, 206] width 67 height 15
click at [666, 16] on button "Save" at bounding box center [663, 11] width 31 height 13
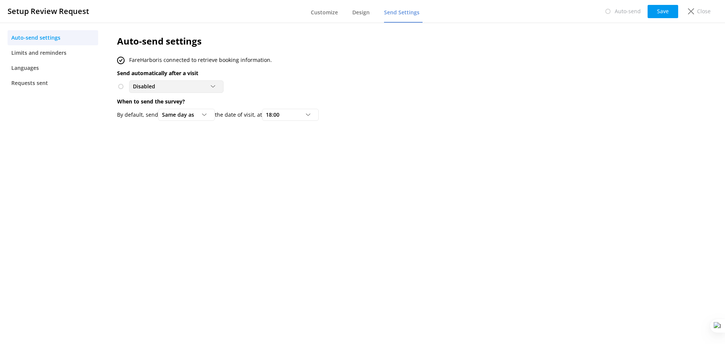
click at [190, 88] on div "Disabled" at bounding box center [176, 86] width 91 height 8
click at [195, 119] on div "To customers from FareHarbor" at bounding box center [166, 118] width 66 height 8
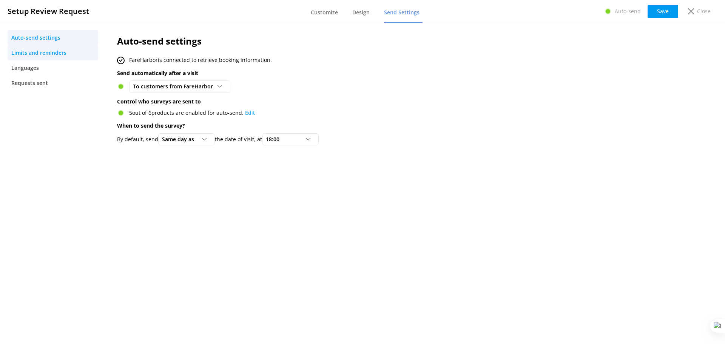
click at [56, 54] on span "Limits and reminders" at bounding box center [38, 53] width 55 height 8
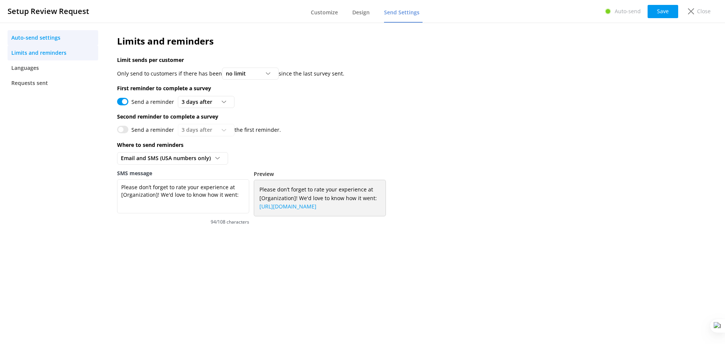
click at [46, 38] on span "Auto-send settings" at bounding box center [35, 38] width 49 height 8
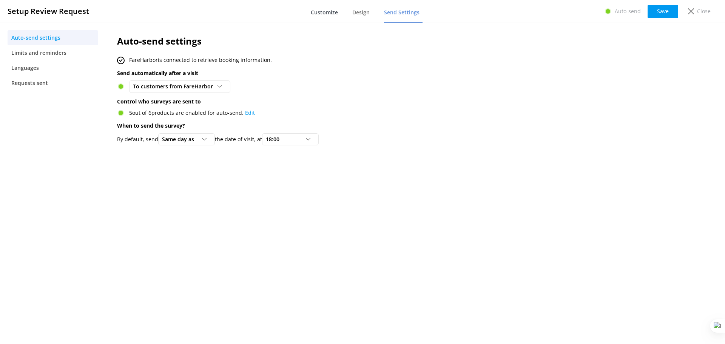
click at [323, 14] on span "Customize" at bounding box center [324, 13] width 27 height 8
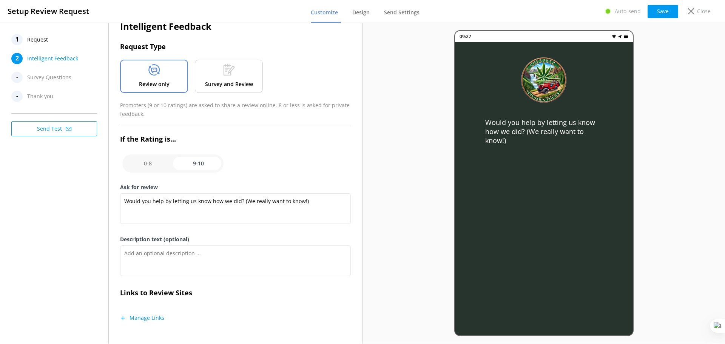
scroll to position [9, 0]
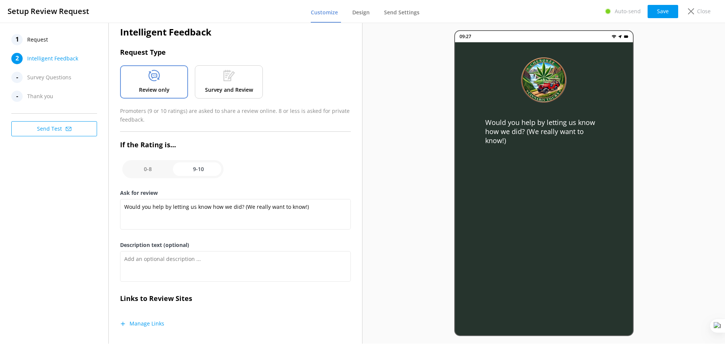
click at [157, 323] on button "Manage Links" at bounding box center [142, 324] width 44 height 8
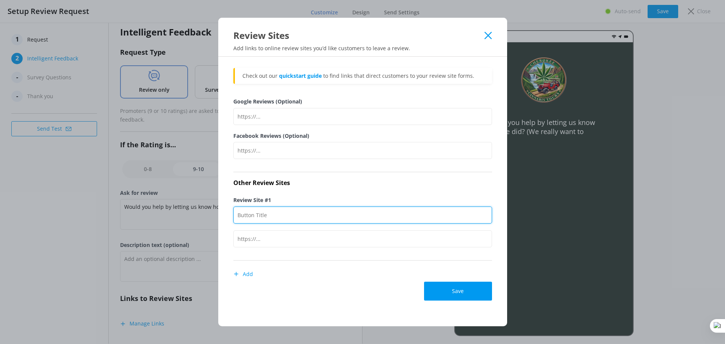
click at [275, 217] on input "Review Site #1" at bounding box center [362, 215] width 259 height 17
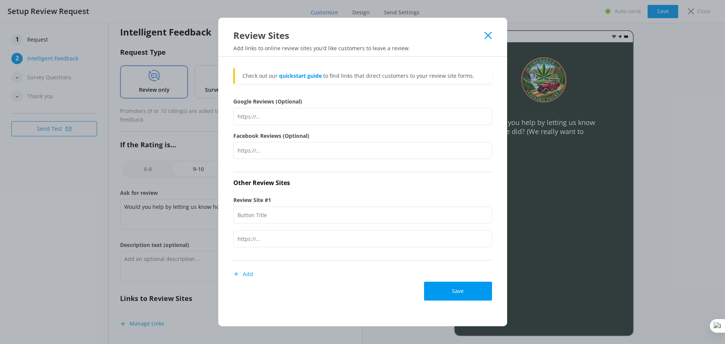
click at [245, 275] on button "Add" at bounding box center [243, 274] width 20 height 15
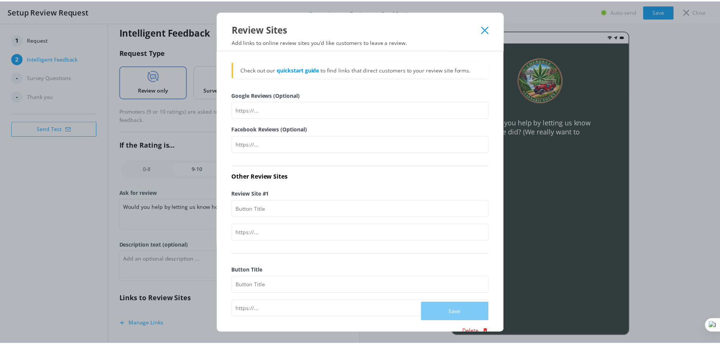
scroll to position [19, 0]
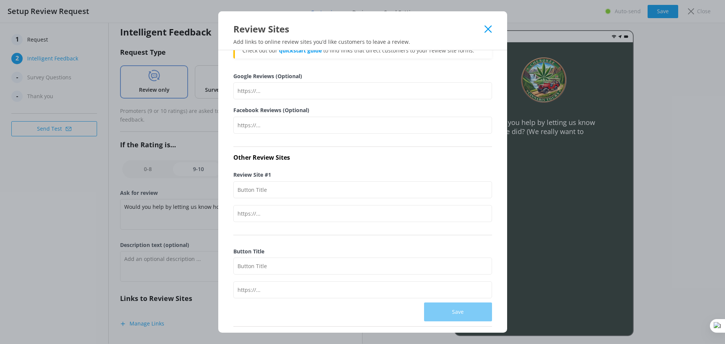
click at [491, 31] on icon at bounding box center [488, 29] width 7 height 8
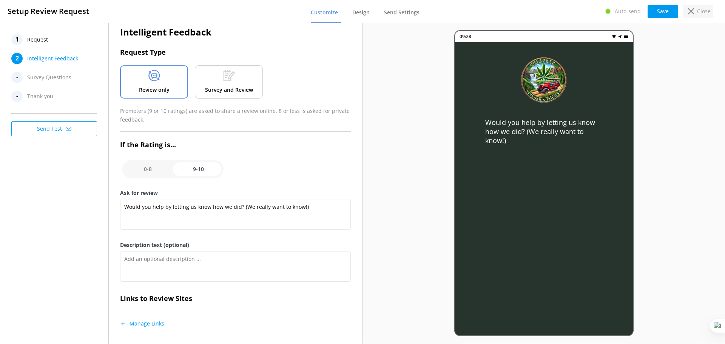
click at [691, 12] on use at bounding box center [691, 11] width 6 height 6
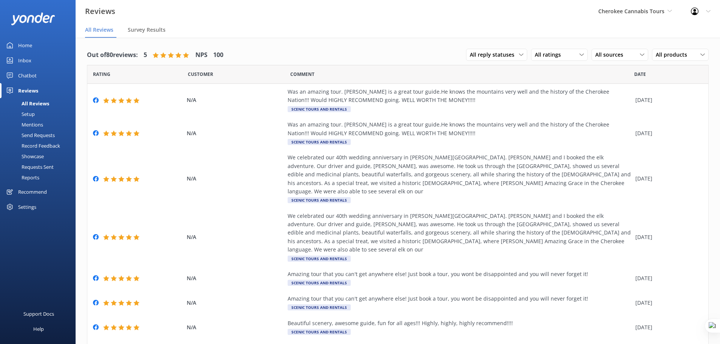
click at [25, 48] on div "Home" at bounding box center [25, 45] width 14 height 15
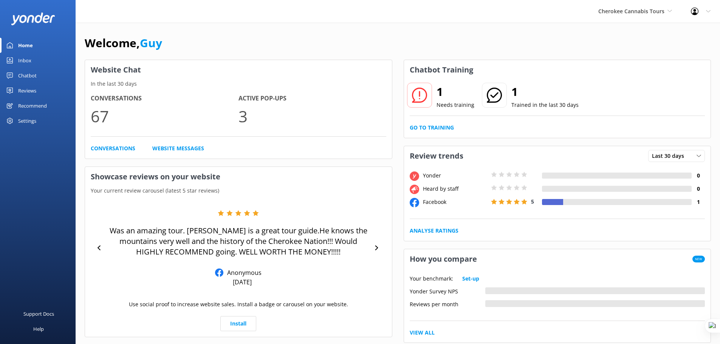
click at [36, 45] on link "Home" at bounding box center [38, 45] width 76 height 15
click at [619, 6] on div "Cherokee Cannabis Tours Yonder demo Musket Cove Island Resort & Marina Bea Abel…" at bounding box center [635, 11] width 93 height 23
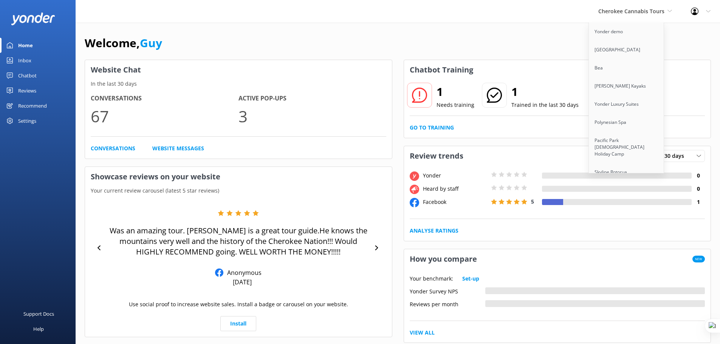
scroll to position [2572, 0]
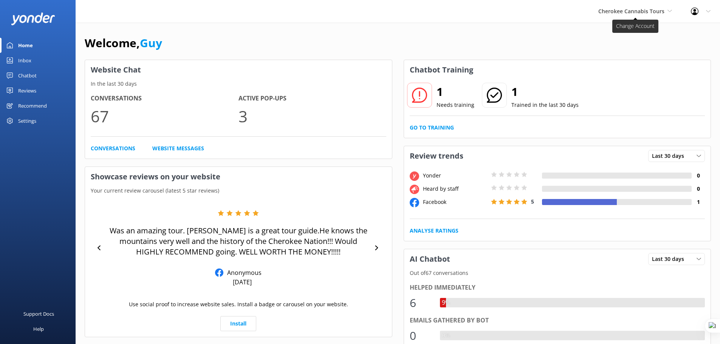
click at [625, 8] on span "Cherokee Cannabis Tours" at bounding box center [631, 11] width 66 height 7
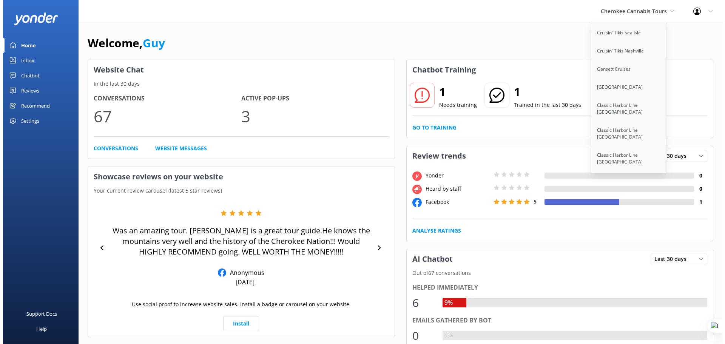
scroll to position [5826, 0]
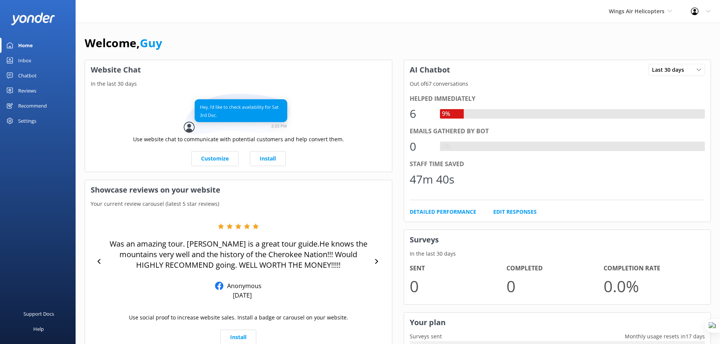
click at [25, 77] on div "Chatbot" at bounding box center [27, 75] width 19 height 15
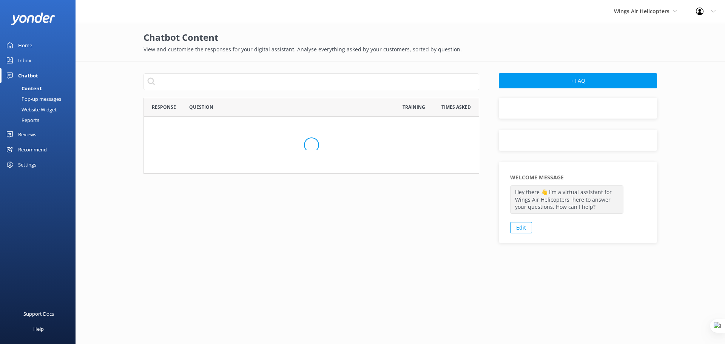
scroll to position [259, 331]
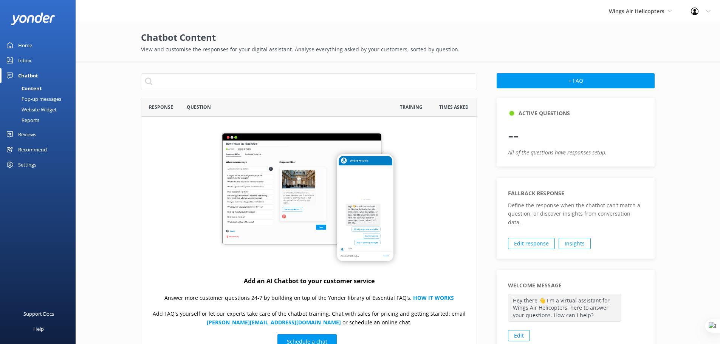
click at [34, 134] on div "Reviews" at bounding box center [27, 134] width 18 height 15
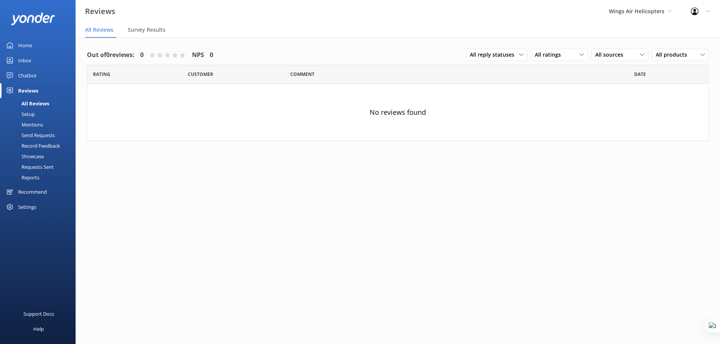
click at [28, 113] on div "Setup" at bounding box center [20, 114] width 30 height 11
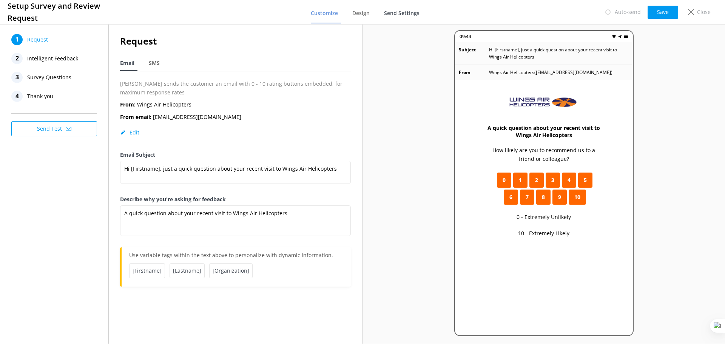
click at [400, 13] on span "Send Settings" at bounding box center [402, 13] width 36 height 8
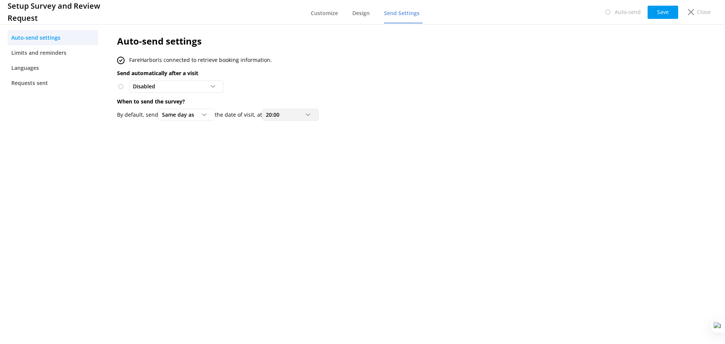
click at [281, 119] on div "20:00 0:00 1:00 2:00 3:00 4:00 5:00 6:00 7:00 8:00 9:00 10:00 11:00 12:00 13:00…" at bounding box center [290, 115] width 57 height 12
click at [275, 154] on div "19:00" at bounding box center [272, 156] width 12 height 8
click at [661, 11] on button "Save" at bounding box center [663, 12] width 31 height 13
click at [176, 85] on div "Disabled" at bounding box center [176, 86] width 91 height 8
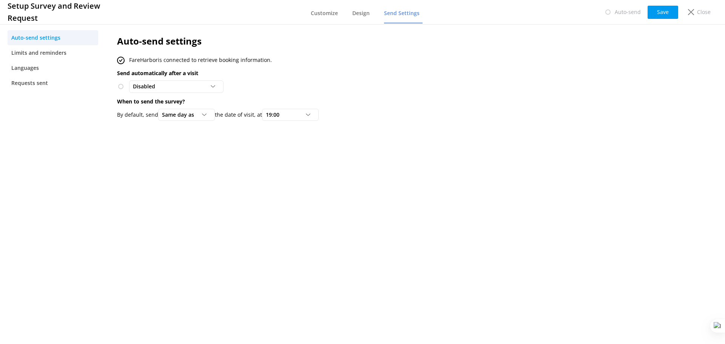
click at [330, 71] on p "Send automatically after a visit" at bounding box center [359, 73] width 485 height 8
click at [42, 53] on span "Limits and reminders" at bounding box center [38, 53] width 55 height 8
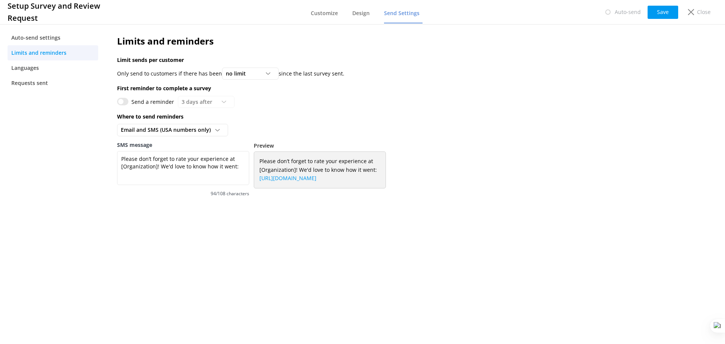
click at [124, 101] on input "Send a reminder" at bounding box center [122, 102] width 11 height 8
checkbox input "true"
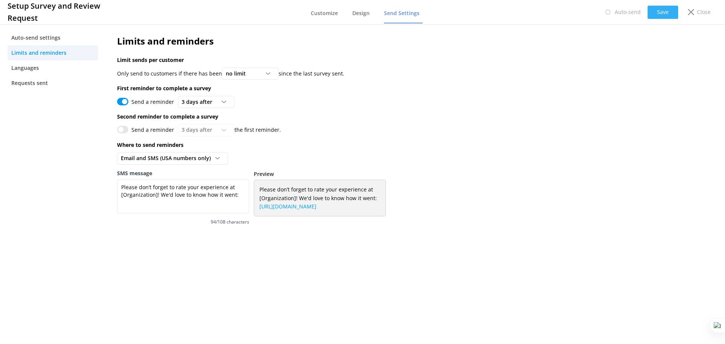
click at [661, 9] on button "Save" at bounding box center [663, 12] width 31 height 13
click at [326, 10] on span "Customize" at bounding box center [324, 13] width 27 height 8
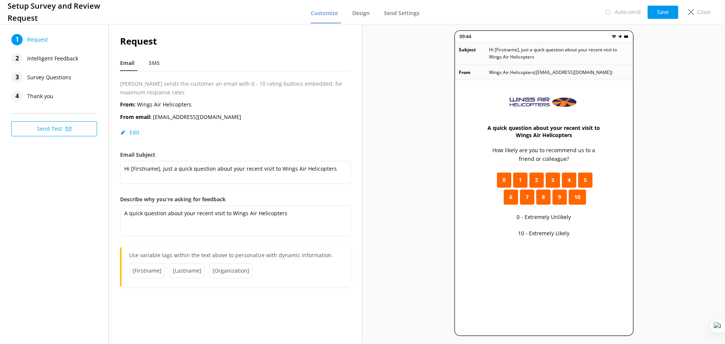
click at [45, 60] on span "Intelligent Feedback" at bounding box center [52, 58] width 51 height 11
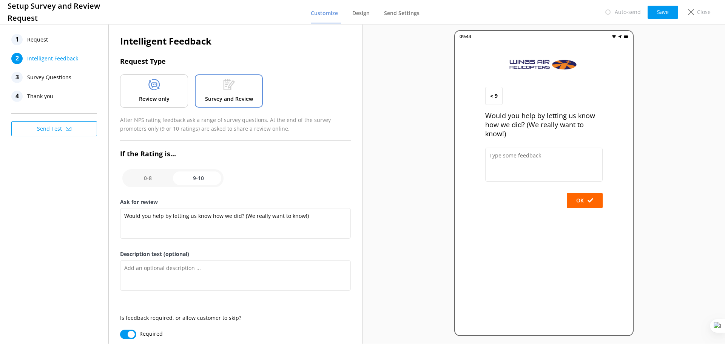
click at [148, 94] on div "Review only" at bounding box center [154, 90] width 68 height 33
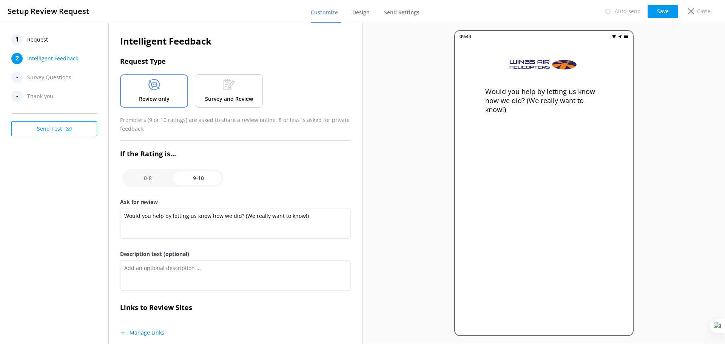
drag, startPoint x: 675, startPoint y: 13, endPoint x: 667, endPoint y: 14, distance: 8.8
click at [674, 14] on button "Save" at bounding box center [663, 11] width 31 height 13
click at [46, 41] on span "Request" at bounding box center [37, 39] width 21 height 11
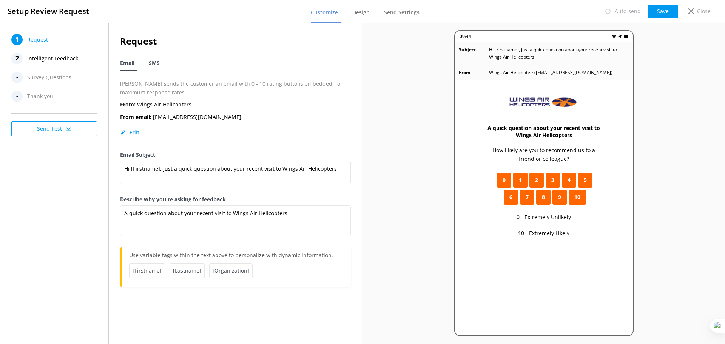
click at [151, 64] on span "SMS" at bounding box center [154, 63] width 11 height 8
type textarea "Hi [Firstname], thanks for visiting us at [Organization]. Just a quick follow u…"
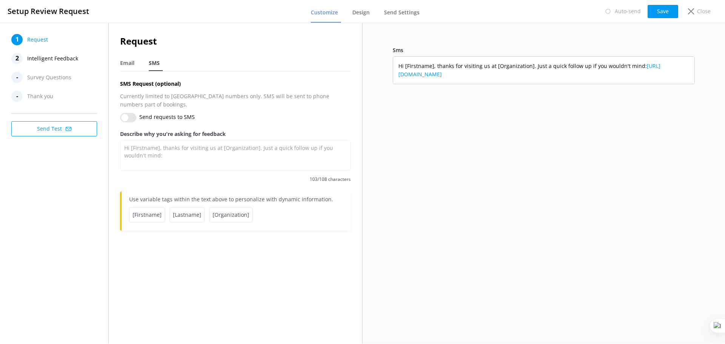
drag, startPoint x: 130, startPoint y: 105, endPoint x: 145, endPoint y: 105, distance: 15.1
click at [129, 113] on input "Send requests to SMS" at bounding box center [128, 117] width 16 height 9
checkbox input "true"
click at [666, 12] on button "Save" at bounding box center [663, 11] width 31 height 13
click at [691, 12] on icon at bounding box center [691, 11] width 6 height 6
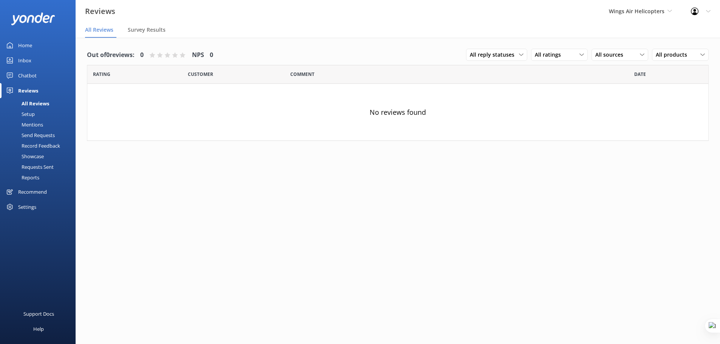
click at [29, 124] on div "Mentions" at bounding box center [24, 124] width 39 height 11
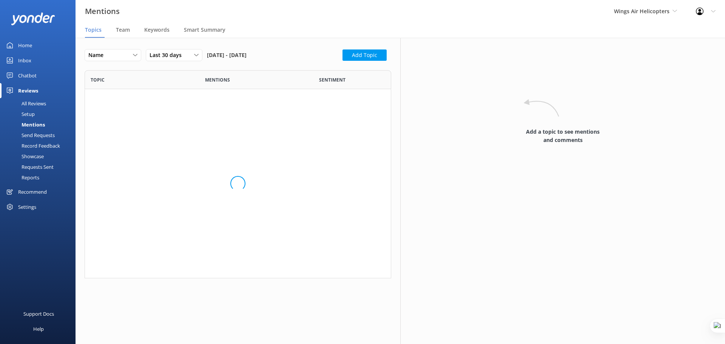
scroll to position [202, 301]
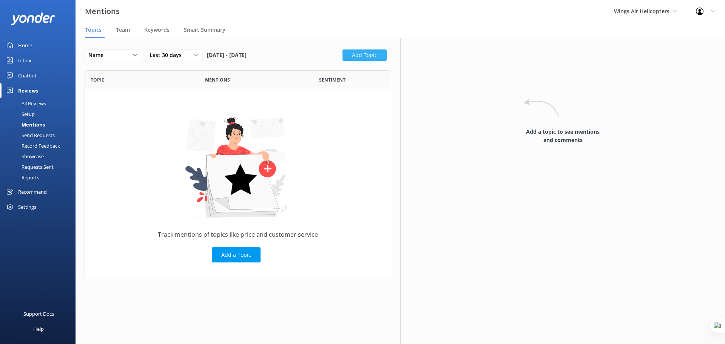
click at [359, 55] on button "Add Topic" at bounding box center [365, 54] width 44 height 11
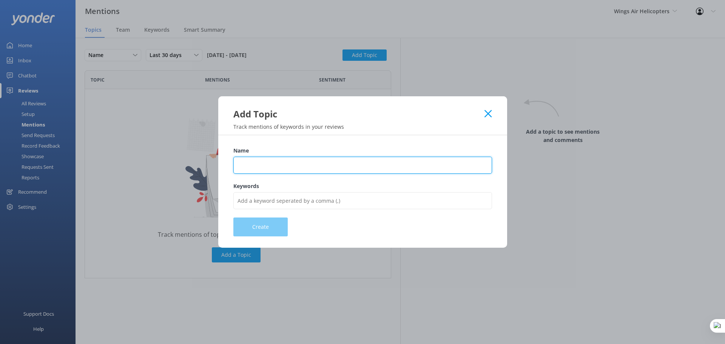
click at [297, 163] on input "Name" at bounding box center [362, 165] width 259 height 17
type input "Experience"
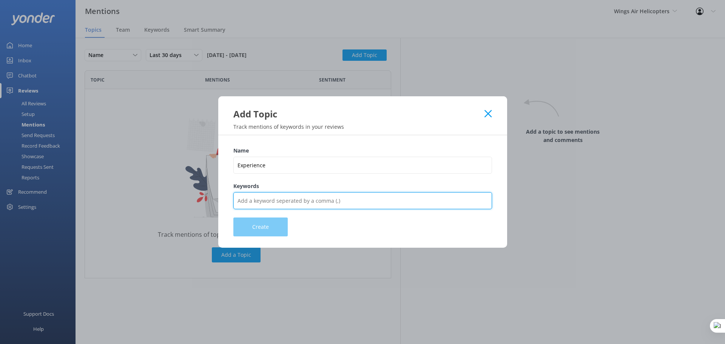
click at [278, 200] on input "Keywords" at bounding box center [362, 200] width 259 height 17
type input "experience,tour,ride,drive,trip,amazing,bad,cool"
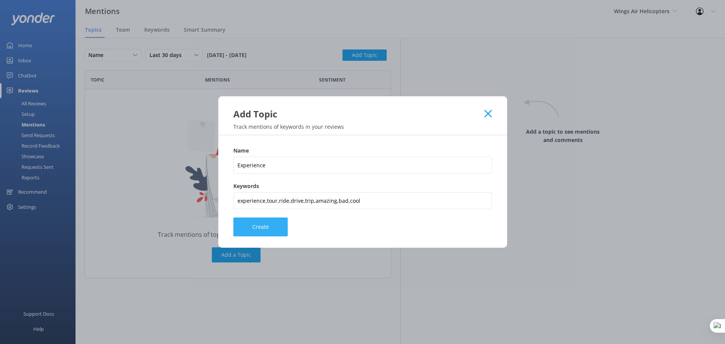
click at [258, 231] on button "Create" at bounding box center [260, 227] width 54 height 19
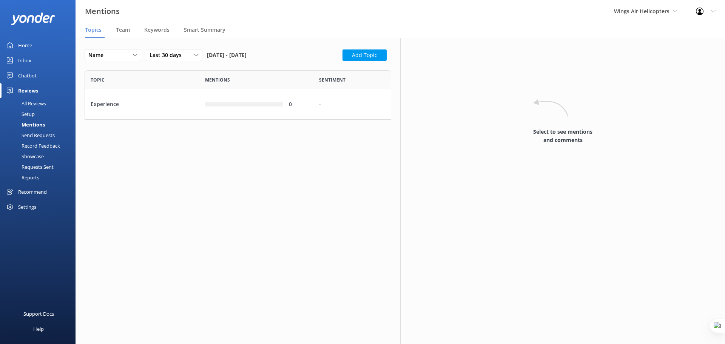
scroll to position [44, 301]
click at [358, 61] on div "Add Topic" at bounding box center [367, 57] width 49 height 16
click at [356, 55] on button "Add Topic" at bounding box center [365, 54] width 44 height 11
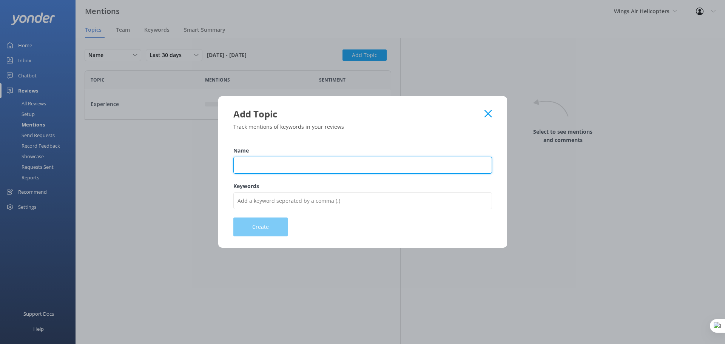
click at [268, 164] on input "Name" at bounding box center [362, 165] width 259 height 17
type input "Pricing"
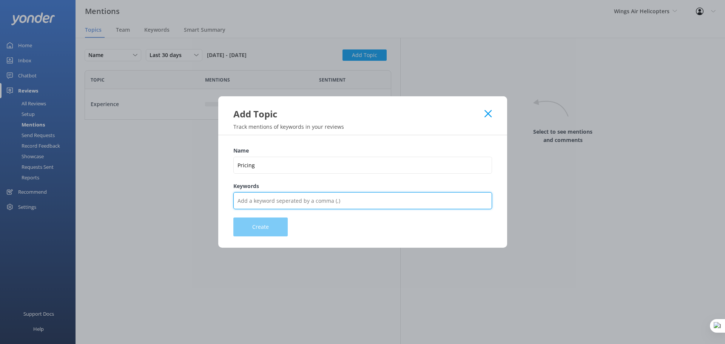
click at [267, 205] on input "Keywords" at bounding box center [362, 200] width 259 height 17
type input "Price,cost,expensive,cheap,fare,charge,charged,pay,rate,quote,value"
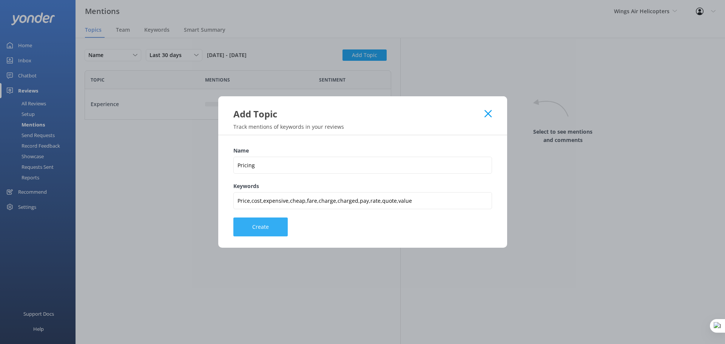
click at [263, 231] on button "Create" at bounding box center [260, 227] width 54 height 19
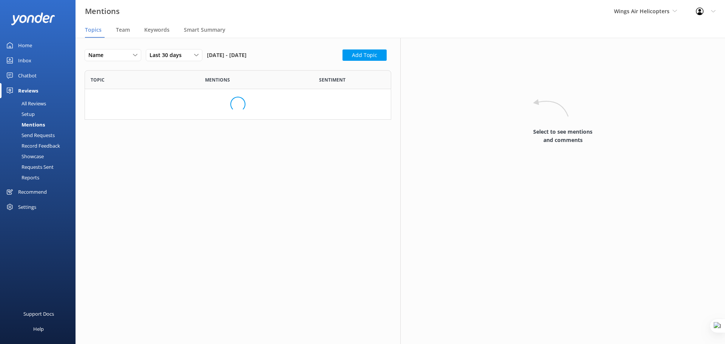
scroll to position [74, 301]
click at [360, 53] on button "Add Topic" at bounding box center [365, 54] width 44 height 11
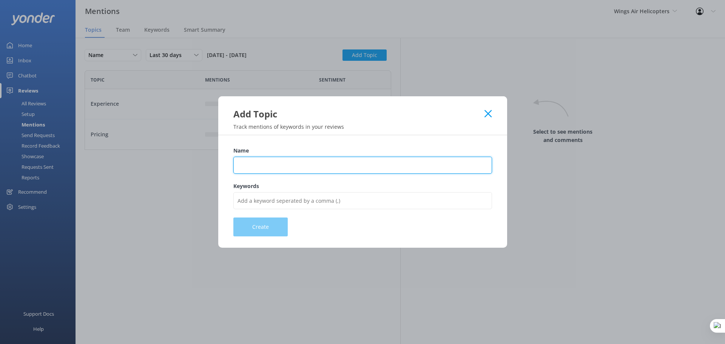
click at [243, 168] on input "Name" at bounding box center [362, 165] width 259 height 17
type input "Customer Support"
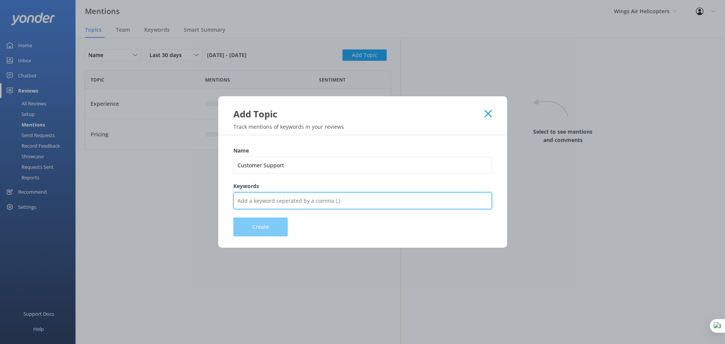
click at [250, 201] on input "Keywords" at bounding box center [362, 200] width 259 height 17
type input "service,staff,helpful,friendly,team,rude"
drag, startPoint x: 315, startPoint y: 199, endPoint x: 190, endPoint y: 198, distance: 124.7
click at [190, 198] on div "Add Topic Track mentions of keywords in your reviews Name Customer Support Keyw…" at bounding box center [362, 172] width 725 height 344
click at [284, 196] on input "Keywords" at bounding box center [362, 200] width 259 height 17
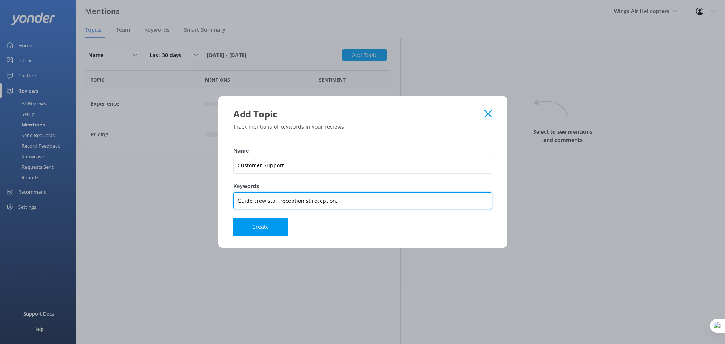
paste input "service,staff,helpful,friendly,team,rude"
type input "Guide,crew,staff,receptionist,reception,service,staff,helpful,friendly,team,rude"
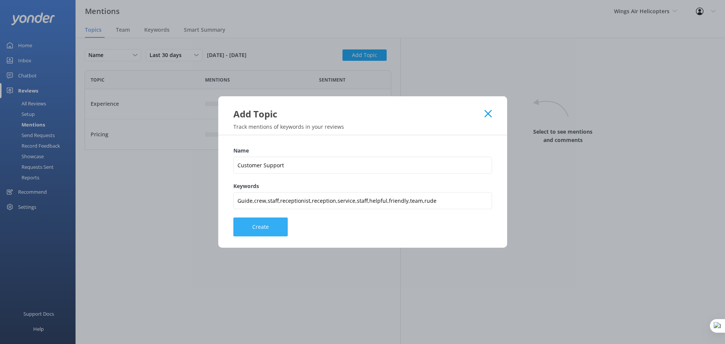
click at [275, 227] on button "Create" at bounding box center [260, 227] width 54 height 19
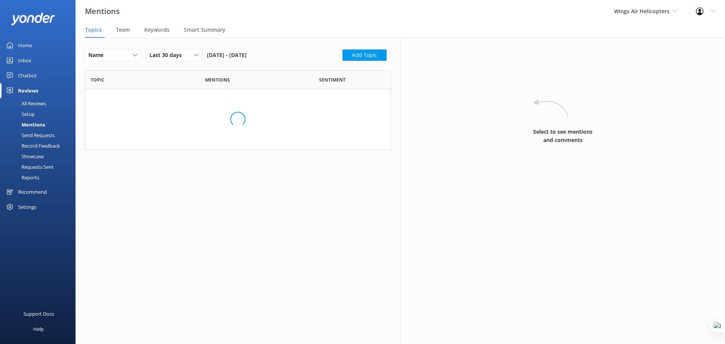
scroll to position [104, 301]
click at [116, 29] on nav "Topics Team Keywords Smart Summary" at bounding box center [401, 30] width 650 height 15
click at [120, 29] on span "Team" at bounding box center [123, 30] width 14 height 8
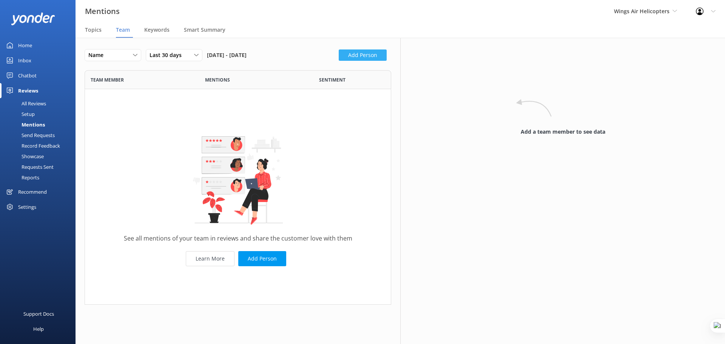
click at [363, 53] on button "Add Person" at bounding box center [363, 54] width 48 height 11
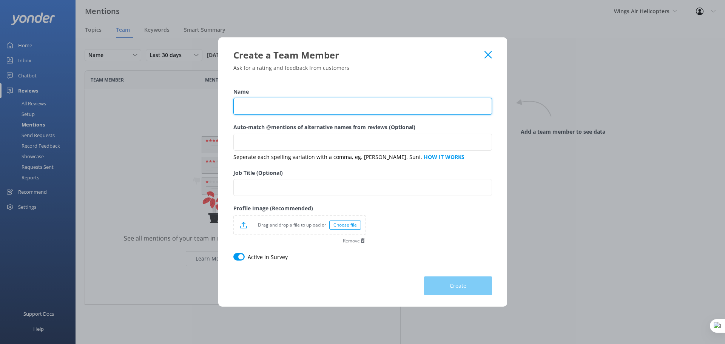
click at [294, 102] on input "Name" at bounding box center [362, 106] width 259 height 17
type input "[PERSON_NAME]"
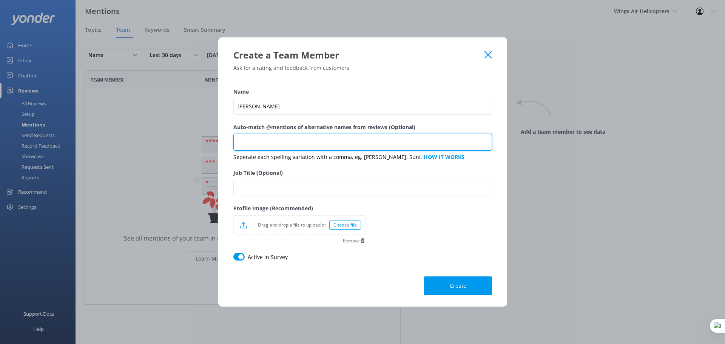
click at [264, 142] on input "Auto-match @mentions of alternative names from reviews (Optional)" at bounding box center [362, 142] width 259 height 17
type input "Ann, Ana,"
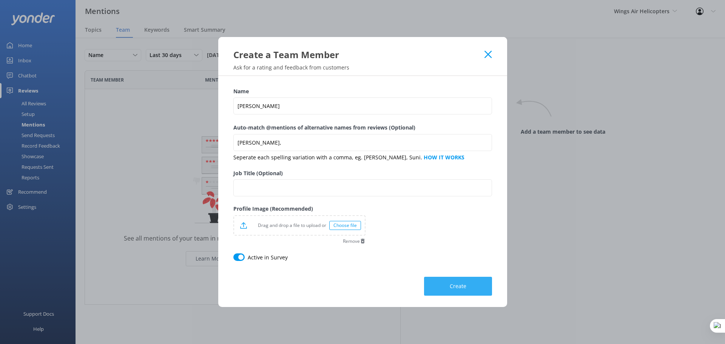
click at [460, 284] on span "Create" at bounding box center [458, 287] width 17 height 8
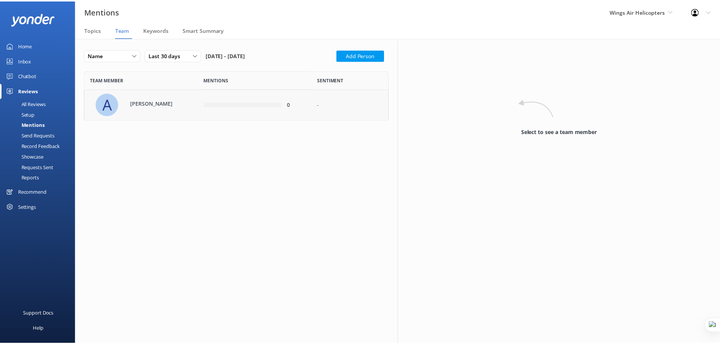
scroll to position [44, 301]
click at [38, 43] on link "Home" at bounding box center [38, 45] width 76 height 15
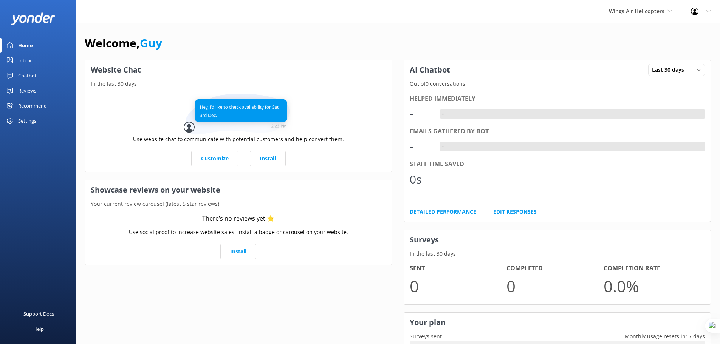
click at [396, 43] on div "Welcome, Guy" at bounding box center [398, 47] width 626 height 26
click at [20, 120] on div "Settings" at bounding box center [27, 120] width 18 height 15
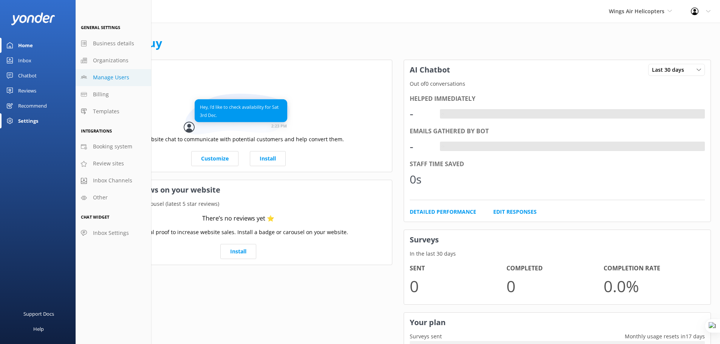
click at [106, 78] on span "Manage Users" at bounding box center [111, 77] width 36 height 8
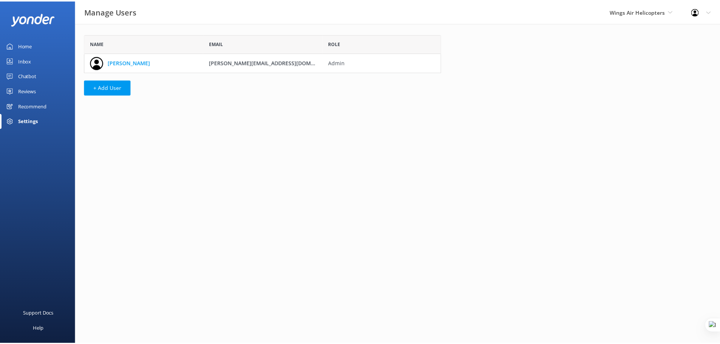
scroll to position [32, 354]
click at [34, 44] on link "Home" at bounding box center [38, 45] width 76 height 15
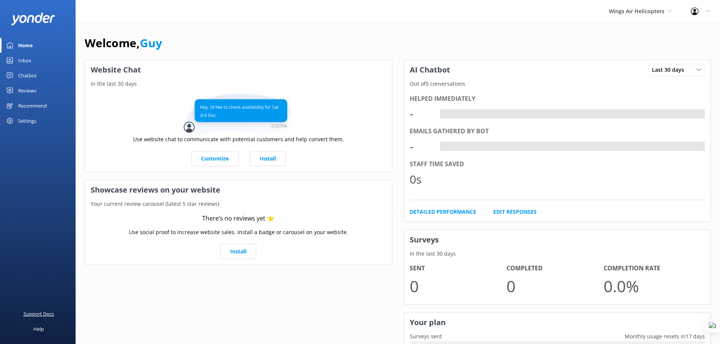
click at [42, 312] on div "Support Docs" at bounding box center [38, 313] width 31 height 15
click at [704, 11] on div "Profile Settings Logout" at bounding box center [700, 11] width 39 height 23
click at [690, 31] on link "Profile Settings" at bounding box center [682, 32] width 76 height 19
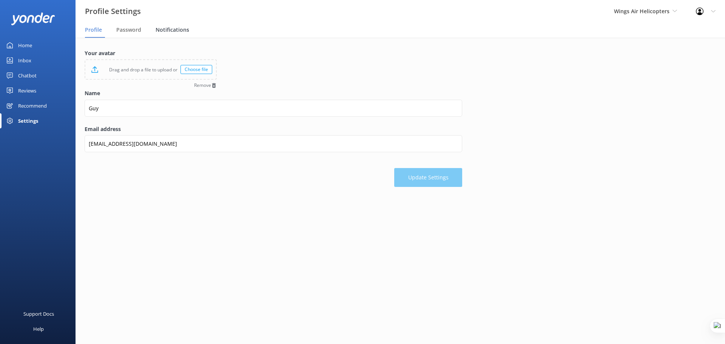
click at [159, 30] on span "Notifications" at bounding box center [173, 30] width 34 height 8
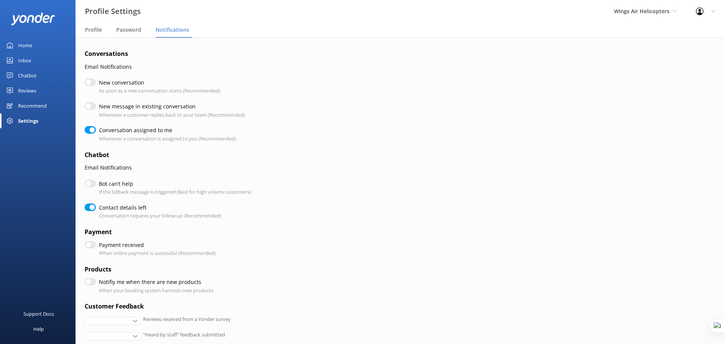
checkbox input "true"
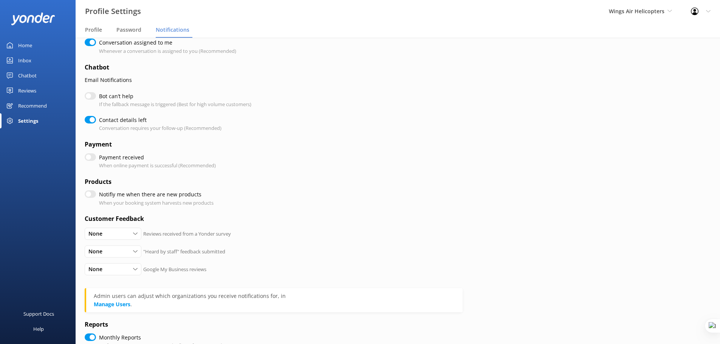
scroll to position [94, 0]
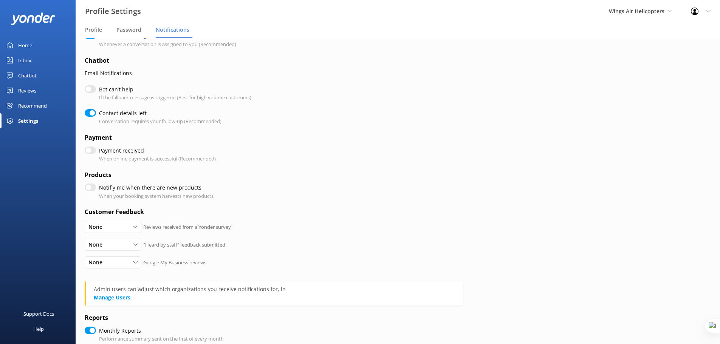
click at [92, 186] on input "Notifiy me when there are new products" at bounding box center [90, 188] width 11 height 8
checkbox input "true"
click at [90, 190] on input "Notifiy me when there are new products" at bounding box center [90, 188] width 11 height 8
checkbox input "false"
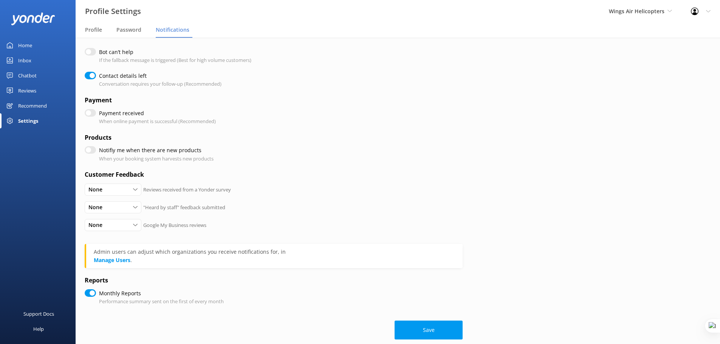
scroll to position [142, 0]
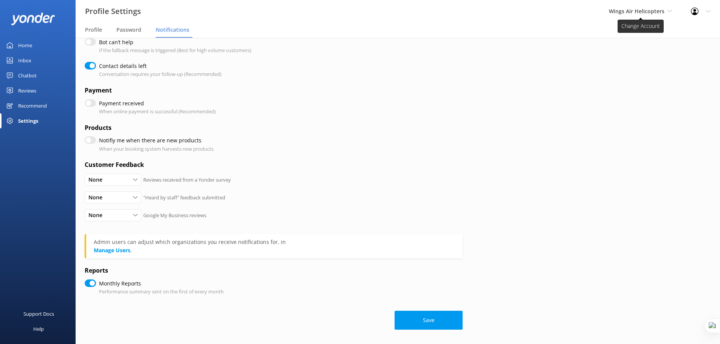
click at [638, 10] on span "Wings Air Helicopters" at bounding box center [637, 11] width 56 height 7
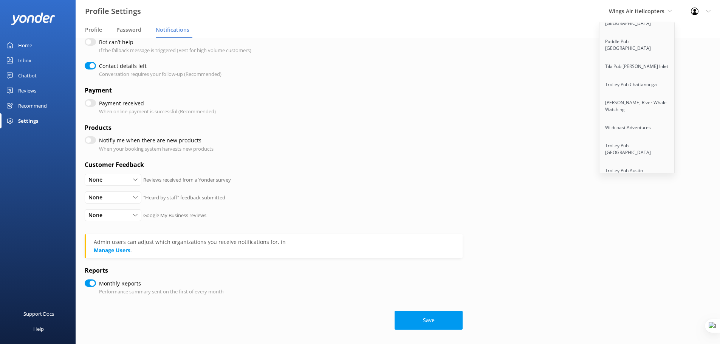
scroll to position [4424, 0]
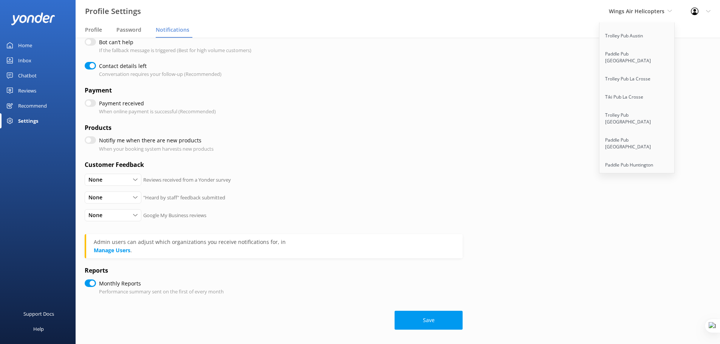
click at [641, 3] on div "Wings Air Helicopters Yonder demo Musket Cove Island Resort & Marina Bea Abel T…" at bounding box center [640, 11] width 82 height 23
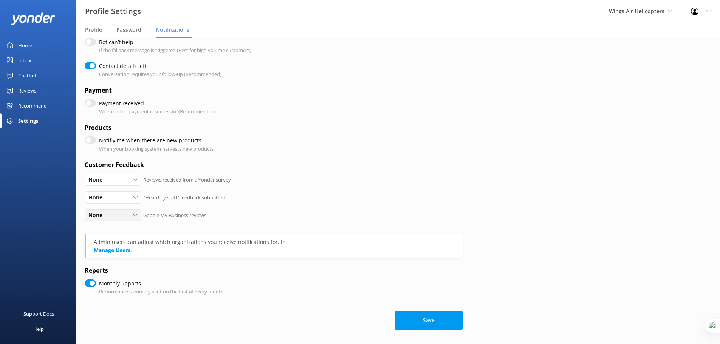
click at [131, 218] on div "None" at bounding box center [113, 215] width 53 height 8
click at [122, 248] on link "Detractors" at bounding box center [118, 245] width 67 height 15
checkbox input "true"
click at [110, 181] on div "None" at bounding box center [113, 180] width 53 height 8
click at [337, 189] on div "None All Detractors None Reviews received from a Yonder survey" at bounding box center [274, 183] width 378 height 18
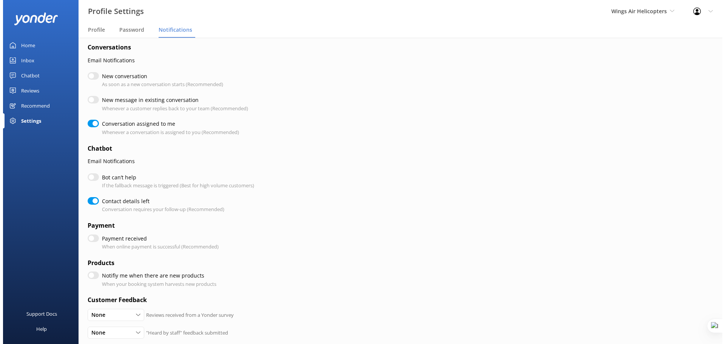
scroll to position [0, 0]
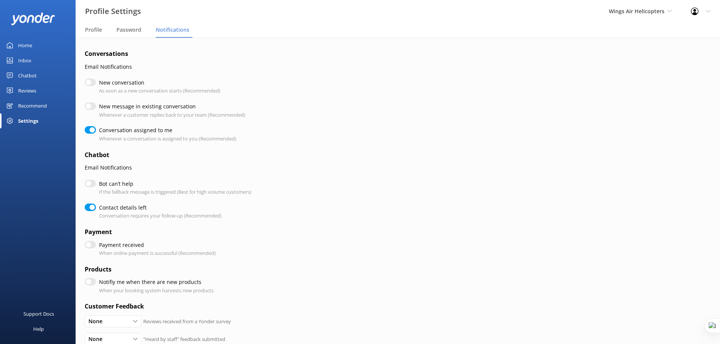
click at [25, 90] on div "Reviews" at bounding box center [27, 90] width 18 height 15
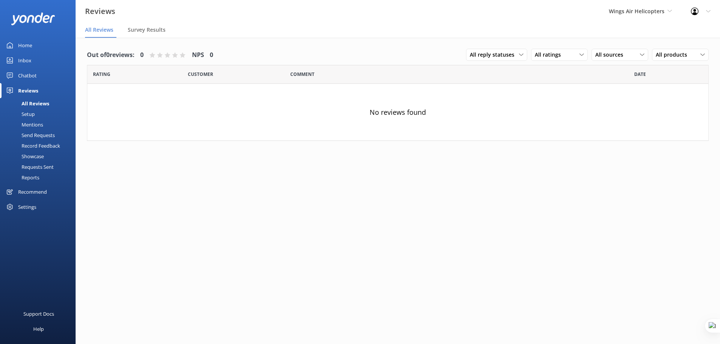
click at [30, 115] on div "Setup" at bounding box center [20, 114] width 30 height 11
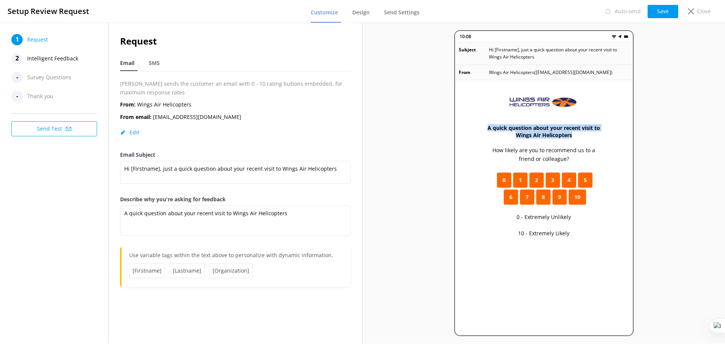
drag, startPoint x: 485, startPoint y: 129, endPoint x: 590, endPoint y: 135, distance: 105.2
click at [593, 136] on h3 "A quick question about your recent visit to Wings Air Helicopters" at bounding box center [543, 131] width 117 height 14
click at [561, 130] on h3 "A quick question about your recent visit to Wings Air Helicopters" at bounding box center [543, 131] width 117 height 14
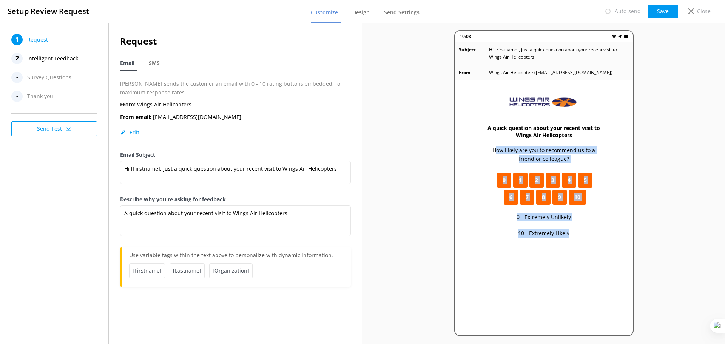
drag, startPoint x: 488, startPoint y: 152, endPoint x: 588, endPoint y: 233, distance: 128.7
click at [588, 233] on div "A quick question about your recent visit to Wings Air Helicopters How likely ar…" at bounding box center [544, 232] width 178 height 304
click at [580, 218] on div "A quick question about your recent visit to Wings Air Helicopters How likely ar…" at bounding box center [544, 232] width 178 height 304
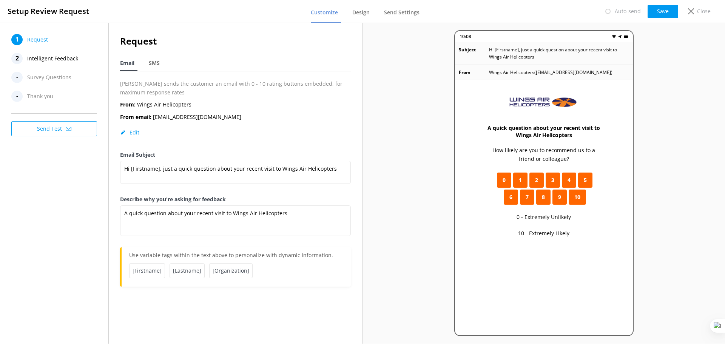
click at [49, 57] on span "Intelligent Feedback" at bounding box center [52, 58] width 51 height 11
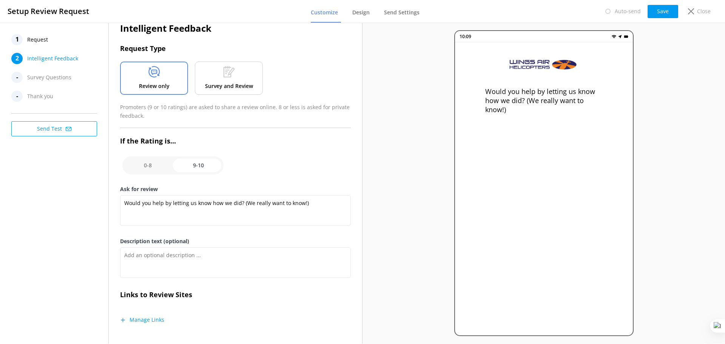
scroll to position [19, 0]
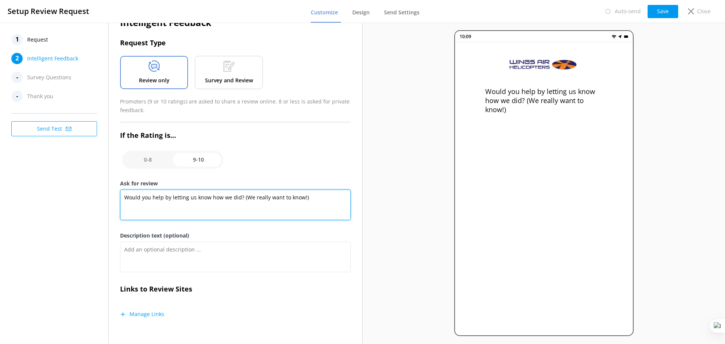
drag, startPoint x: 307, startPoint y: 198, endPoint x: 105, endPoint y: 198, distance: 201.7
click at [105, 198] on div "1 Request 2 Intelligent Feedback - Survey Questions - Thank you Send Test Intel…" at bounding box center [181, 183] width 363 height 321
click at [142, 198] on textarea "Would you help by letting us know how we did? (We really want to know!)" at bounding box center [235, 205] width 231 height 31
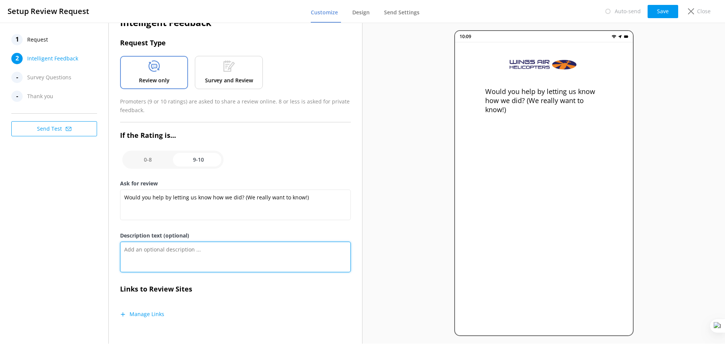
click at [194, 252] on textarea "Description text (optional)" at bounding box center [235, 257] width 231 height 31
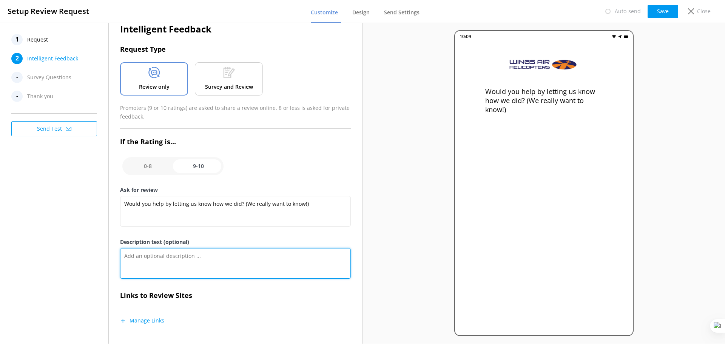
scroll to position [9, 0]
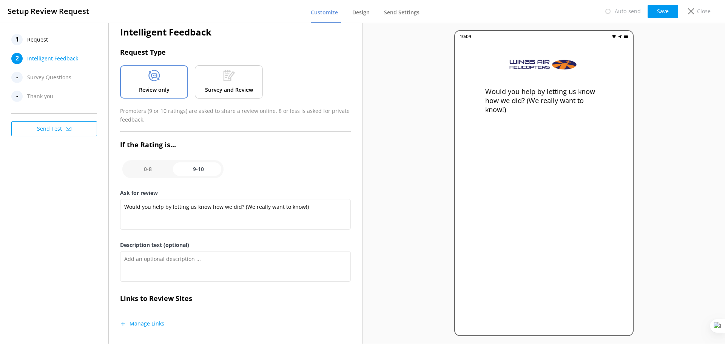
click at [150, 168] on input "checkbox" at bounding box center [172, 169] width 101 height 18
checkbox input "false"
type textarea "Please tell us why"
type textarea "Your feedback is important to help us improve"
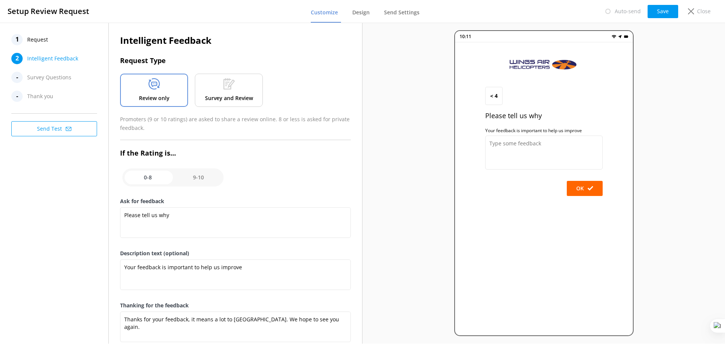
scroll to position [0, 0]
click at [224, 87] on use at bounding box center [228, 84] width 11 height 11
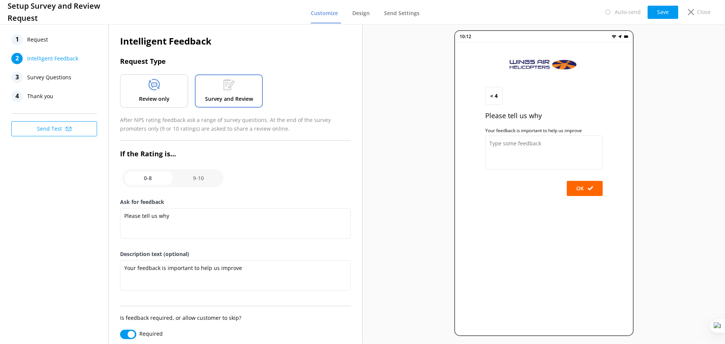
click at [149, 103] on div "Review only" at bounding box center [154, 90] width 68 height 33
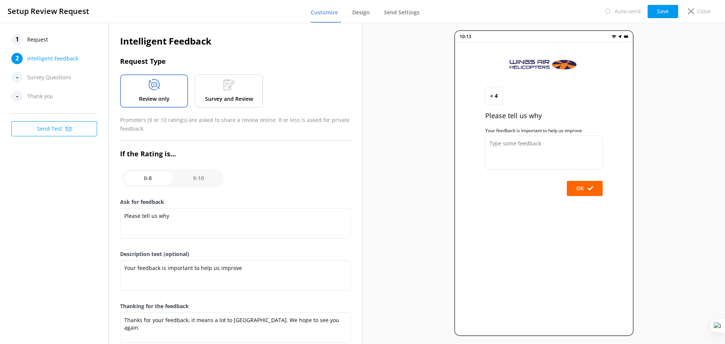
click at [201, 179] on input "checkbox" at bounding box center [172, 178] width 101 height 18
checkbox input "true"
type textarea "Would you help by letting us know how we did? (We really want to know!)"
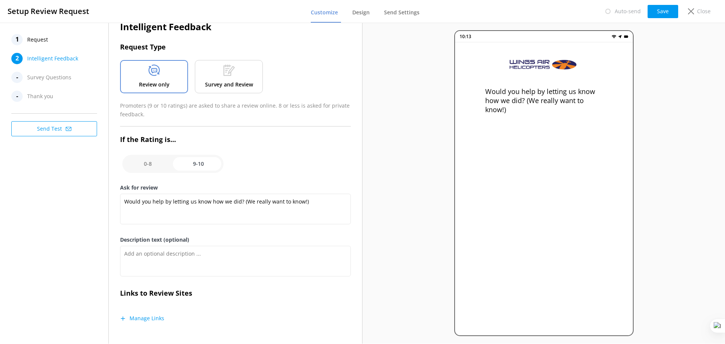
scroll to position [19, 0]
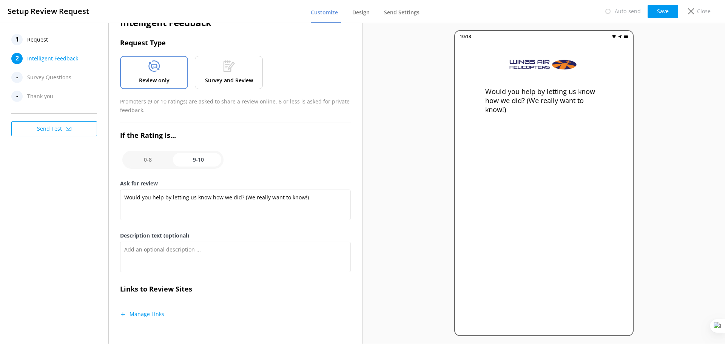
click at [148, 315] on button "Manage Links" at bounding box center [142, 314] width 44 height 8
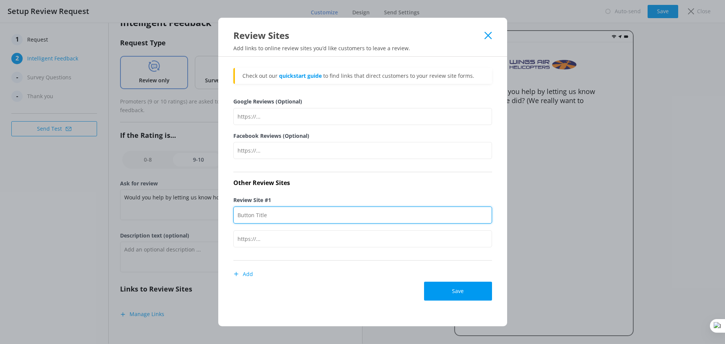
click at [314, 215] on input "Review Site #1" at bounding box center [362, 215] width 259 height 17
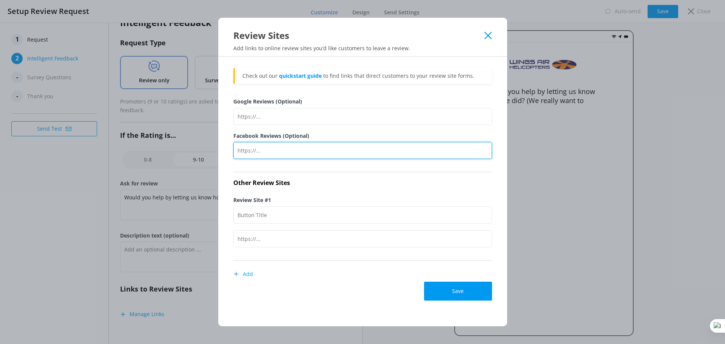
click at [315, 154] on input "Facebook Reviews (Optional)" at bounding box center [362, 150] width 259 height 17
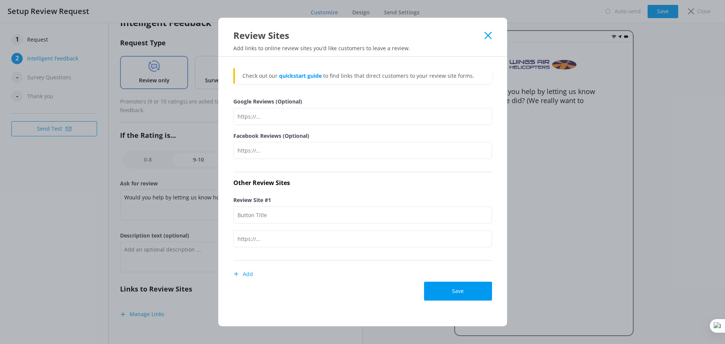
click at [338, 130] on div "Google Reviews (Optional)" at bounding box center [362, 114] width 259 height 34
click at [487, 32] on icon at bounding box center [488, 36] width 7 height 8
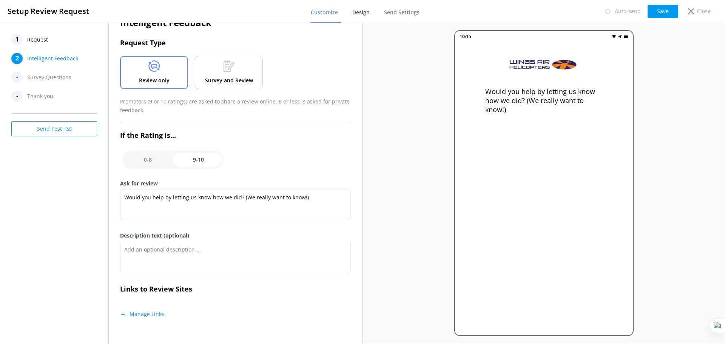
click at [365, 9] on span "Design" at bounding box center [360, 13] width 17 height 8
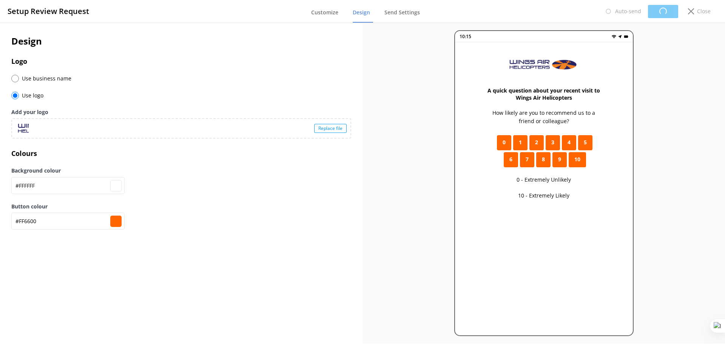
type input "#ffffff"
type input "#ff6600"
click at [396, 9] on span "Send Settings" at bounding box center [402, 13] width 36 height 8
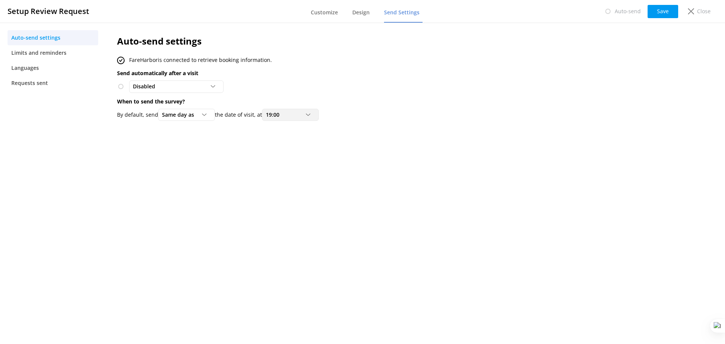
click at [298, 113] on div "19:00" at bounding box center [290, 115] width 53 height 8
click at [311, 195] on link "21:00" at bounding box center [296, 195] width 67 height 15
click at [669, 8] on button "Save" at bounding box center [663, 11] width 31 height 13
click at [71, 55] on link "Limits and reminders" at bounding box center [53, 52] width 91 height 15
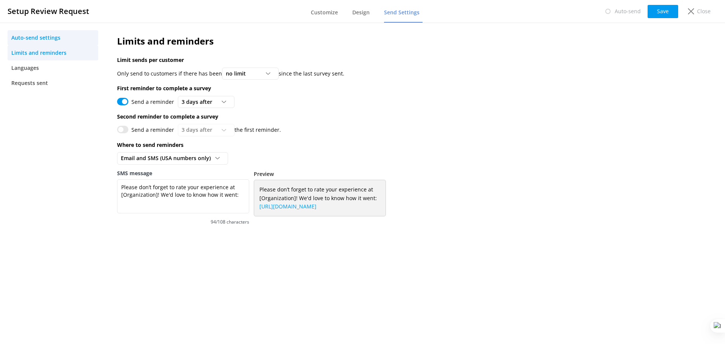
click at [47, 37] on span "Auto-send settings" at bounding box center [35, 38] width 49 height 8
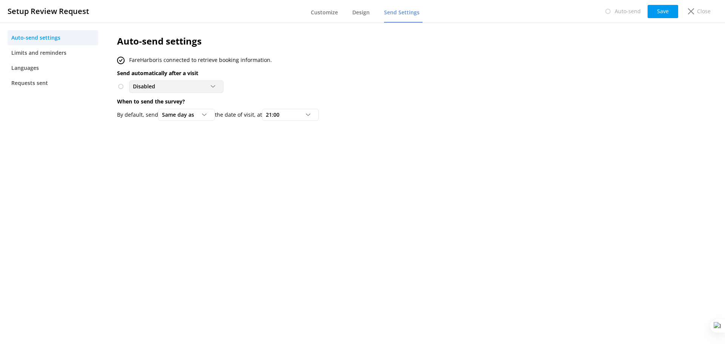
click at [195, 88] on div "Disabled" at bounding box center [176, 86] width 91 height 8
click at [186, 116] on div "To customers from FareHarbor" at bounding box center [166, 118] width 66 height 8
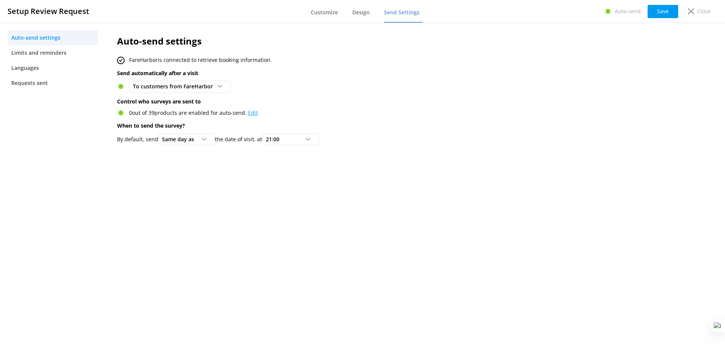
click at [248, 113] on link "Edit" at bounding box center [253, 112] width 10 height 7
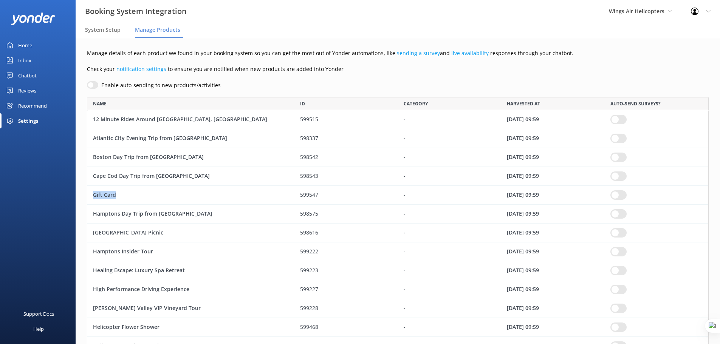
drag, startPoint x: 124, startPoint y: 193, endPoint x: 87, endPoint y: 193, distance: 36.6
click at [87, 193] on div "Gift Card 599547 - 06 Aug 25 09:59" at bounding box center [397, 195] width 621 height 19
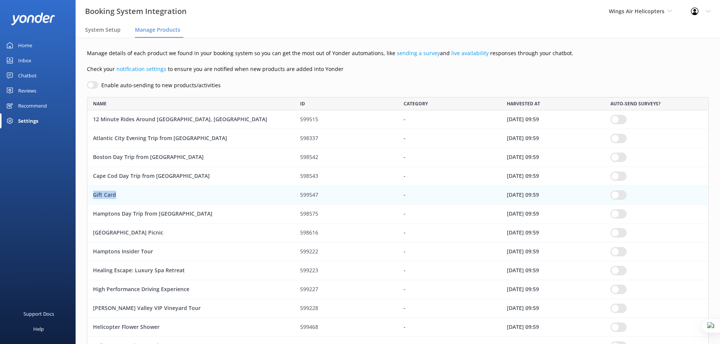
click at [216, 193] on div "Gift Card" at bounding box center [190, 195] width 207 height 19
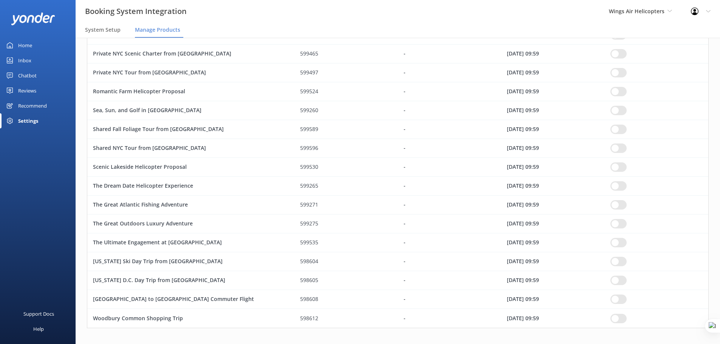
scroll to position [517, 0]
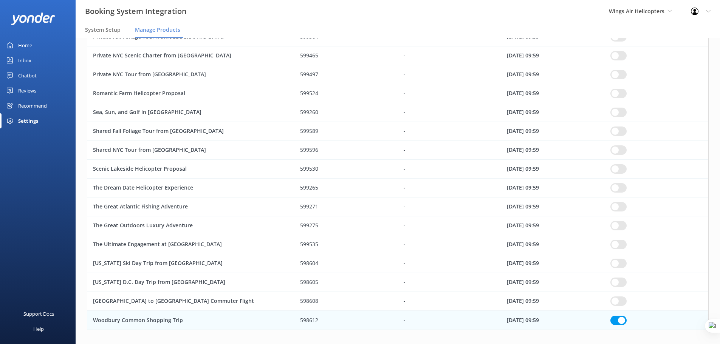
click at [621, 321] on input "row" at bounding box center [618, 320] width 16 height 9
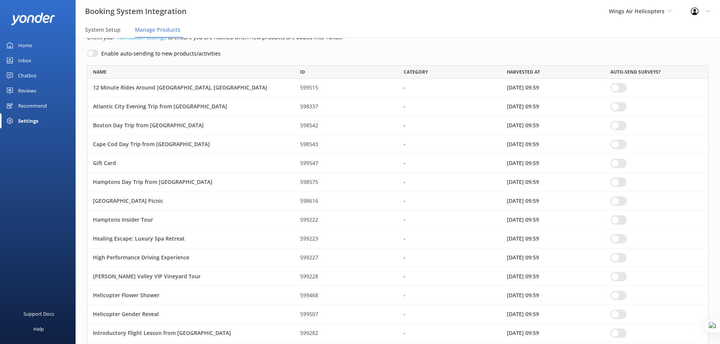
scroll to position [7, 0]
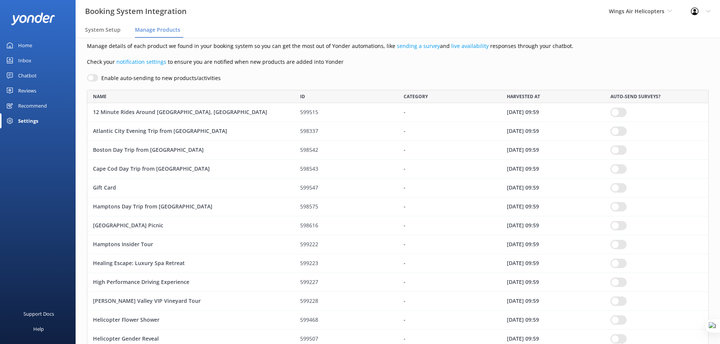
click at [619, 111] on input "row" at bounding box center [618, 112] width 16 height 9
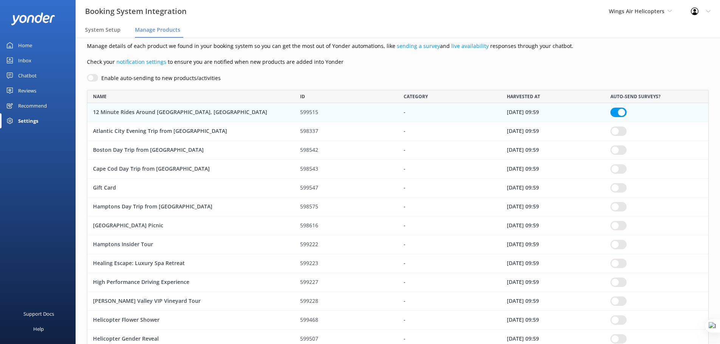
click at [613, 113] on input "row" at bounding box center [618, 112] width 16 height 9
click at [32, 92] on div "Reviews" at bounding box center [27, 90] width 18 height 15
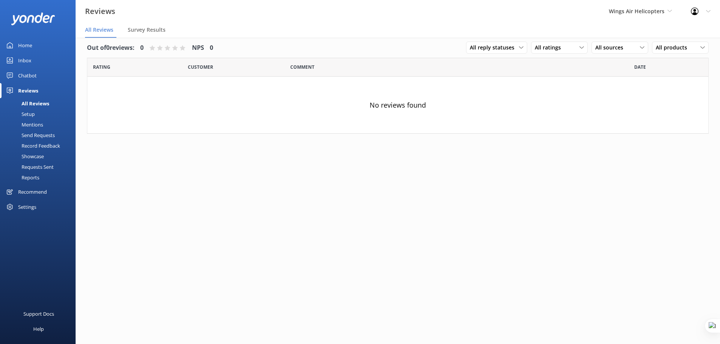
click at [32, 126] on div "Mentions" at bounding box center [24, 124] width 39 height 11
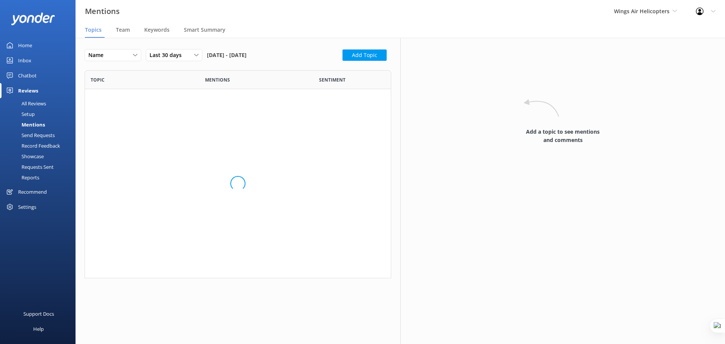
scroll to position [104, 301]
click at [29, 114] on div "Setup" at bounding box center [20, 114] width 30 height 11
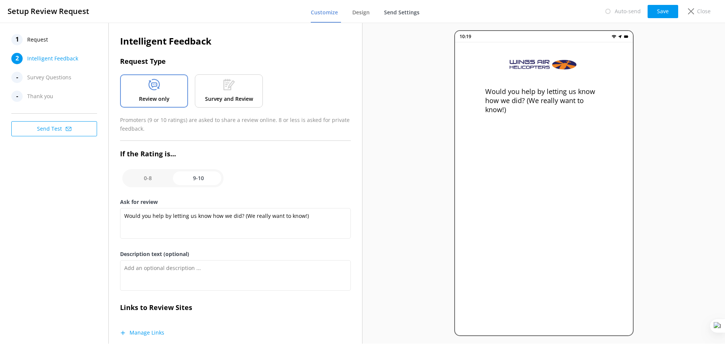
click at [398, 13] on span "Send Settings" at bounding box center [402, 13] width 36 height 8
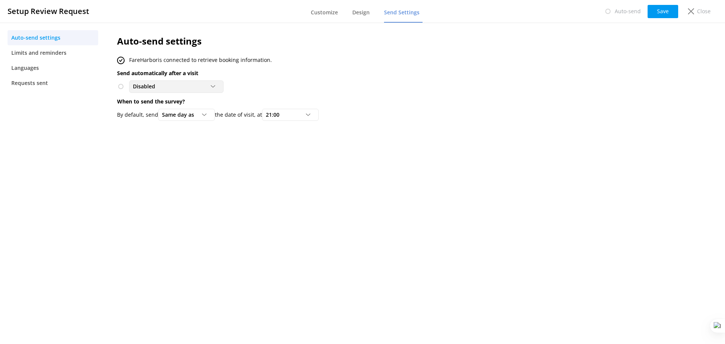
click at [173, 86] on div "Disabled" at bounding box center [176, 86] width 91 height 8
click at [692, 14] on icon at bounding box center [691, 11] width 6 height 6
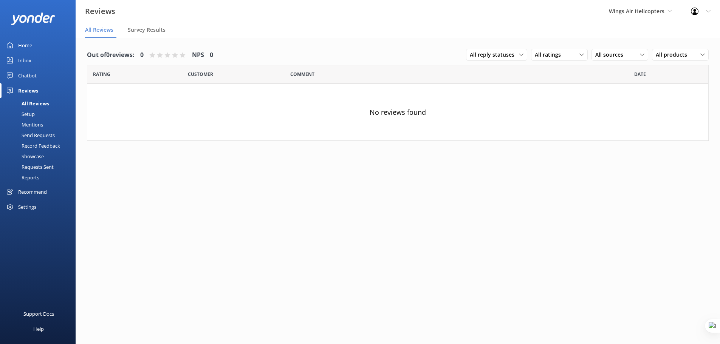
click at [25, 114] on div "Setup" at bounding box center [20, 114] width 30 height 11
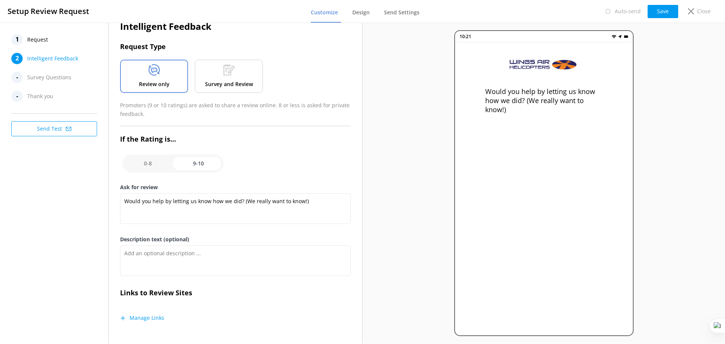
scroll to position [19, 0]
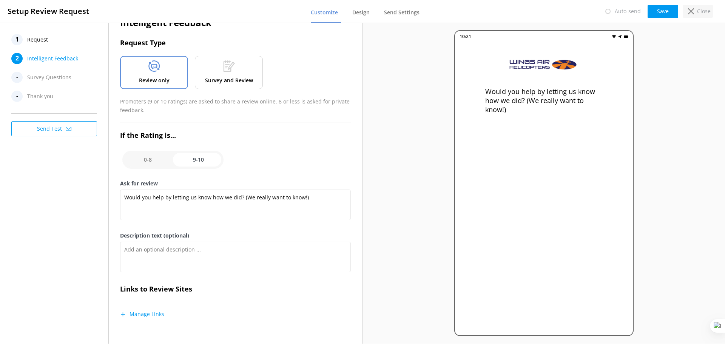
click at [707, 9] on p "Close" at bounding box center [704, 11] width 14 height 8
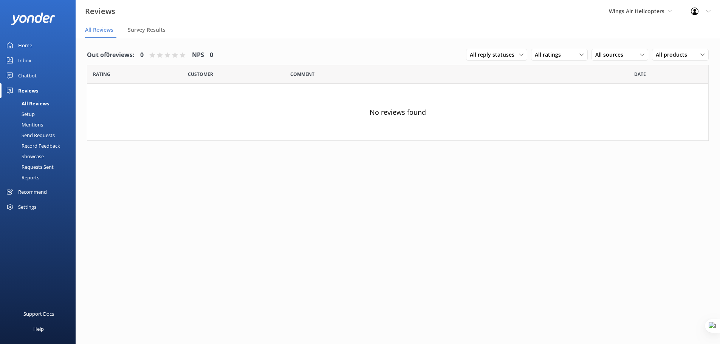
click at [27, 204] on div "Settings" at bounding box center [27, 206] width 18 height 15
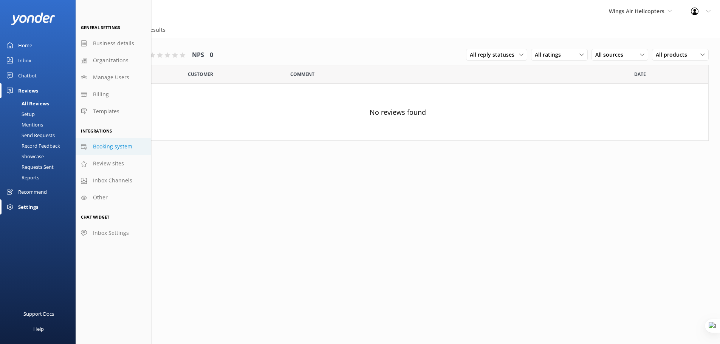
click at [122, 146] on span "Booking system" at bounding box center [112, 146] width 39 height 8
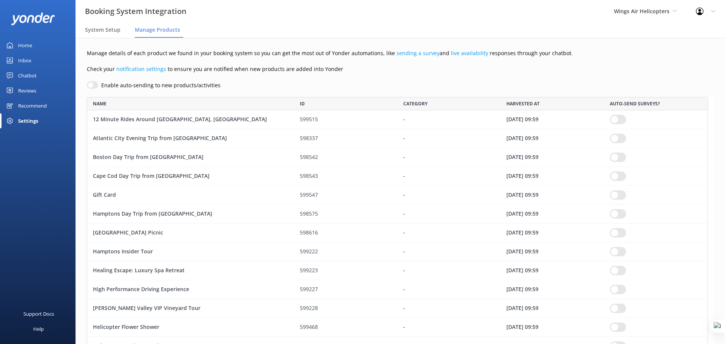
scroll to position [745, 616]
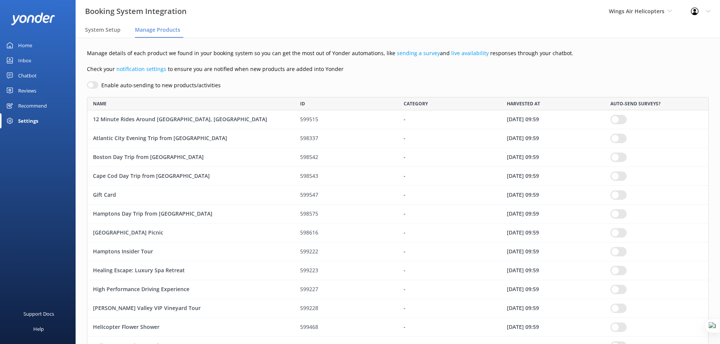
click at [31, 93] on div "Reviews" at bounding box center [27, 90] width 18 height 15
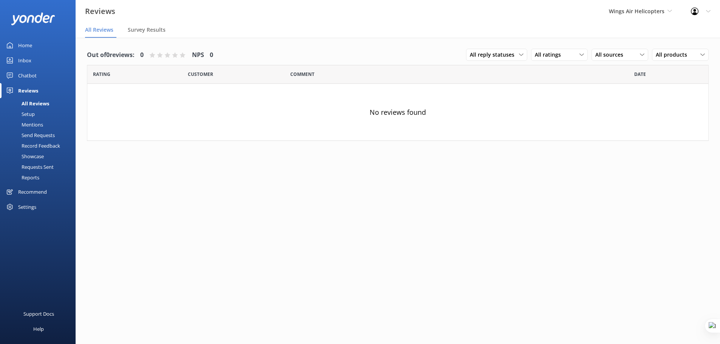
click at [32, 122] on div "Mentions" at bounding box center [24, 124] width 39 height 11
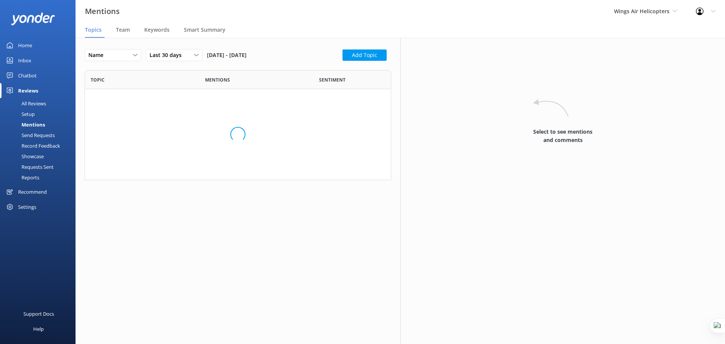
scroll to position [104, 301]
click at [195, 165] on div "Pricing" at bounding box center [142, 165] width 114 height 30
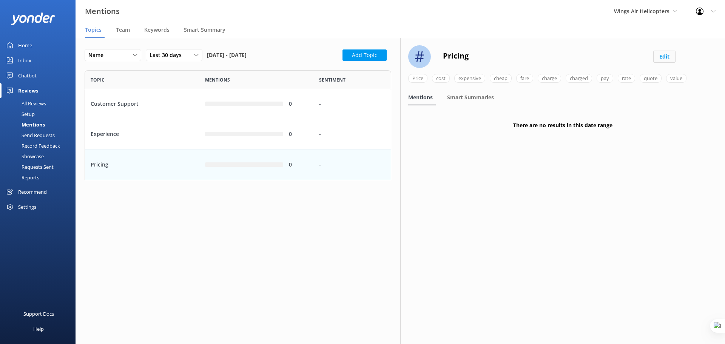
click at [663, 56] on button "Edit" at bounding box center [664, 57] width 22 height 12
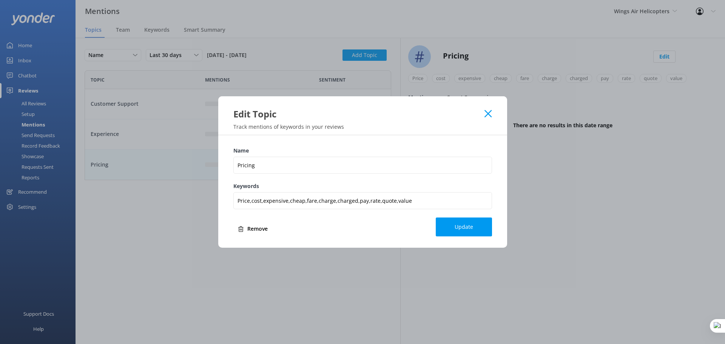
click at [488, 117] on icon at bounding box center [488, 114] width 7 height 8
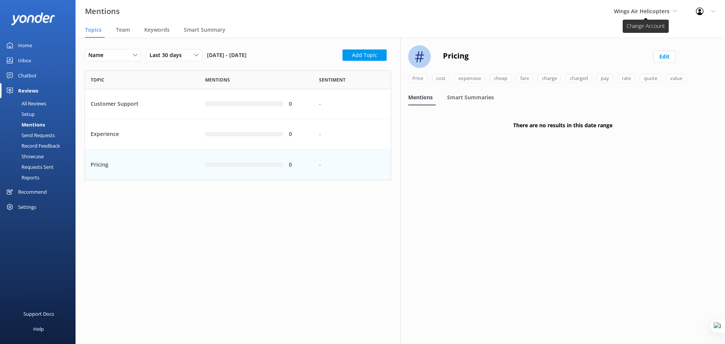
click at [661, 12] on span "Wings Air Helicopters" at bounding box center [642, 11] width 56 height 7
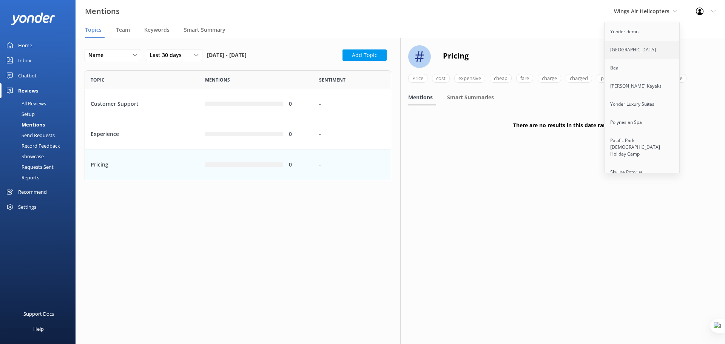
scroll to position [1747, 0]
click at [629, 143] on link "Cool Tours Inc" at bounding box center [643, 152] width 76 height 18
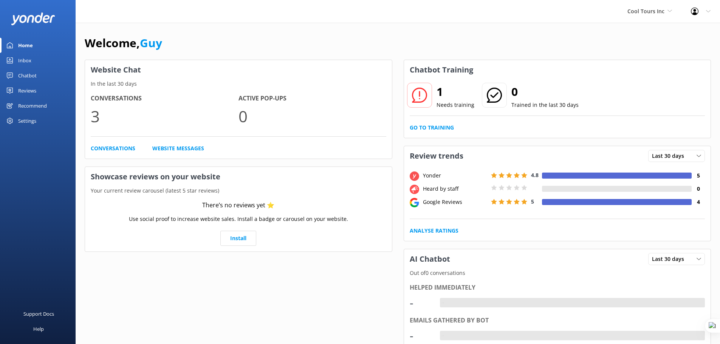
click at [32, 91] on div "Reviews" at bounding box center [27, 90] width 18 height 15
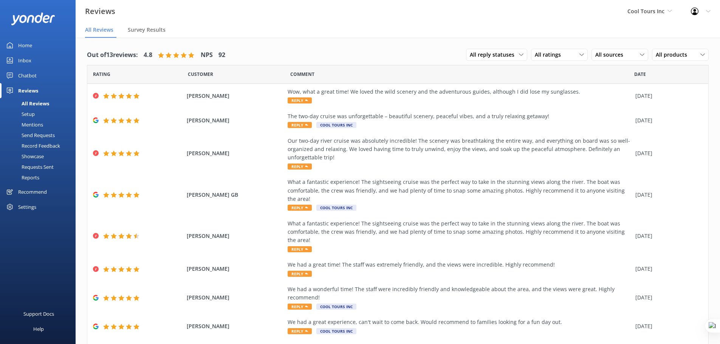
click at [34, 121] on div "Mentions" at bounding box center [24, 124] width 39 height 11
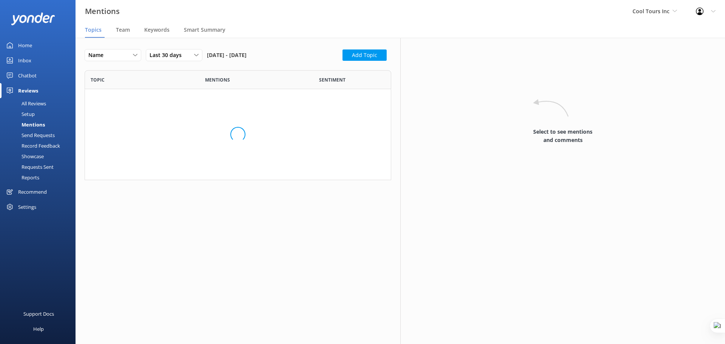
scroll to position [104, 301]
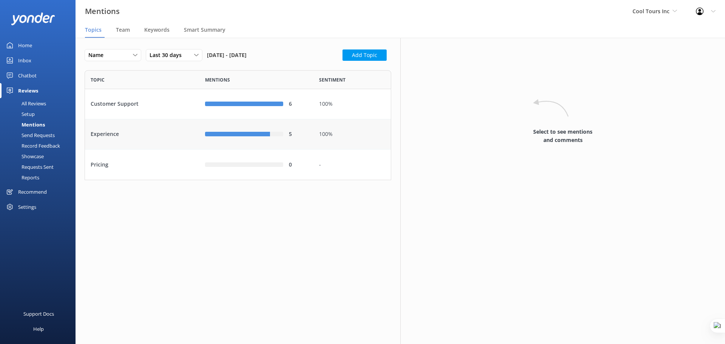
click at [147, 135] on div "Experience" at bounding box center [142, 134] width 114 height 30
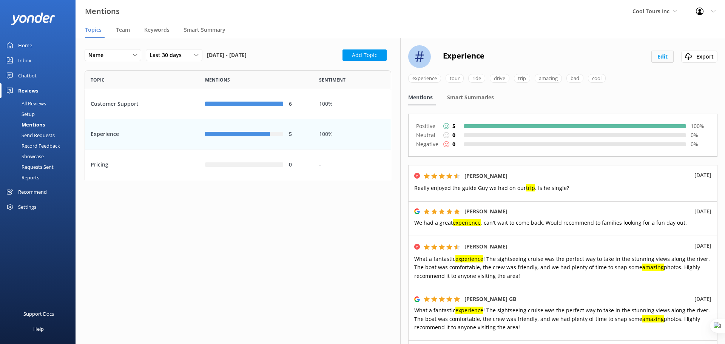
click at [657, 56] on button "Edit" at bounding box center [663, 57] width 22 height 12
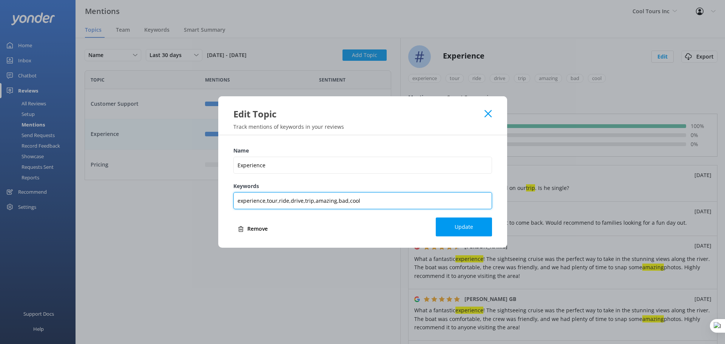
drag, startPoint x: 279, startPoint y: 203, endPoint x: 358, endPoint y: 199, distance: 79.0
click at [358, 199] on input "experience,tour,ride,drive,trip,amazing,bad,cool" at bounding box center [362, 200] width 259 height 17
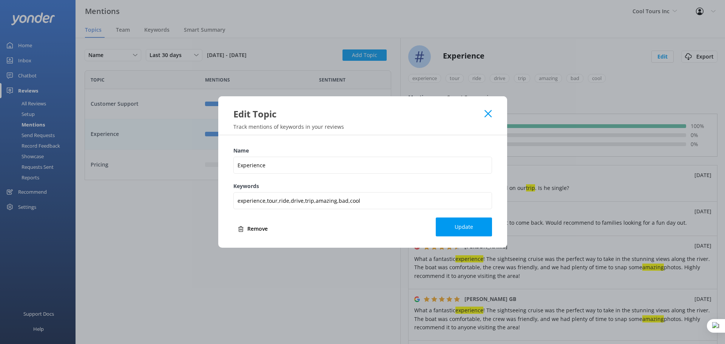
click at [490, 115] on use at bounding box center [488, 113] width 7 height 7
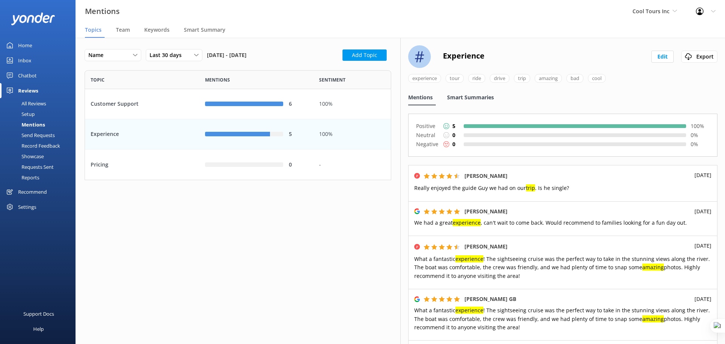
click at [482, 96] on span "Smart Summaries" at bounding box center [470, 98] width 47 height 8
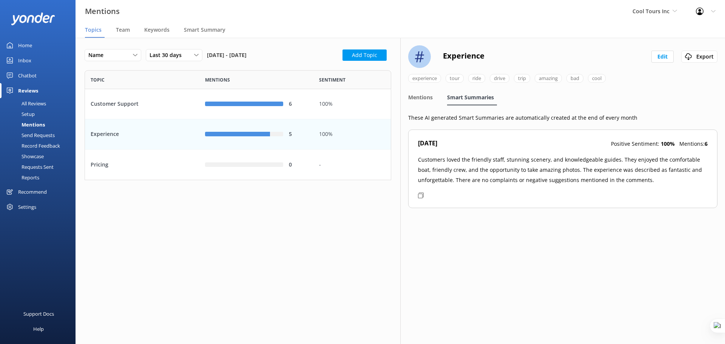
click at [419, 198] on icon at bounding box center [421, 196] width 6 height 6
click at [216, 33] on span "Smart Summary" at bounding box center [205, 30] width 42 height 8
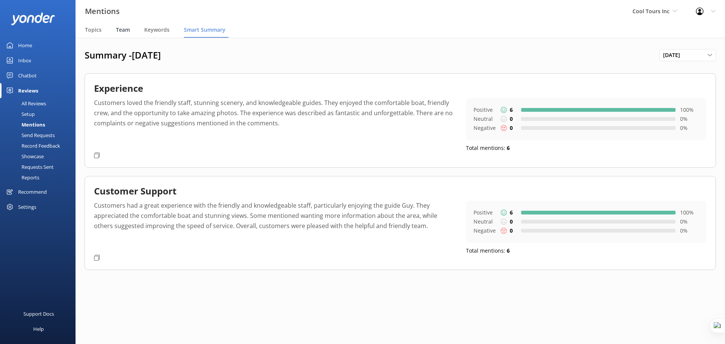
click at [119, 28] on span "Team" at bounding box center [123, 30] width 14 height 8
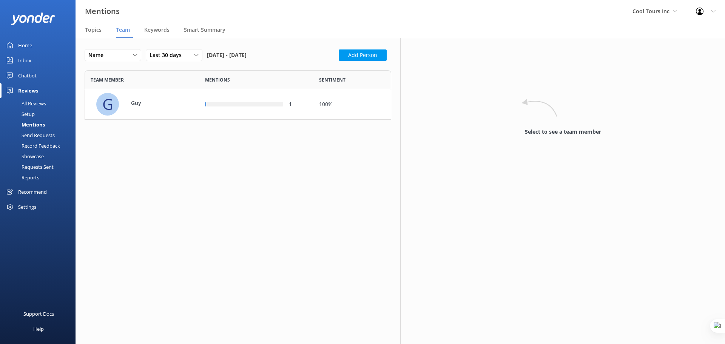
scroll to position [44, 301]
click at [173, 111] on div "G Guy" at bounding box center [144, 104] width 97 height 23
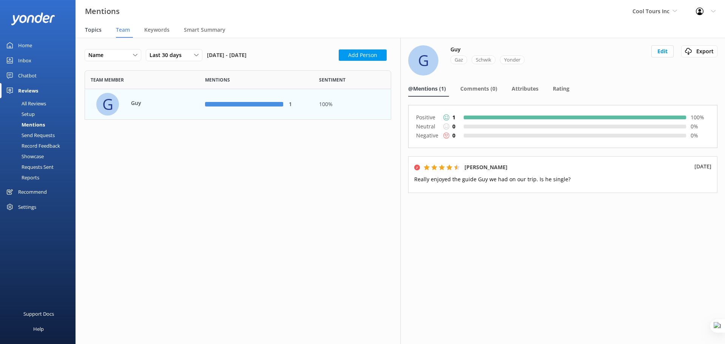
click at [95, 31] on span "Topics" at bounding box center [93, 30] width 17 height 8
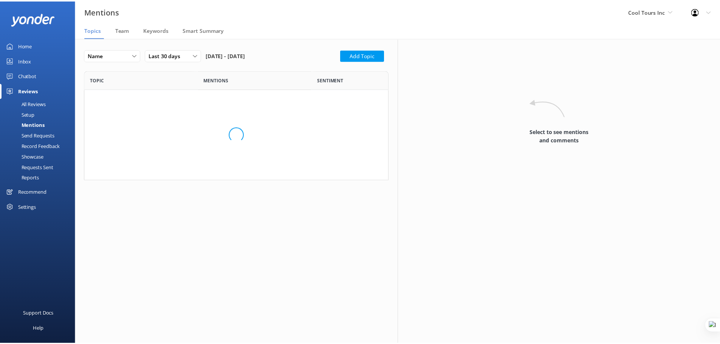
scroll to position [104, 301]
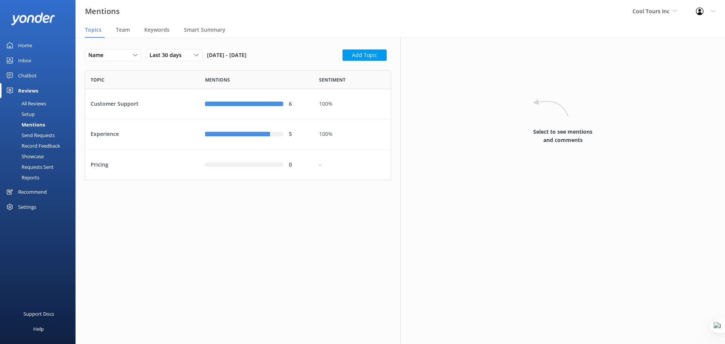
click at [26, 135] on div "Send Requests" at bounding box center [30, 135] width 50 height 11
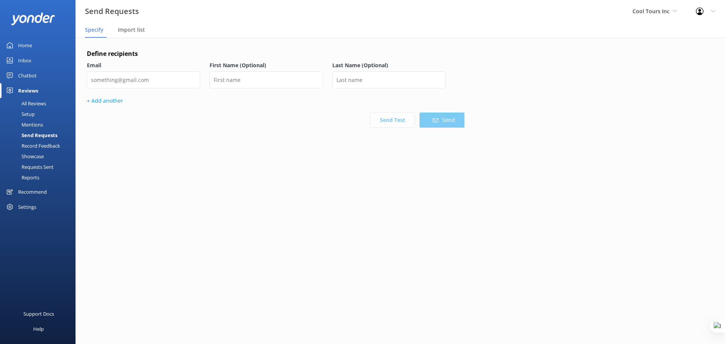
click at [28, 158] on div "Showcase" at bounding box center [24, 156] width 39 height 11
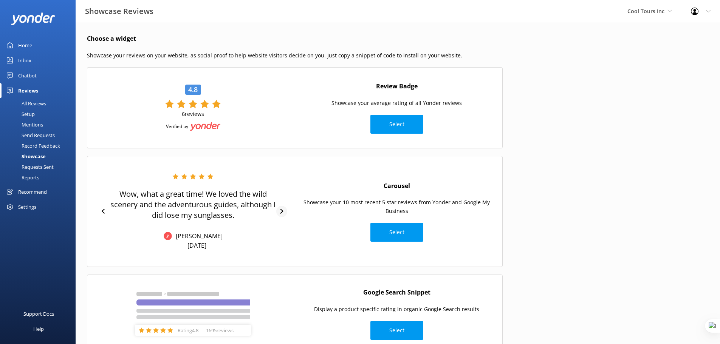
click at [282, 212] on icon at bounding box center [281, 211] width 5 height 5
click at [32, 177] on div "Reports" at bounding box center [22, 177] width 35 height 11
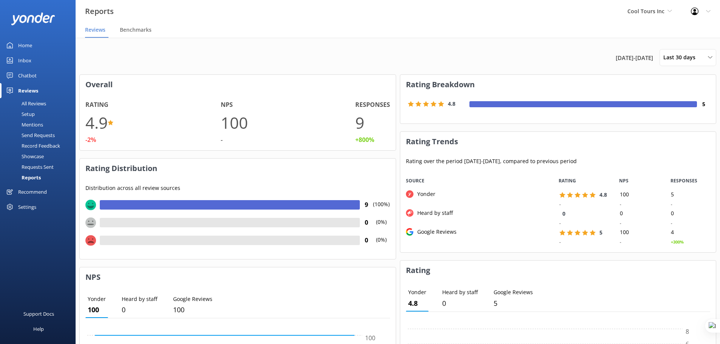
click at [31, 206] on div "Settings" at bounding box center [27, 206] width 18 height 15
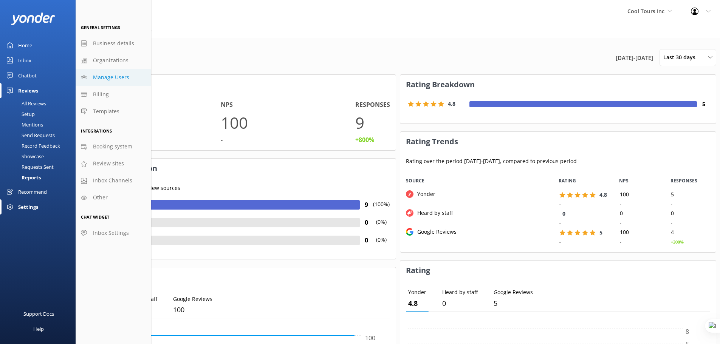
click at [101, 77] on span "Manage Users" at bounding box center [111, 77] width 36 height 8
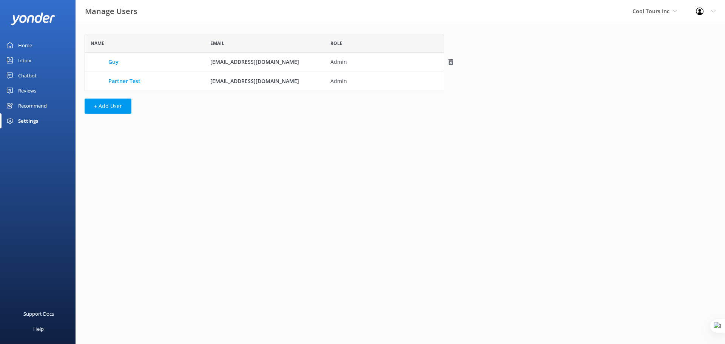
scroll to position [51, 354]
click at [118, 105] on button "+ Add User" at bounding box center [108, 106] width 47 height 15
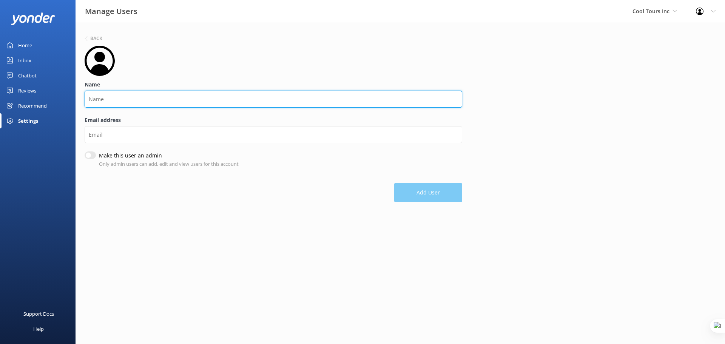
drag, startPoint x: 150, startPoint y: 97, endPoint x: 154, endPoint y: 98, distance: 3.9
click at [150, 97] on input "Name" at bounding box center [274, 99] width 378 height 17
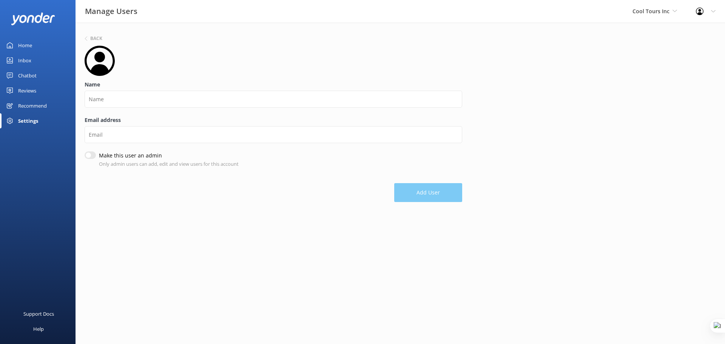
click at [270, 156] on form "Name Email address Make this user an admin Only admin users can add, edit and v…" at bounding box center [274, 124] width 378 height 156
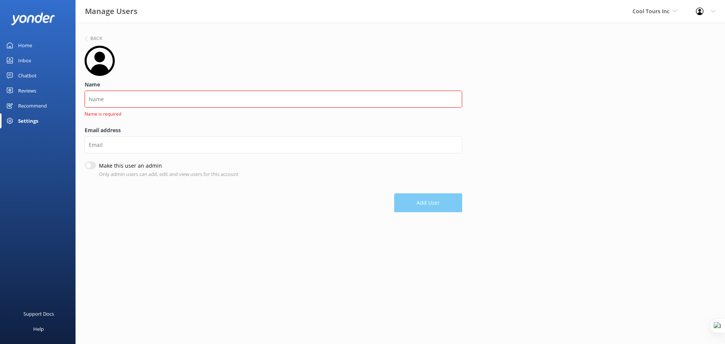
click at [43, 120] on div "Settings" at bounding box center [38, 120] width 76 height 15
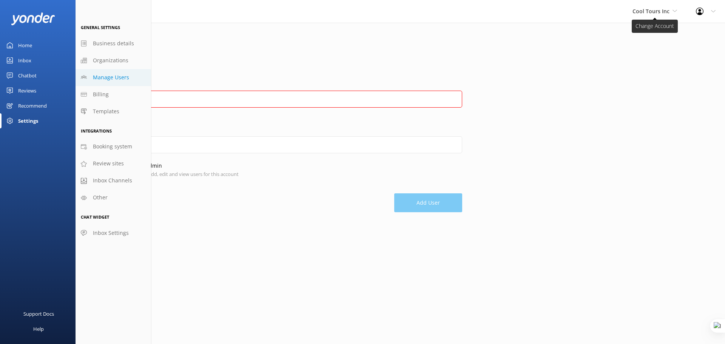
click at [650, 8] on span "Cool Tours Inc" at bounding box center [651, 11] width 37 height 7
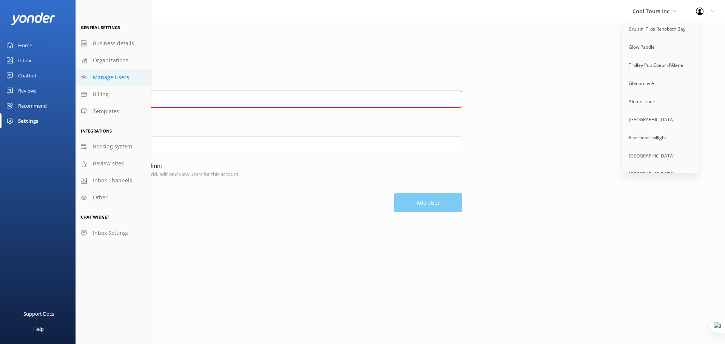
scroll to position [5826, 0]
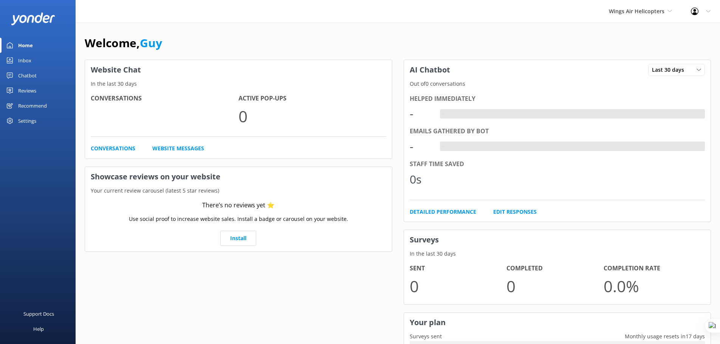
click at [32, 119] on div "Settings" at bounding box center [27, 120] width 18 height 15
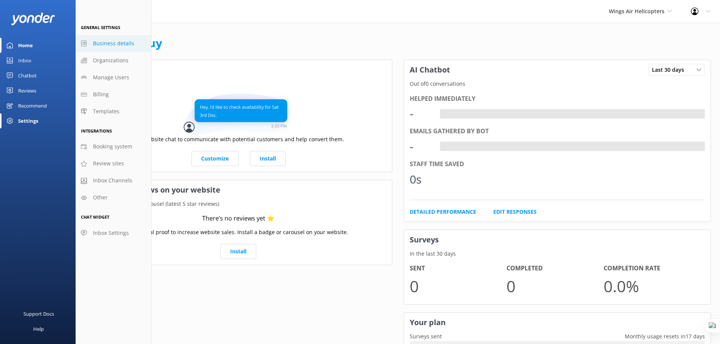
click at [107, 43] on span "Business details" at bounding box center [113, 43] width 41 height 8
select select "America/New_York"
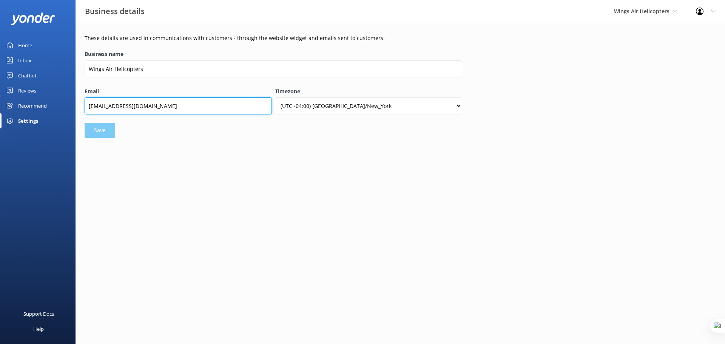
drag, startPoint x: 88, startPoint y: 105, endPoint x: 180, endPoint y: 105, distance: 92.2
click at [180, 105] on input "fly@wingsairhelicopters.com" at bounding box center [178, 105] width 187 height 17
click at [32, 120] on div "Settings" at bounding box center [28, 120] width 20 height 15
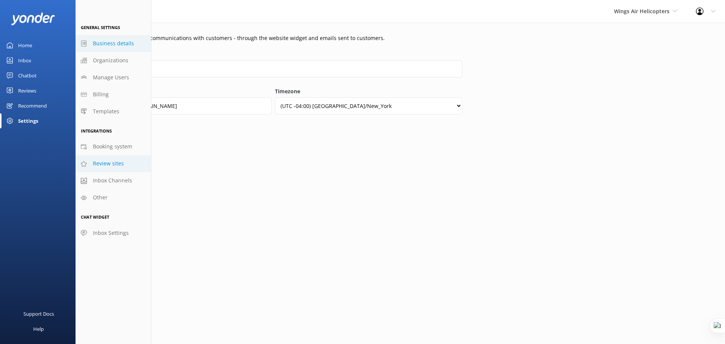
click at [127, 162] on link "Review sites" at bounding box center [114, 163] width 76 height 17
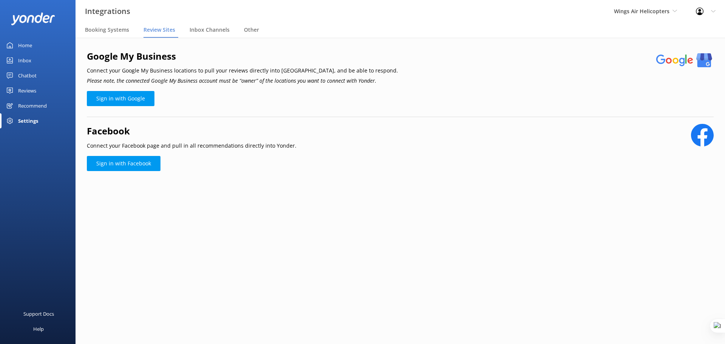
click at [43, 128] on div "Settings" at bounding box center [38, 120] width 76 height 15
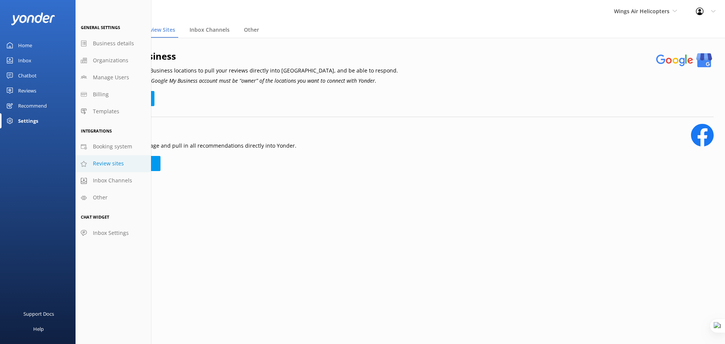
click at [186, 122] on div "Google My Business Connect your Google My Business locations to pull your revie…" at bounding box center [401, 121] width 650 height 166
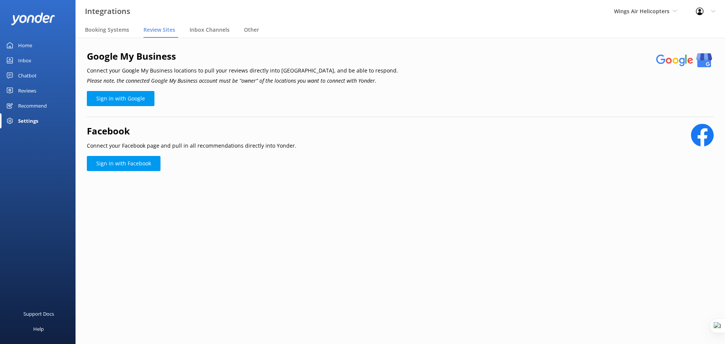
click at [27, 119] on div "Settings" at bounding box center [28, 120] width 20 height 15
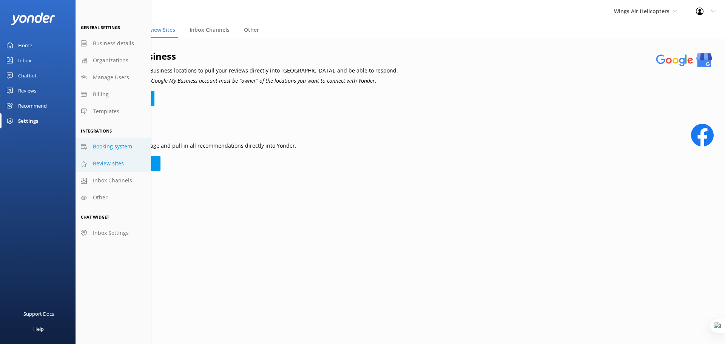
click at [110, 143] on span "Booking system" at bounding box center [112, 146] width 39 height 8
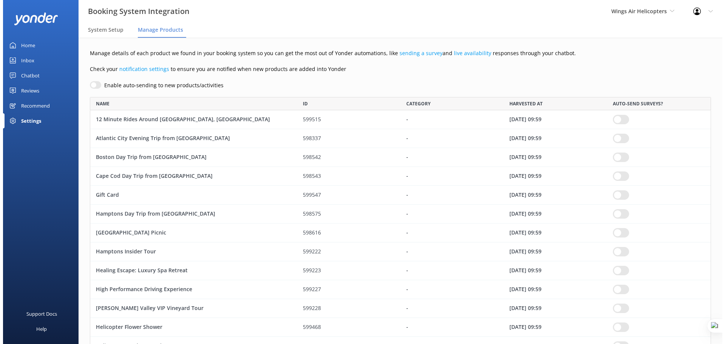
scroll to position [745, 616]
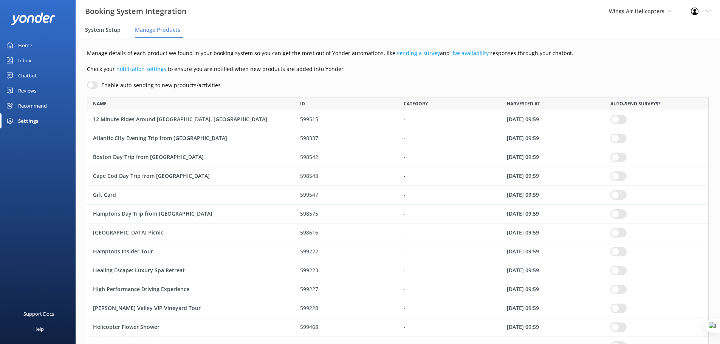
click at [106, 26] on div "System Setup" at bounding box center [104, 30] width 39 height 15
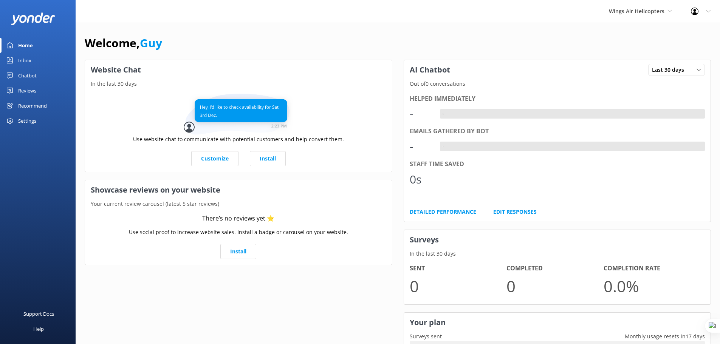
click at [25, 120] on div "Settings" at bounding box center [27, 120] width 18 height 15
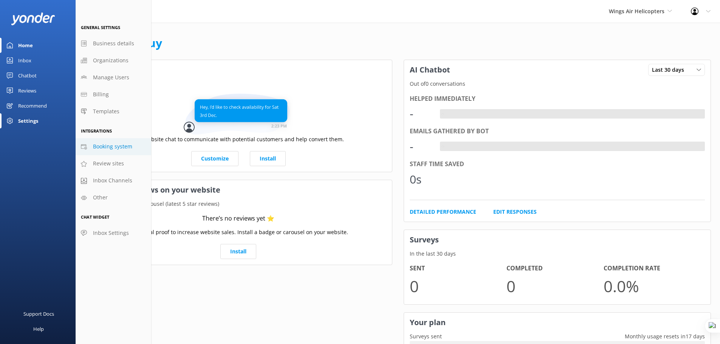
click at [110, 145] on span "Booking system" at bounding box center [112, 146] width 39 height 8
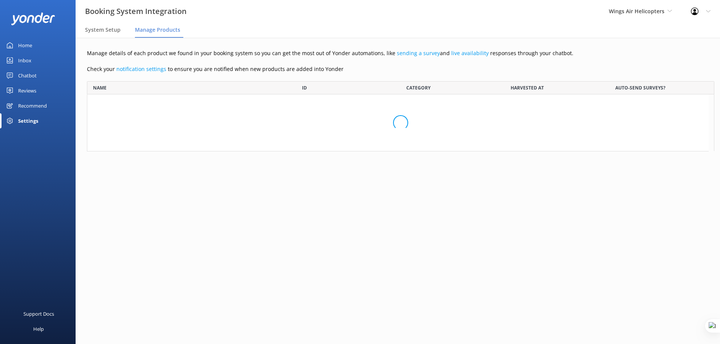
scroll to position [745, 616]
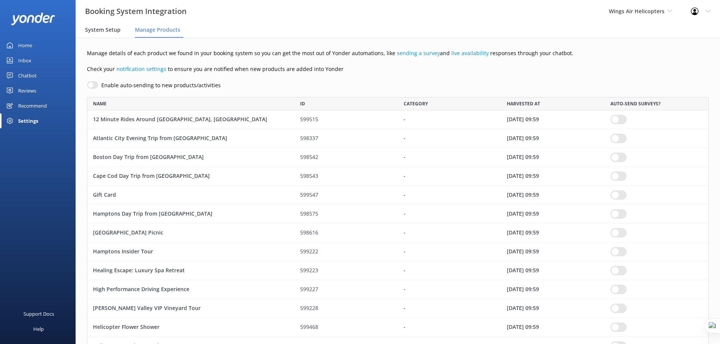
click at [102, 31] on span "System Setup" at bounding box center [103, 30] width 36 height 8
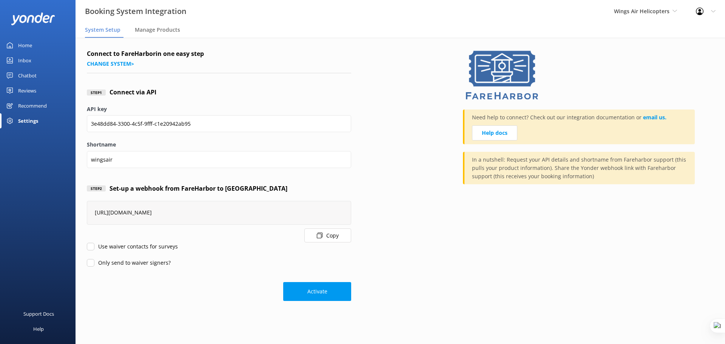
click at [90, 246] on input "Use waiver contacts for surveys" at bounding box center [91, 247] width 8 height 8
checkbox input "true"
click at [91, 262] on input "Only send to waiver signers?" at bounding box center [91, 263] width 8 height 8
checkbox input "true"
click at [315, 295] on button "Activate" at bounding box center [317, 291] width 68 height 19
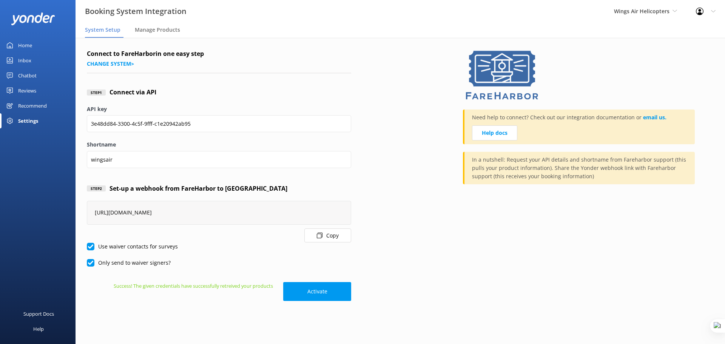
click at [25, 42] on div "Home" at bounding box center [25, 45] width 14 height 15
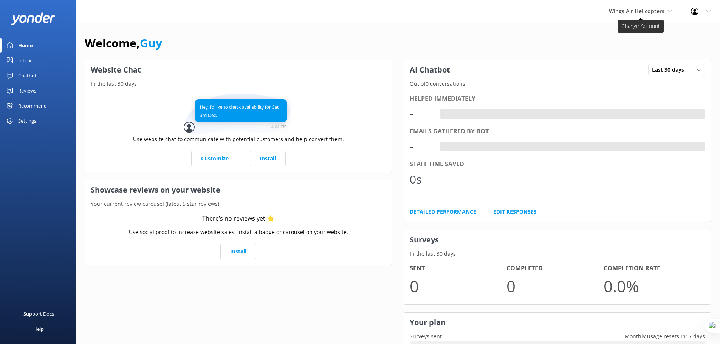
click at [667, 11] on span "Wings Air Helicopters" at bounding box center [640, 11] width 63 height 8
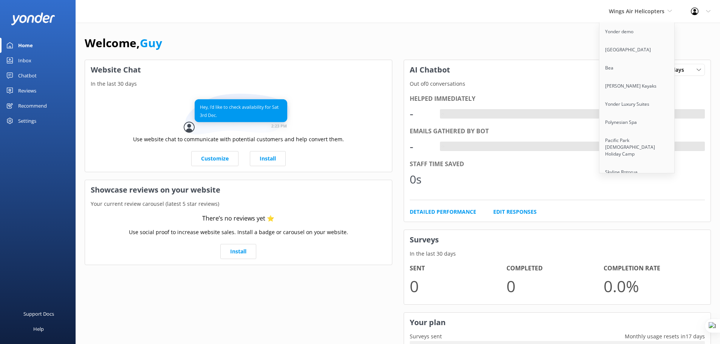
click at [26, 63] on div "Inbox" at bounding box center [24, 60] width 13 height 15
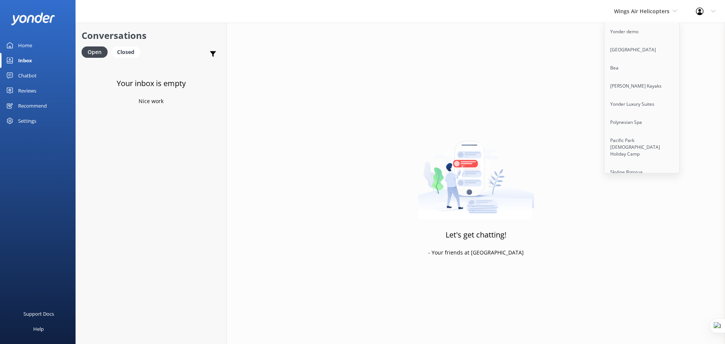
click at [23, 46] on div "Home" at bounding box center [25, 45] width 14 height 15
